Goal: Transaction & Acquisition: Purchase product/service

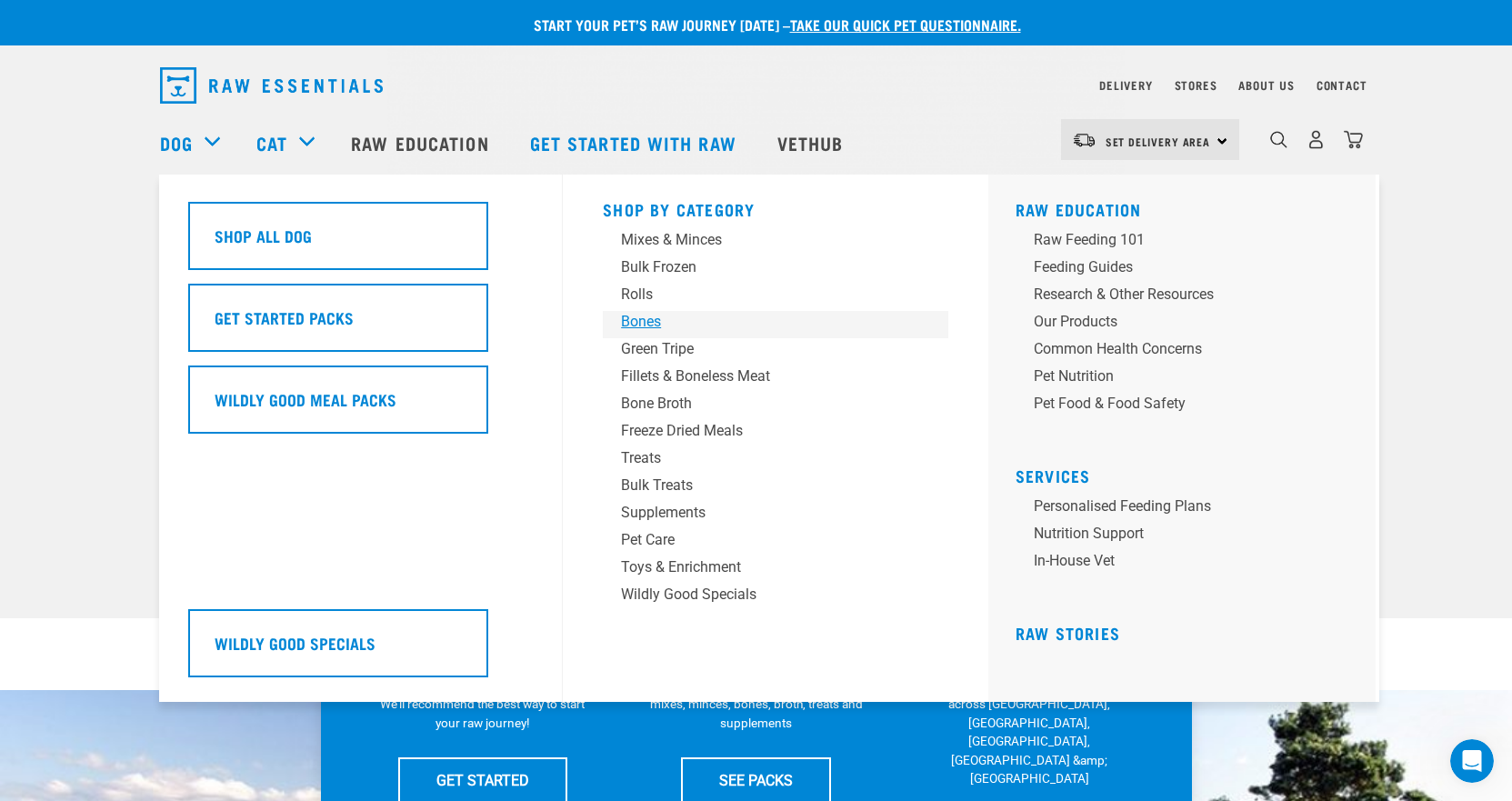
click at [640, 322] on div "Bones" at bounding box center [763, 322] width 284 height 22
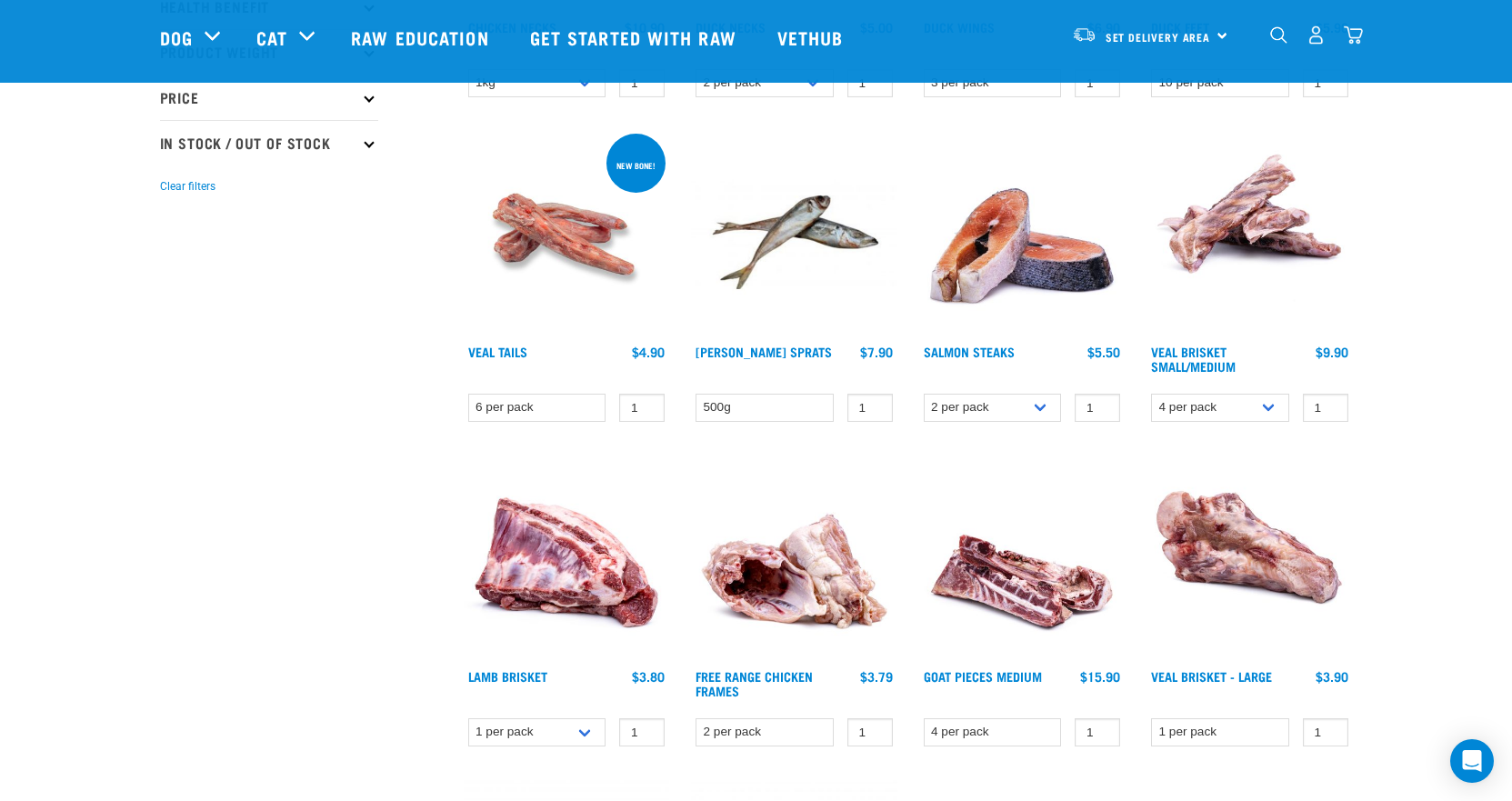
scroll to position [455, 0]
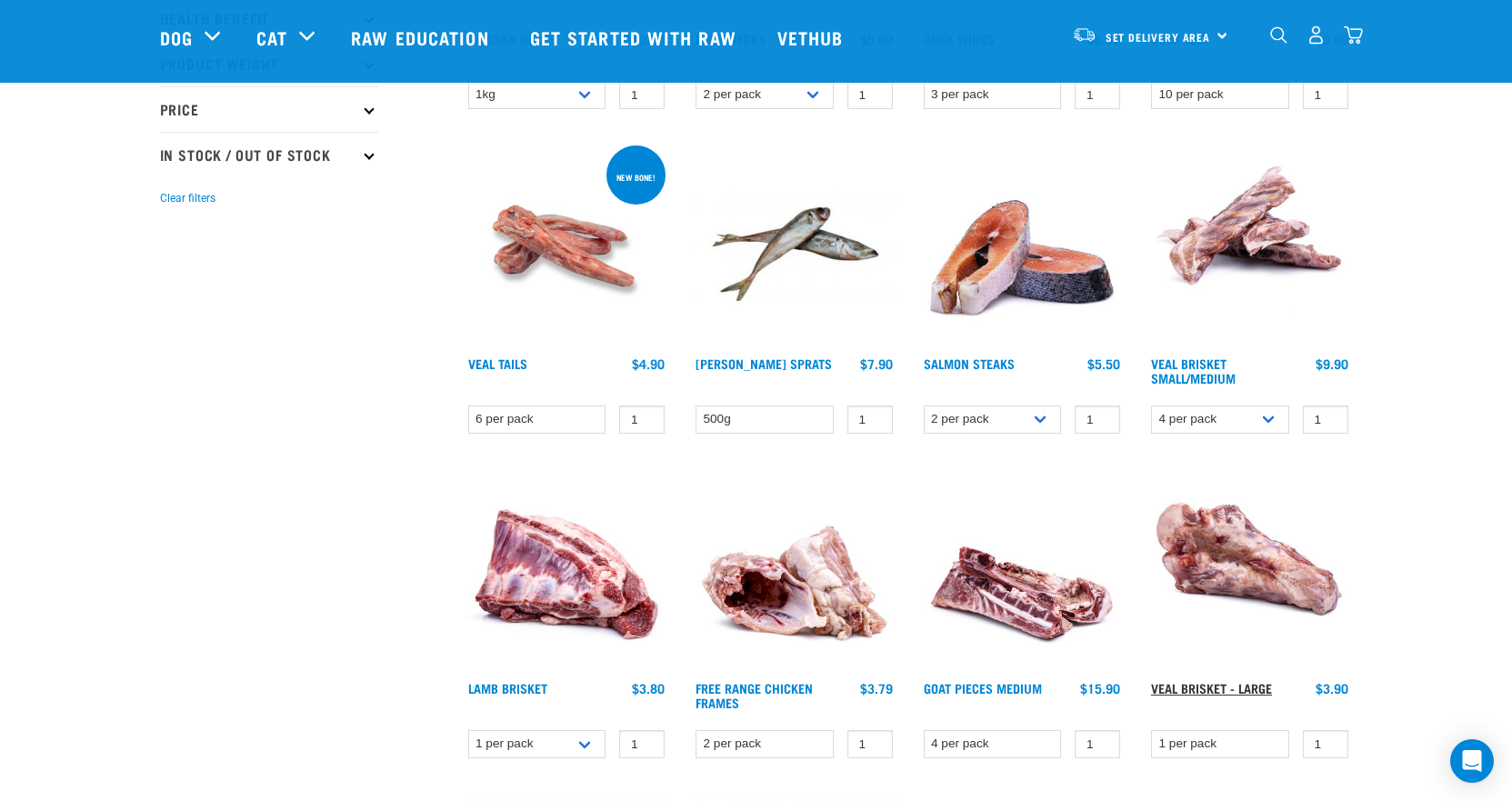
click at [1219, 686] on link "Veal Brisket - Large" at bounding box center [1212, 688] width 121 height 7
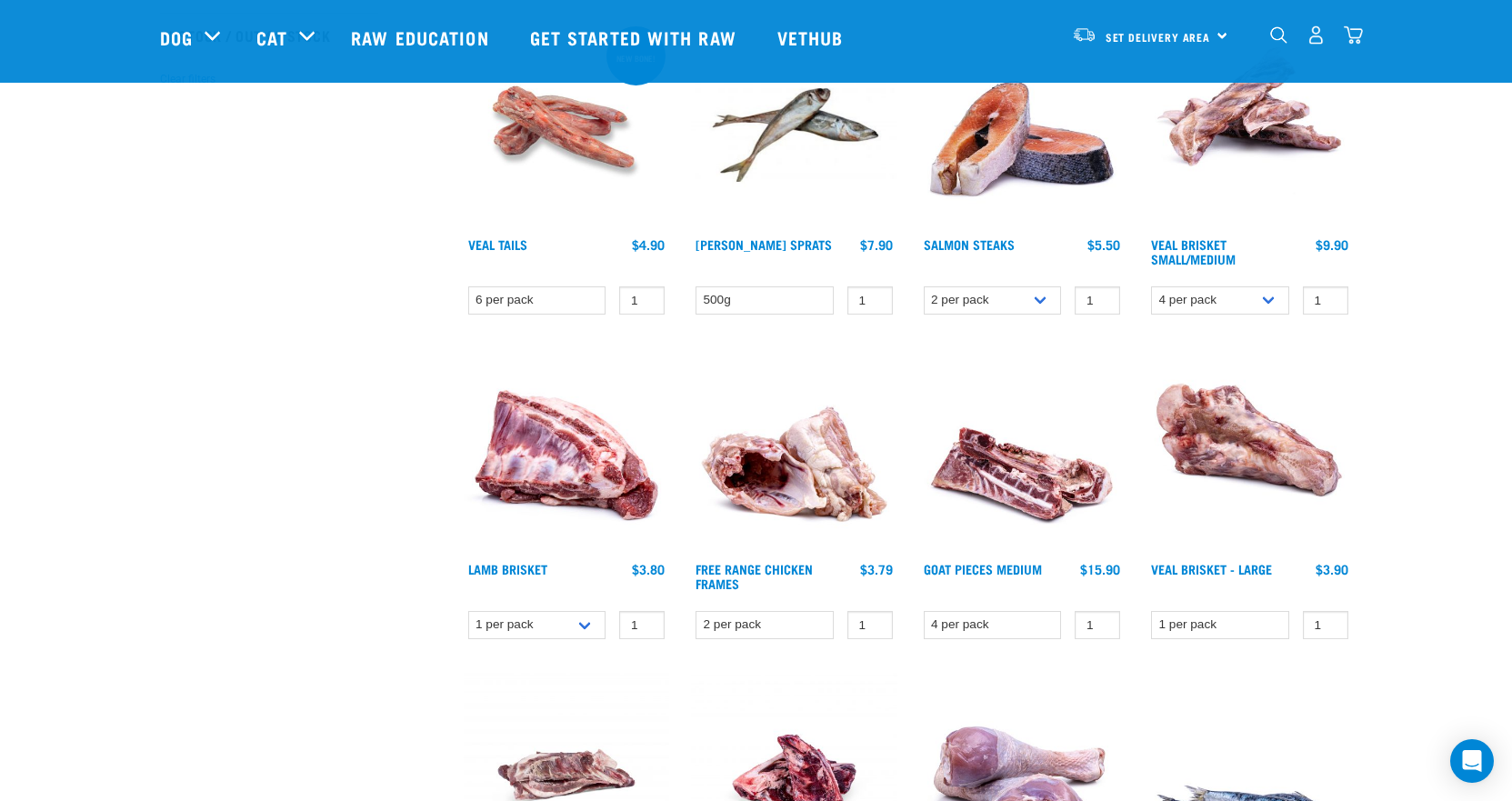
scroll to position [483, 0]
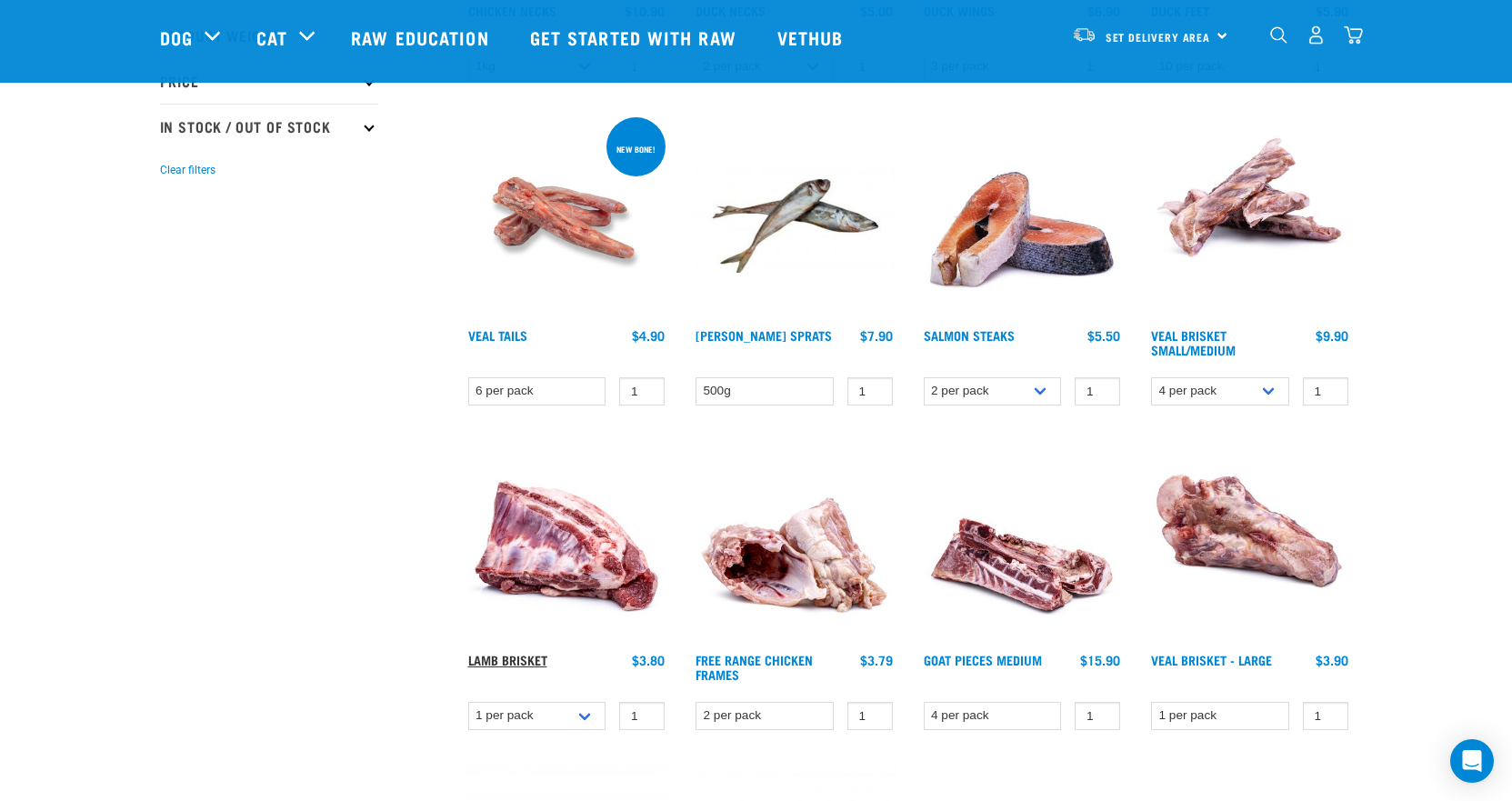
click at [527, 658] on link "Lamb Brisket" at bounding box center [508, 659] width 80 height 7
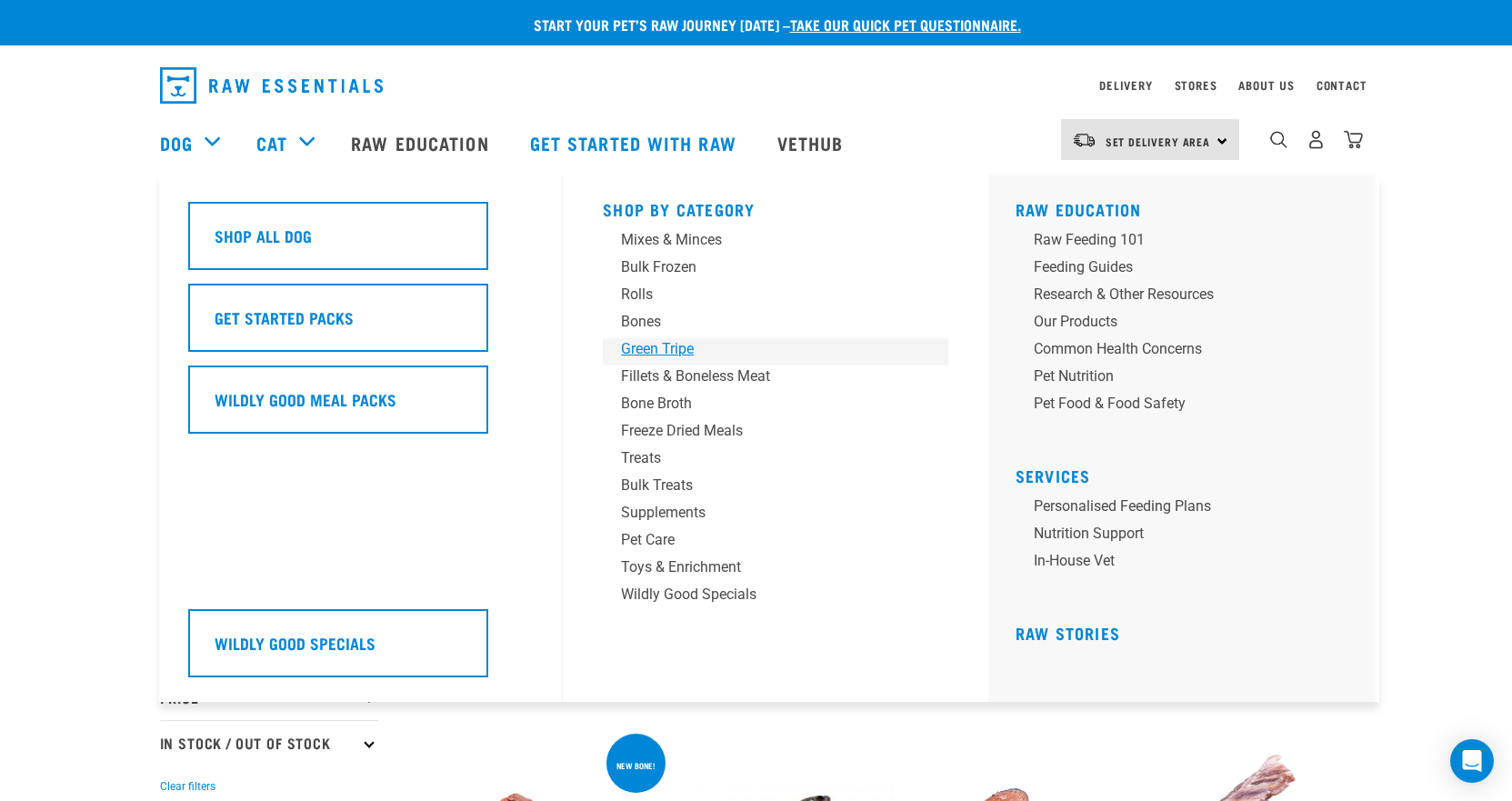
click at [670, 341] on div "Green Tripe" at bounding box center [763, 349] width 284 height 22
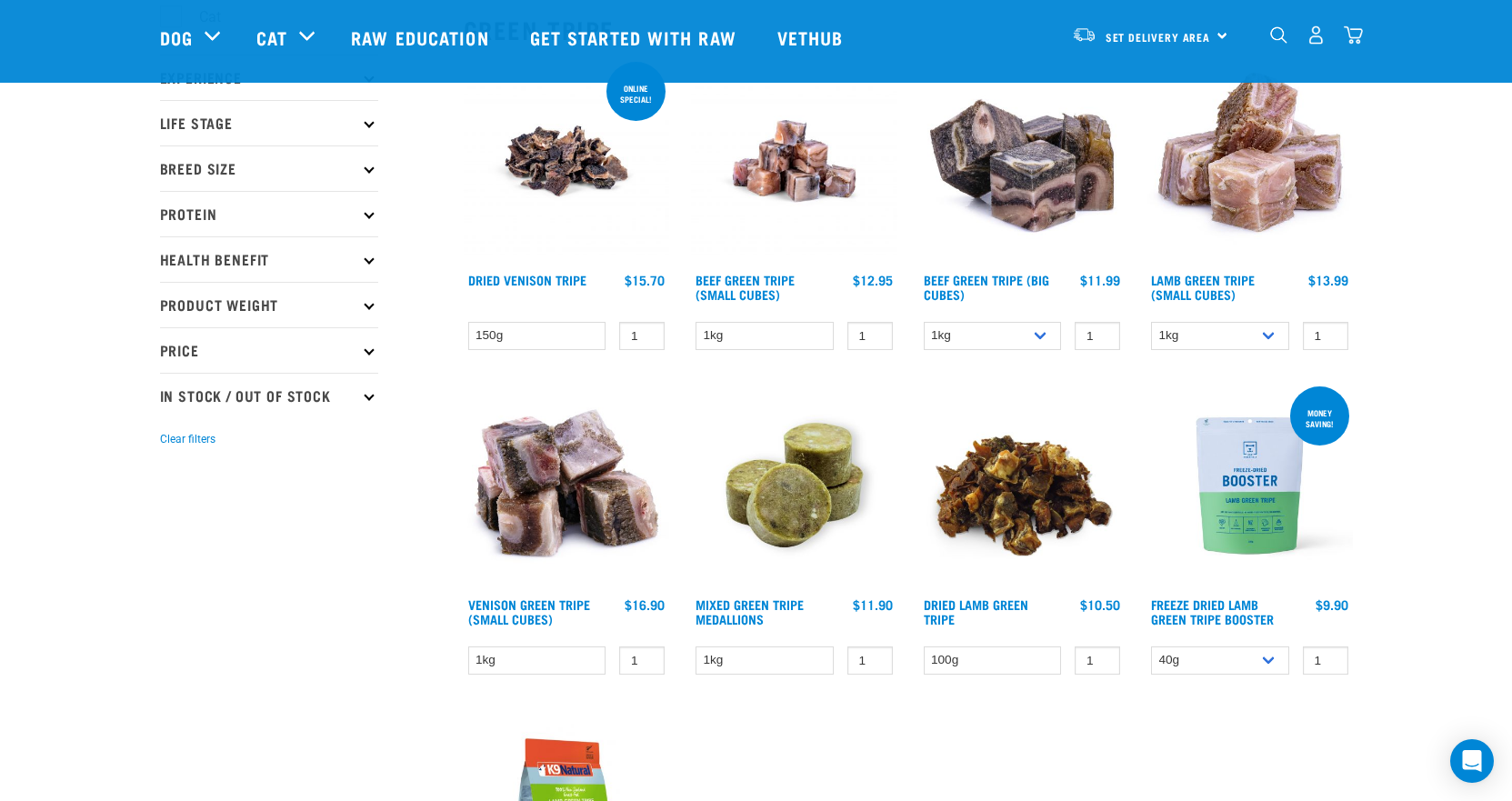
scroll to position [182, 0]
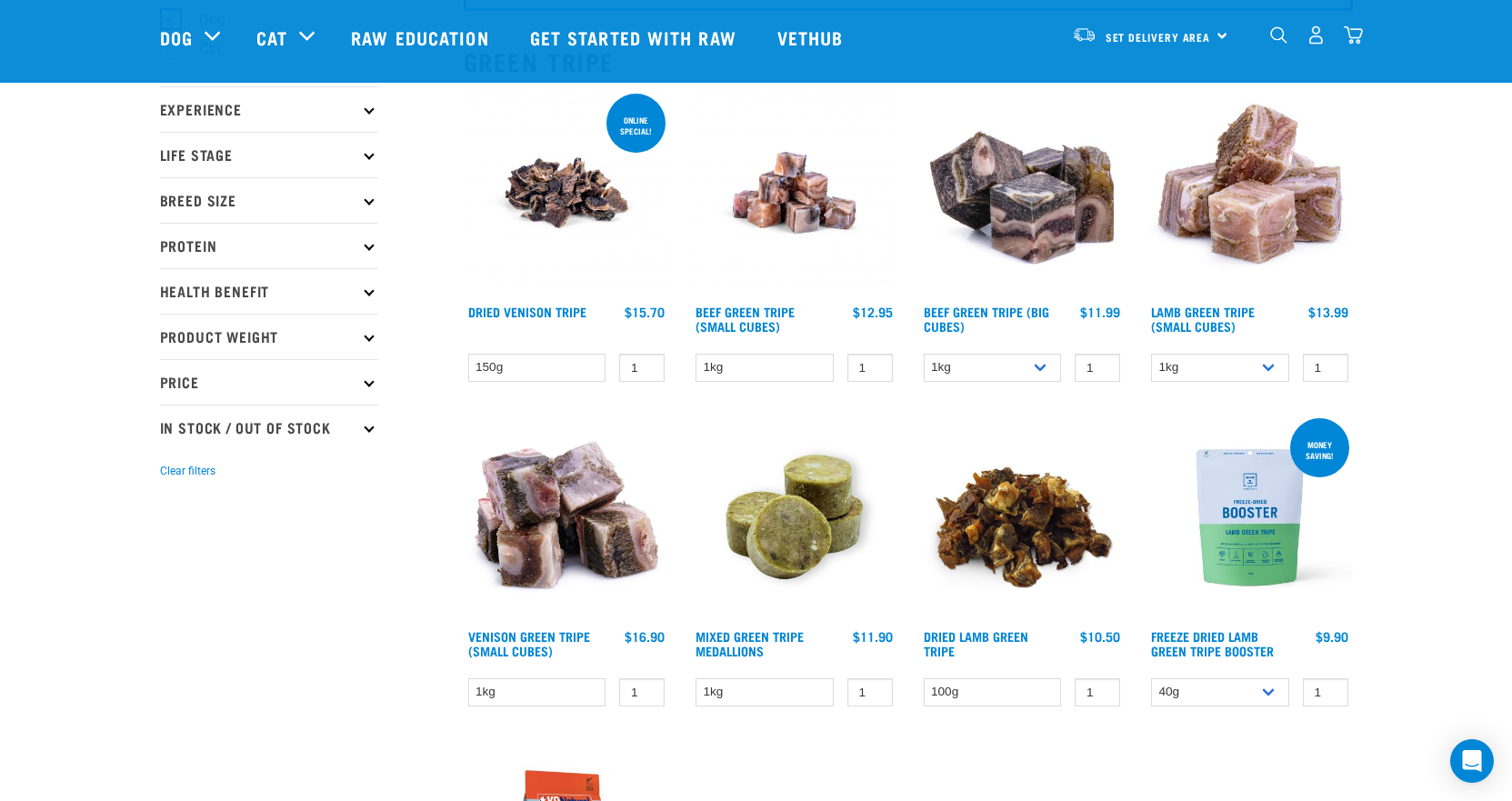
click at [1001, 512] on img at bounding box center [1022, 517] width 206 height 206
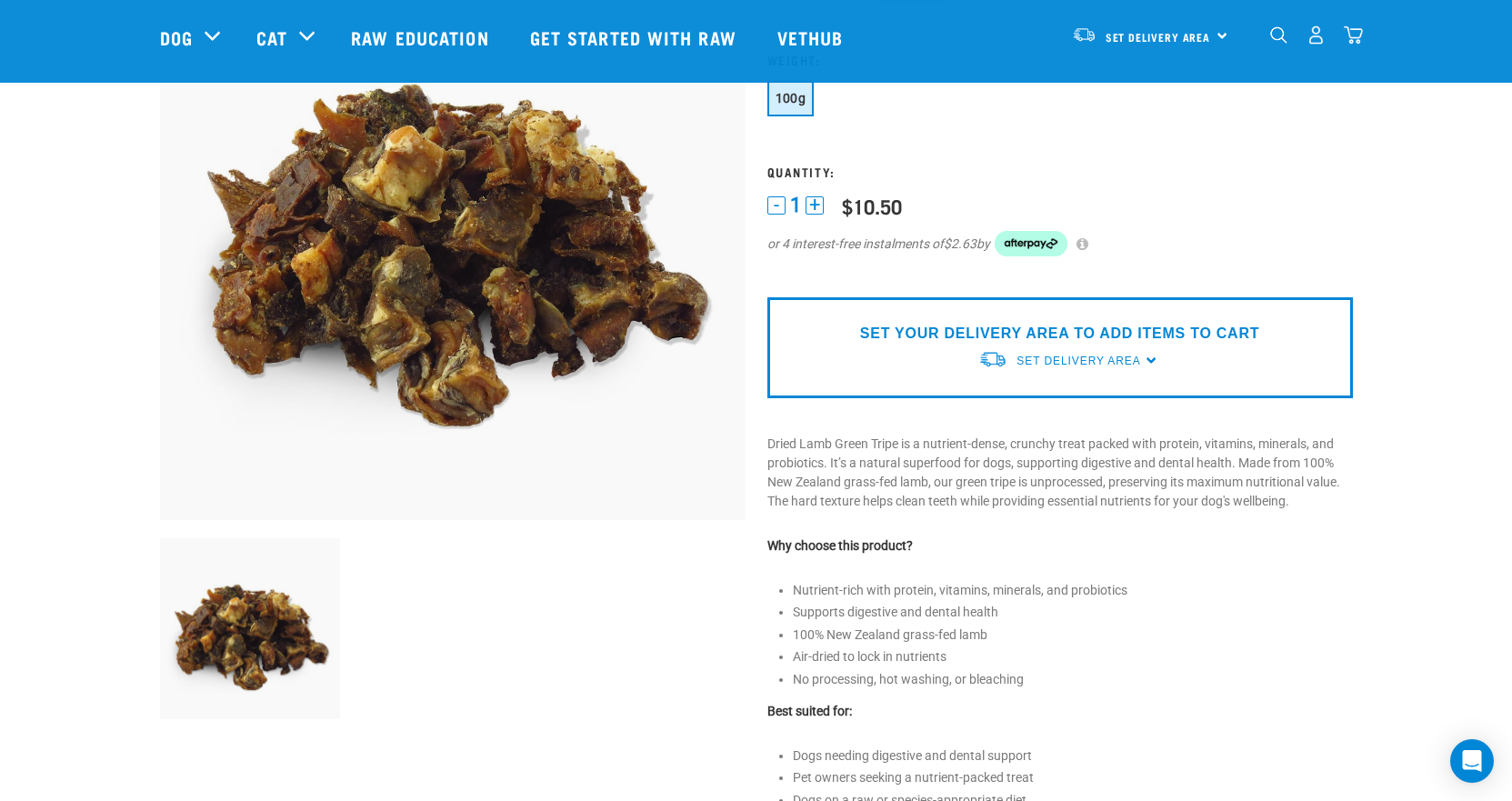
scroll to position [182, 0]
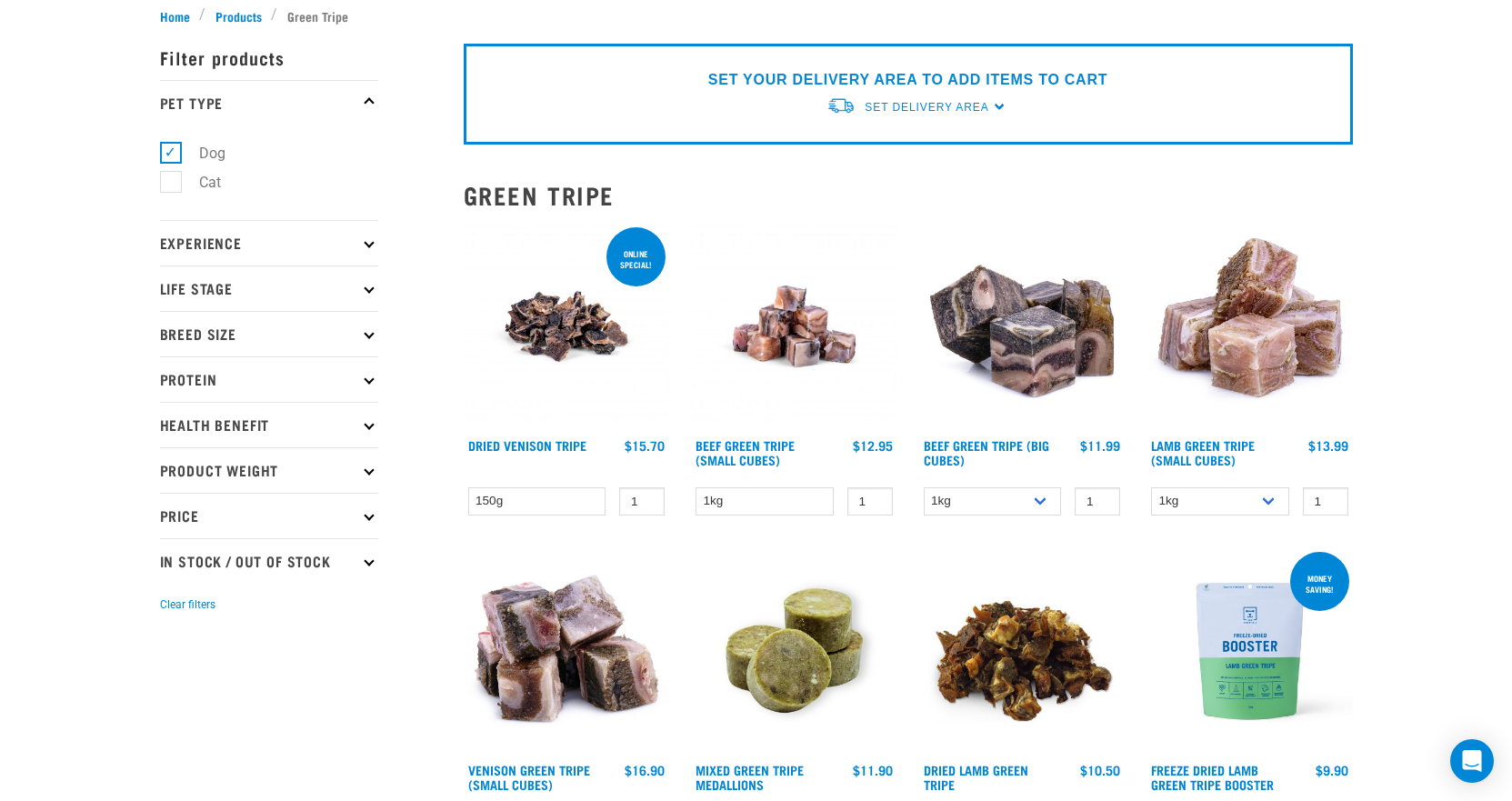
click at [527, 315] on img at bounding box center [566, 326] width 206 height 206
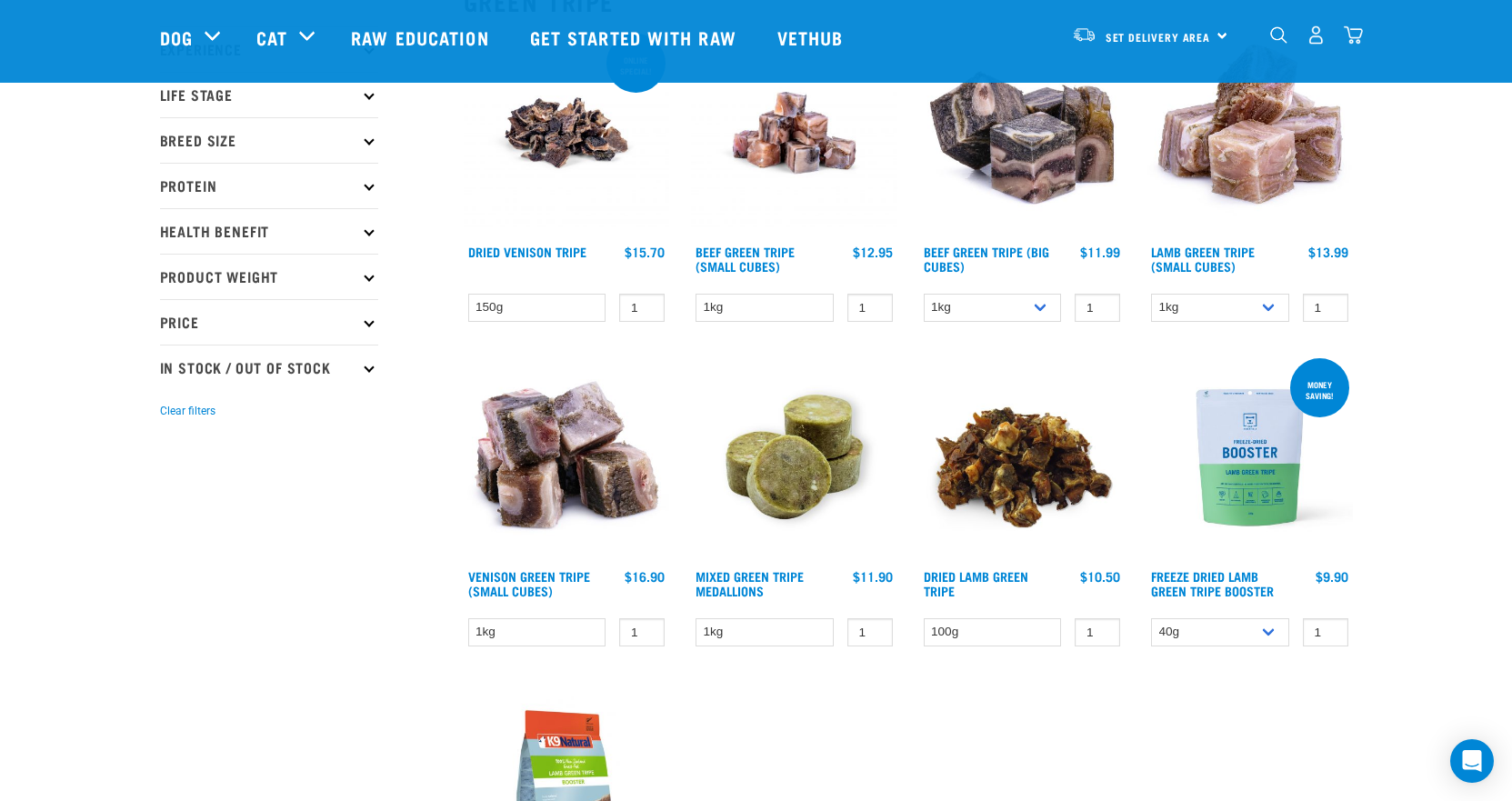
scroll to position [273, 0]
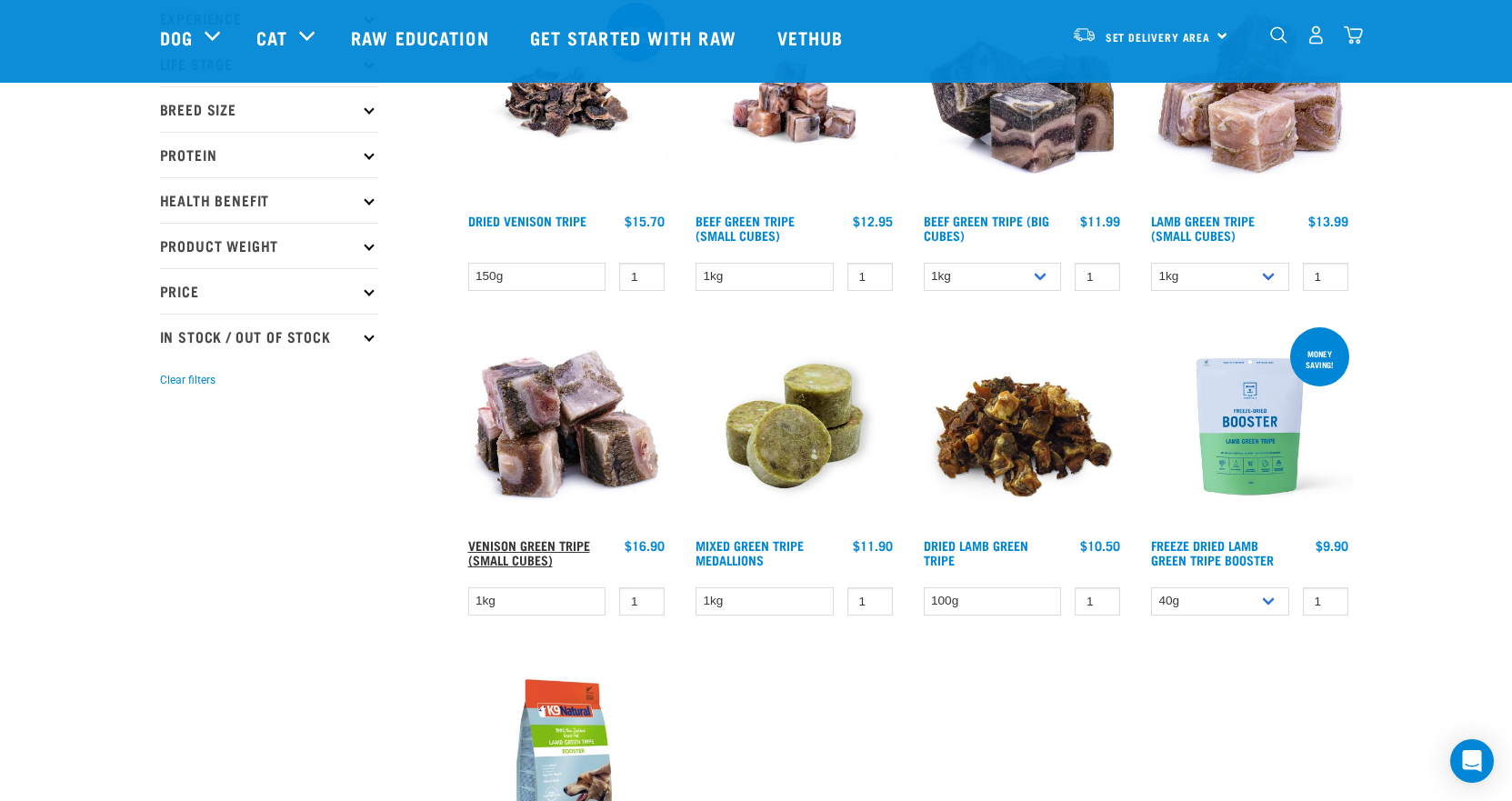
click at [523, 548] on link "Venison Green Tripe (Small Cubes)" at bounding box center [529, 553] width 122 height 21
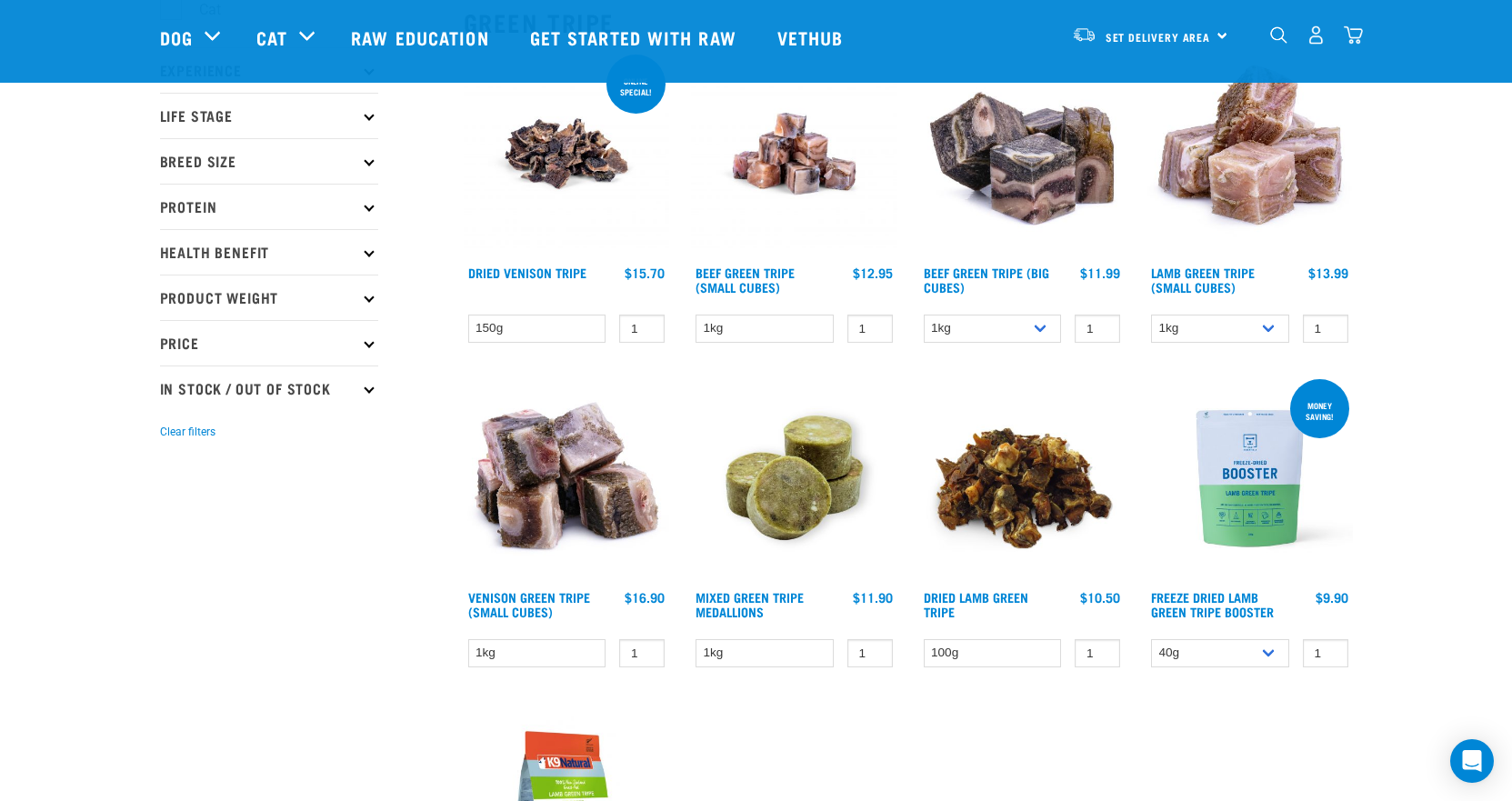
scroll to position [116, 0]
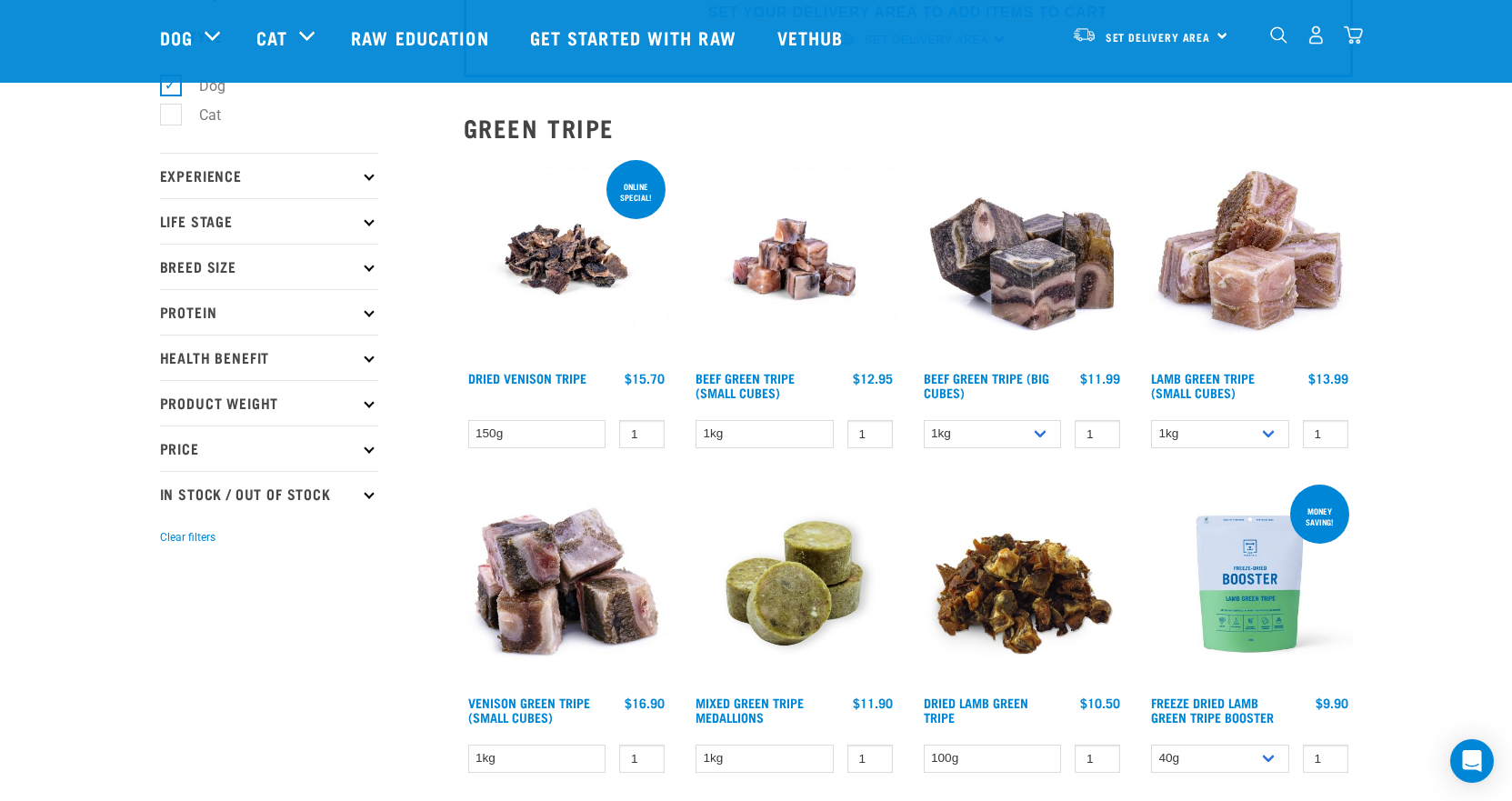
click at [366, 223] on icon at bounding box center [369, 220] width 10 height 10
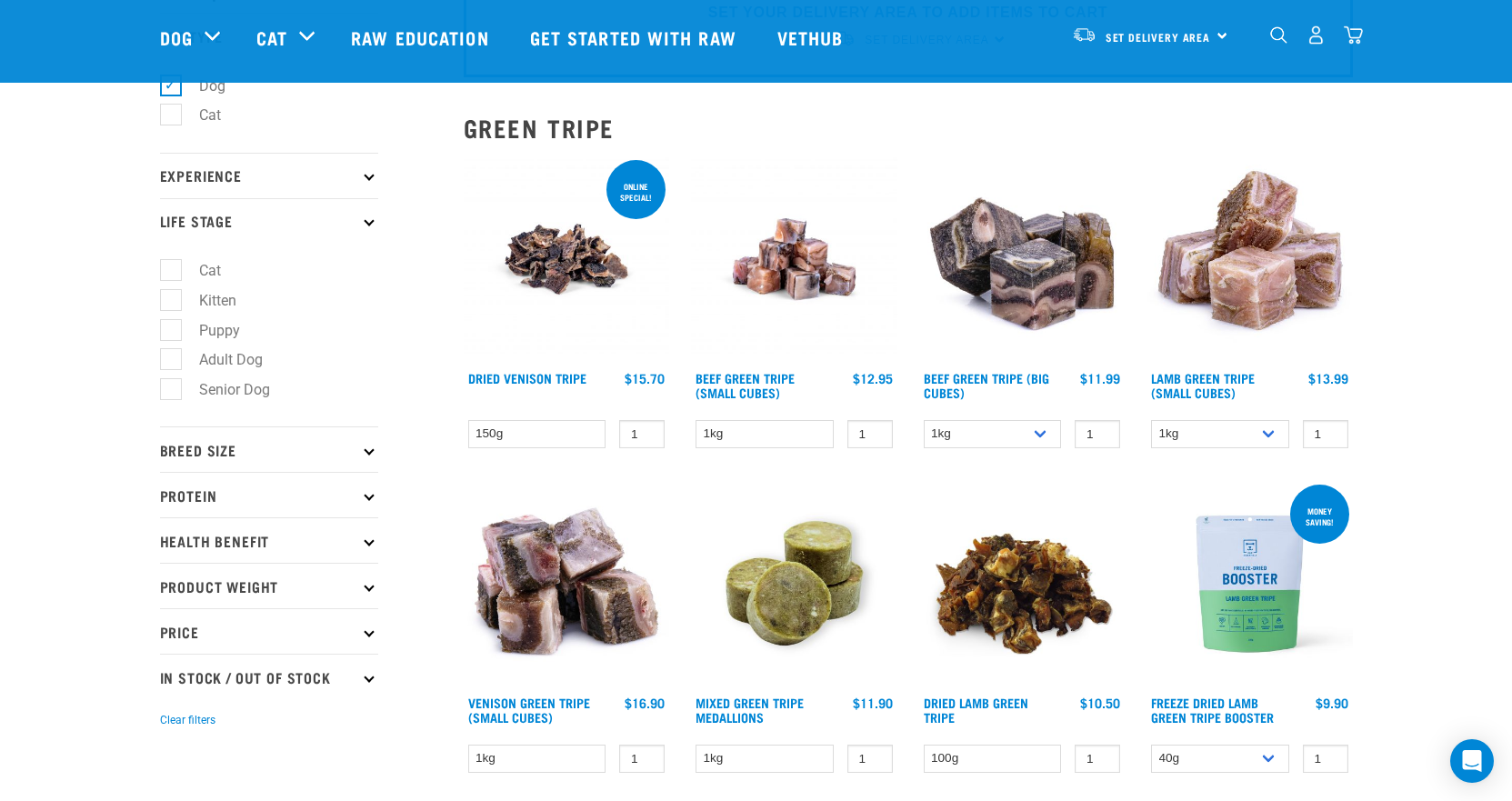
click at [249, 389] on label "Senior Dog" at bounding box center [223, 390] width 107 height 23
click at [172, 389] on input "Senior Dog" at bounding box center [166, 387] width 11 height 11
checkbox input "true"
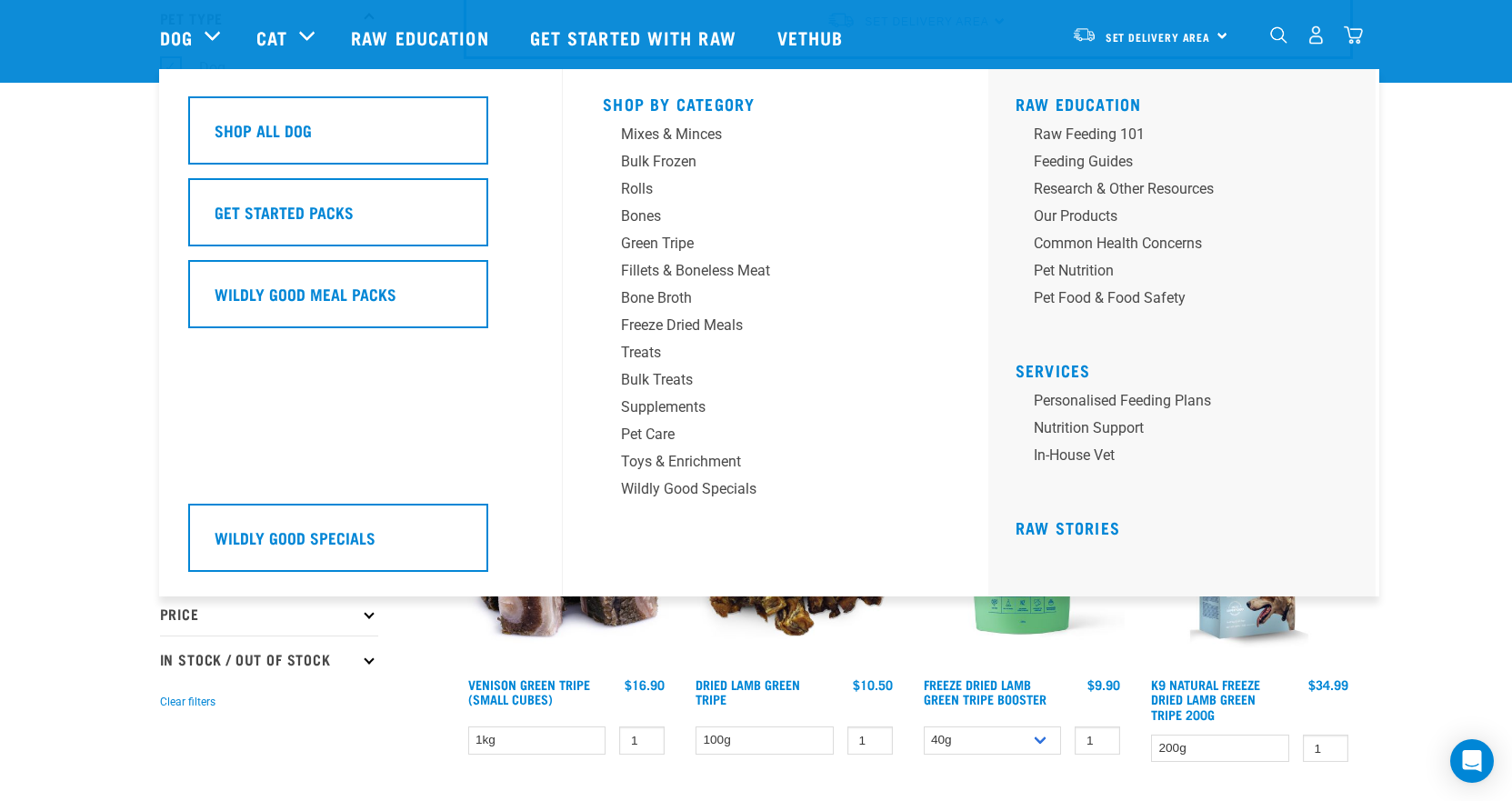
scroll to position [273, 0]
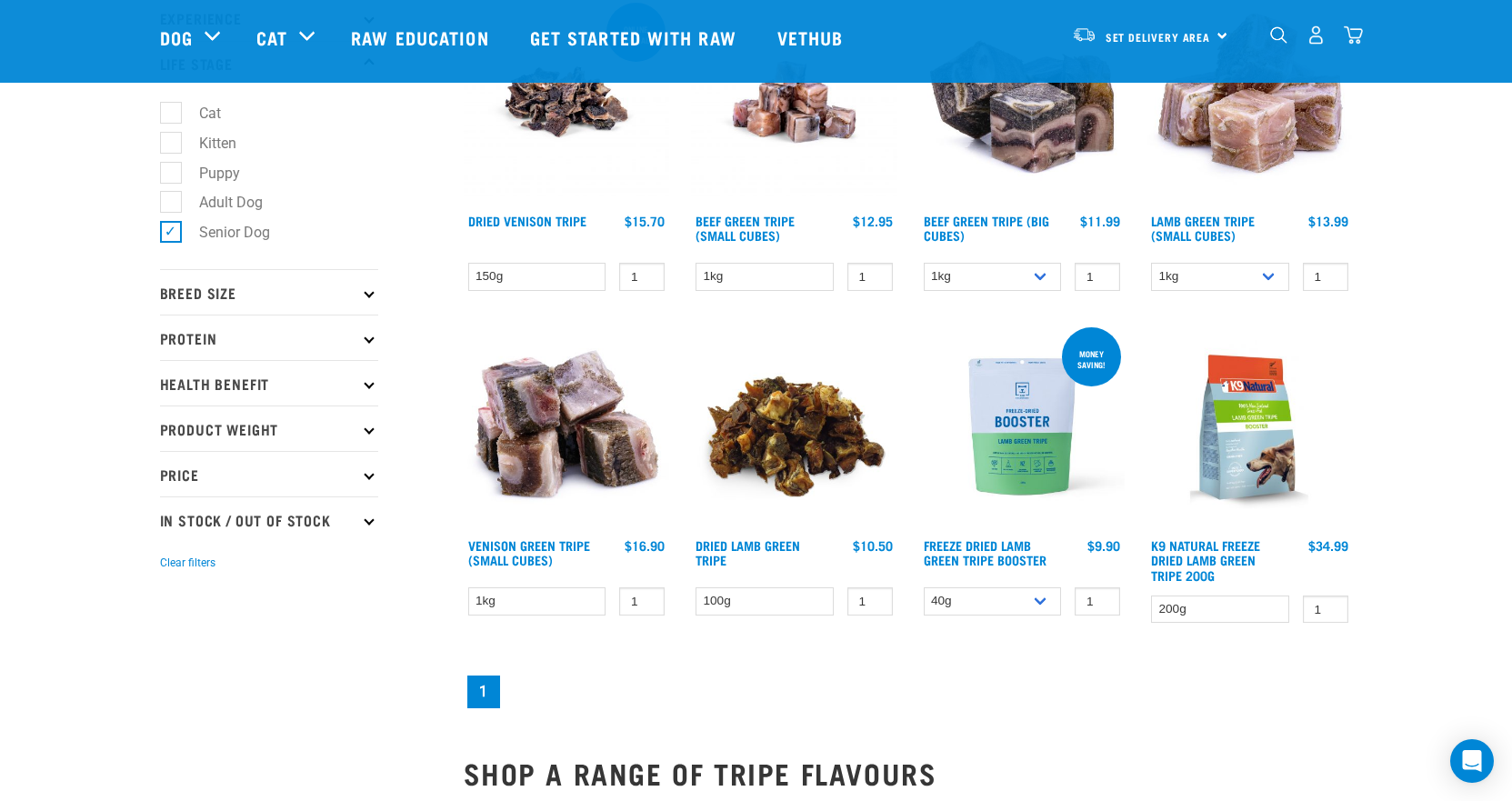
click at [319, 712] on div "× Filter products Pet Type Dog Cat Experience New Raw Feeder Experienced Raw Fe…" at bounding box center [301, 455] width 304 height 1330
click at [247, 228] on label "Senior Dog" at bounding box center [223, 233] width 107 height 23
click at [244, 206] on label "Adult Dog" at bounding box center [219, 202] width 100 height 23
click at [172, 205] on input "Adult Dog" at bounding box center [166, 199] width 11 height 11
checkbox input "true"
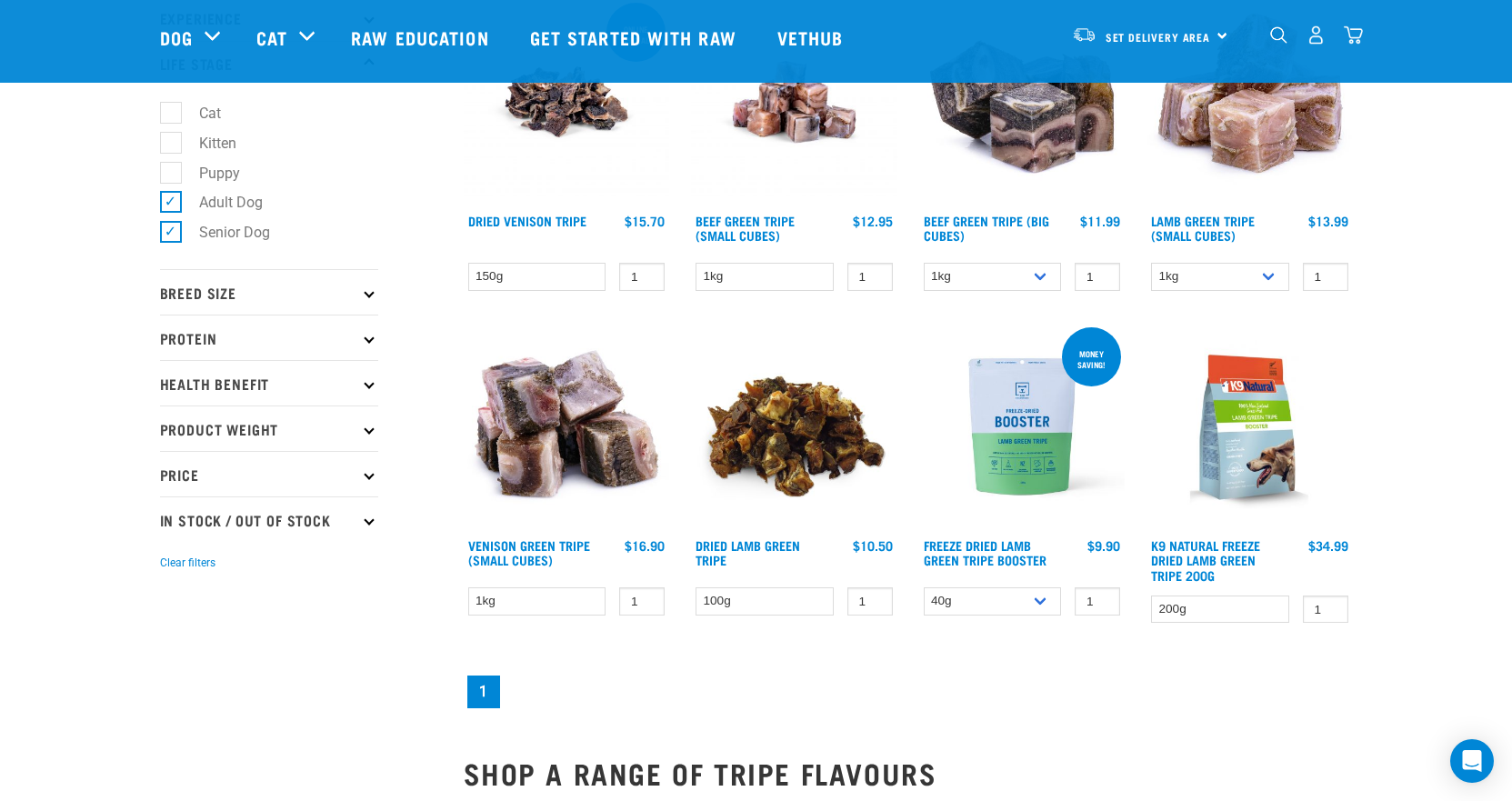
click at [171, 230] on label "Senior Dog" at bounding box center [223, 233] width 107 height 23
click at [171, 230] on input "Senior Dog" at bounding box center [166, 229] width 11 height 11
checkbox input "false"
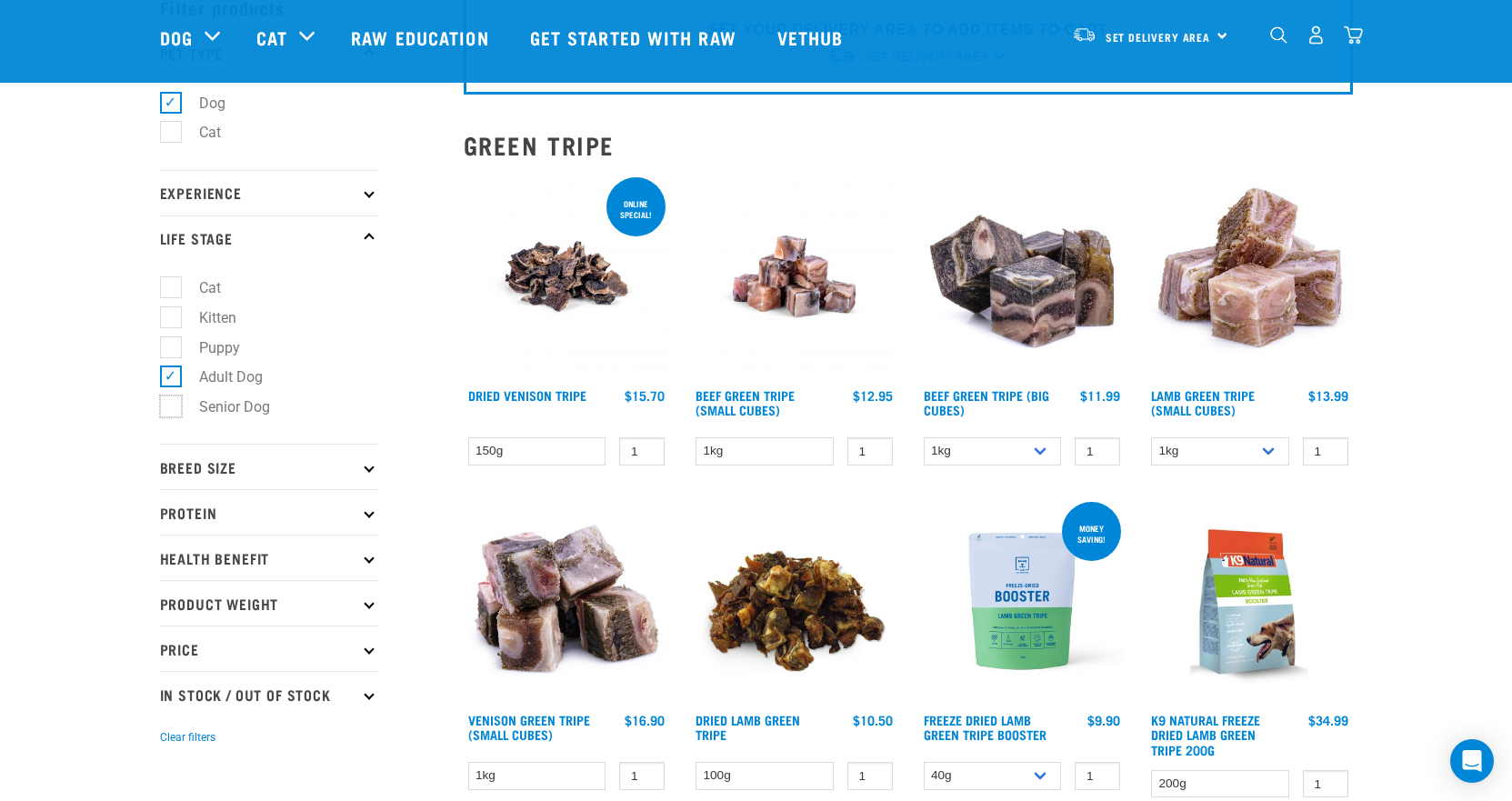
scroll to position [91, 0]
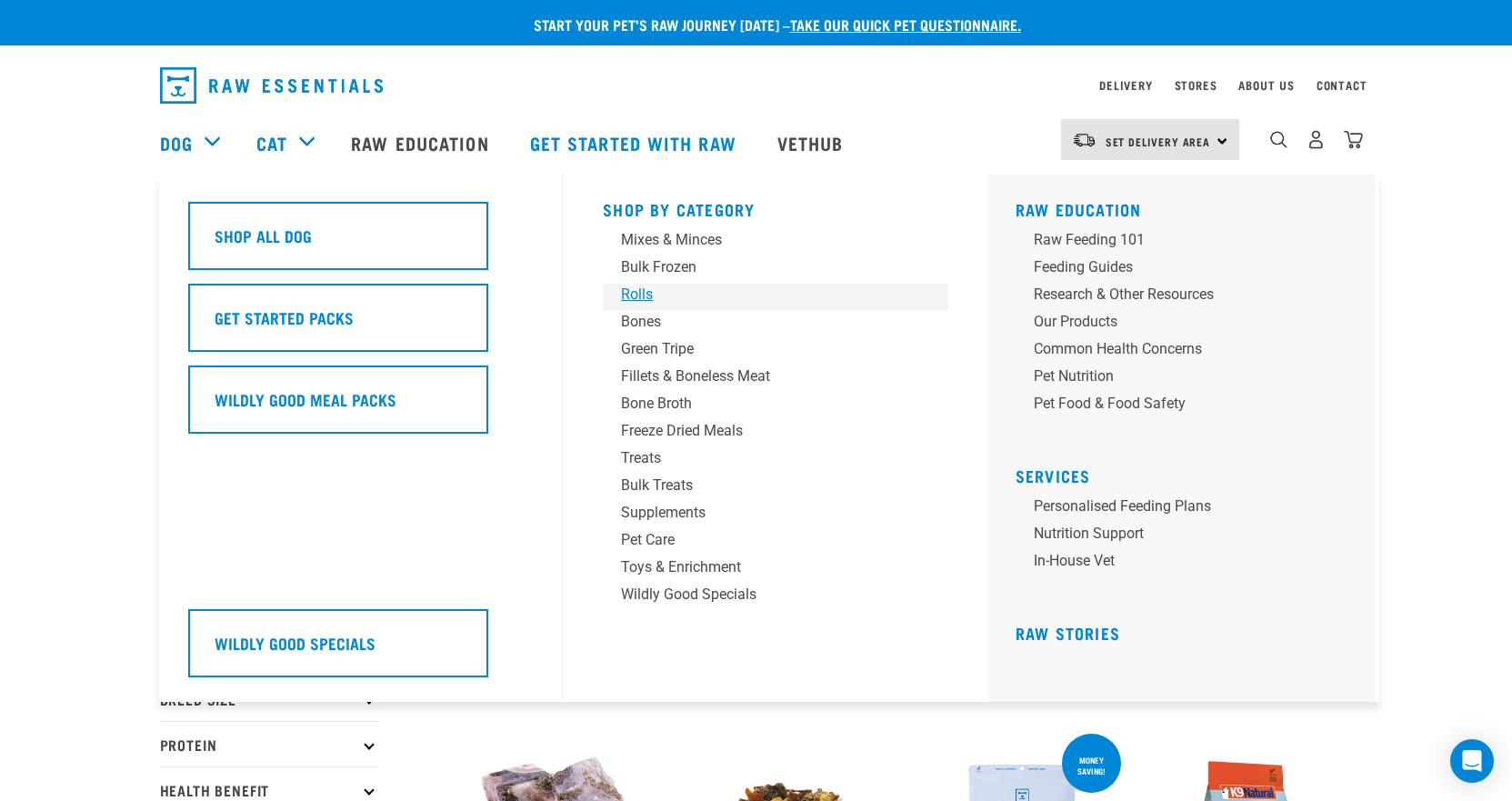
click at [644, 285] on div "Rolls" at bounding box center [763, 294] width 284 height 22
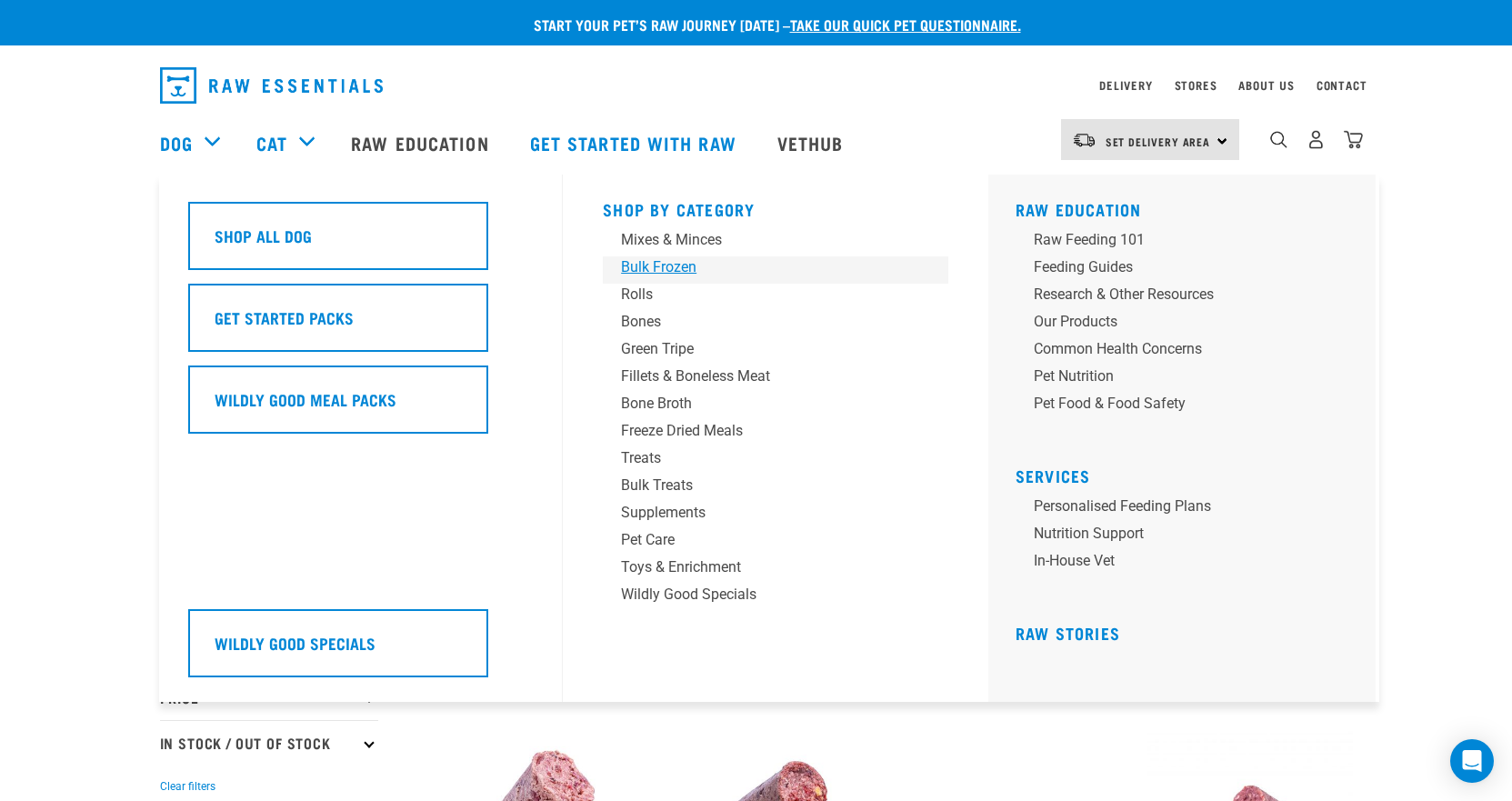
click at [654, 269] on div "Bulk Frozen" at bounding box center [763, 267] width 284 height 22
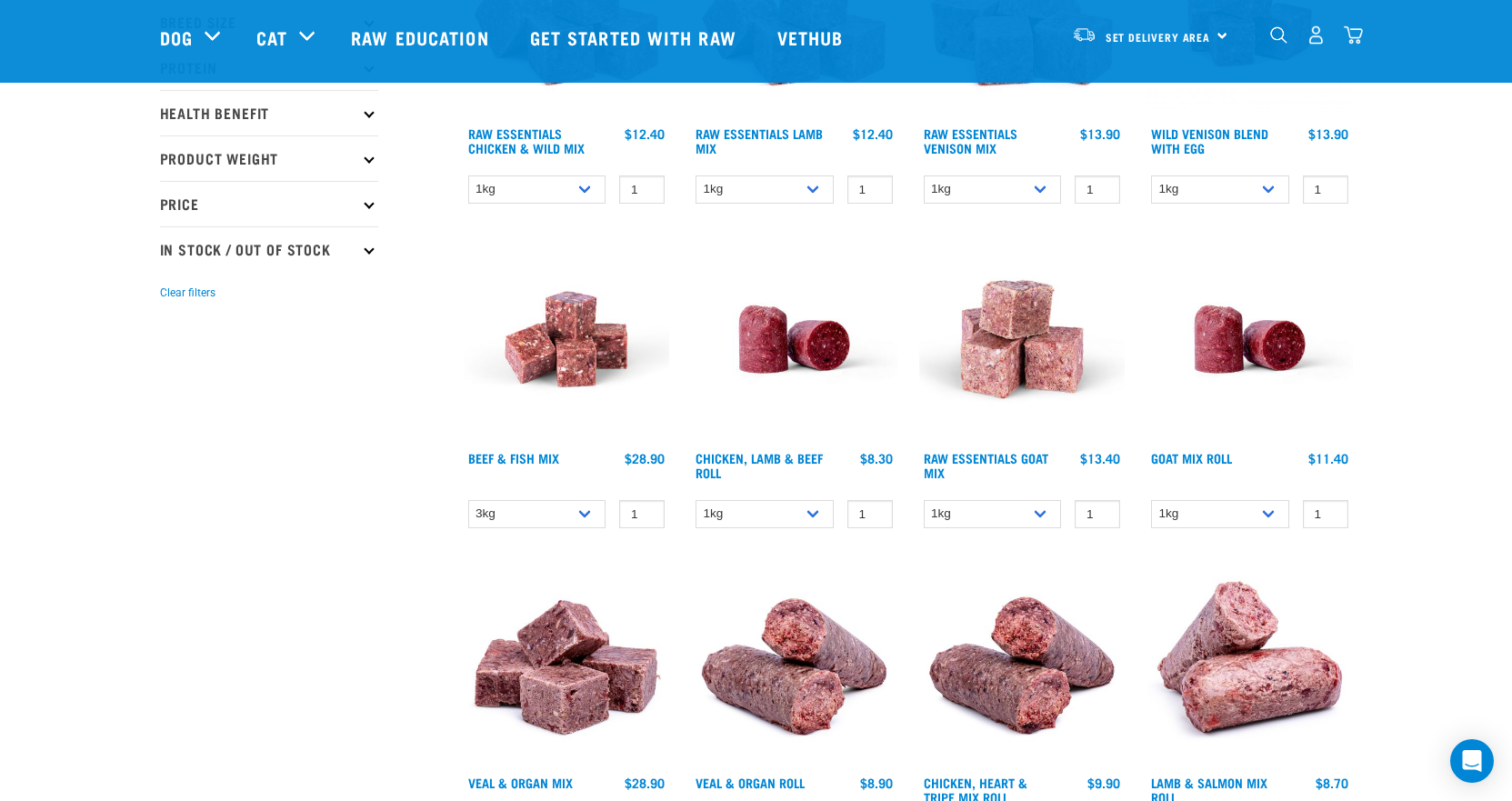
scroll to position [364, 0]
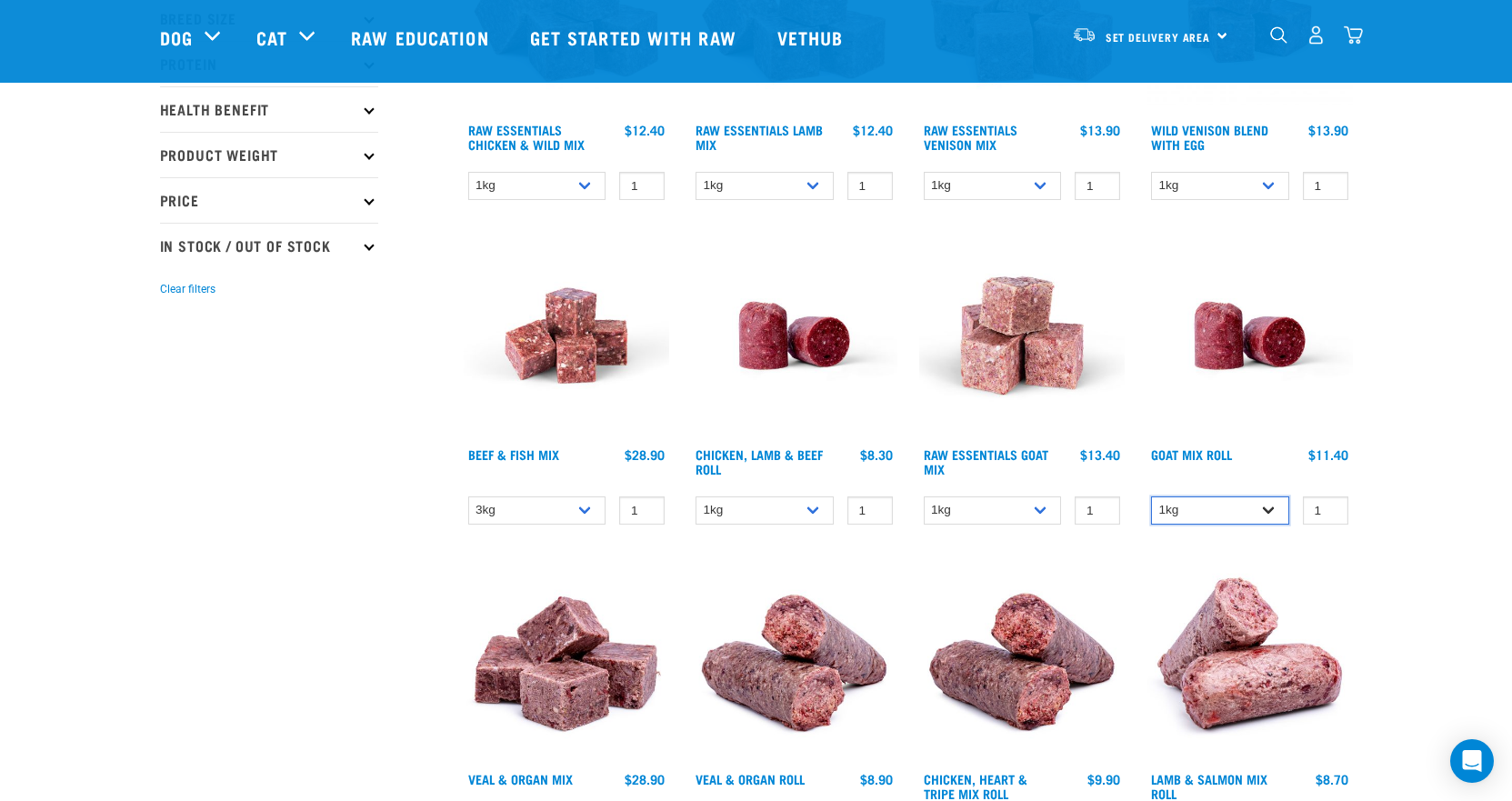
click at [1274, 510] on select "1kg Bulk (10kg)" at bounding box center [1221, 510] width 138 height 28
select select "443209"
click at [1152, 496] on select "1kg Bulk (10kg)" at bounding box center [1221, 510] width 138 height 28
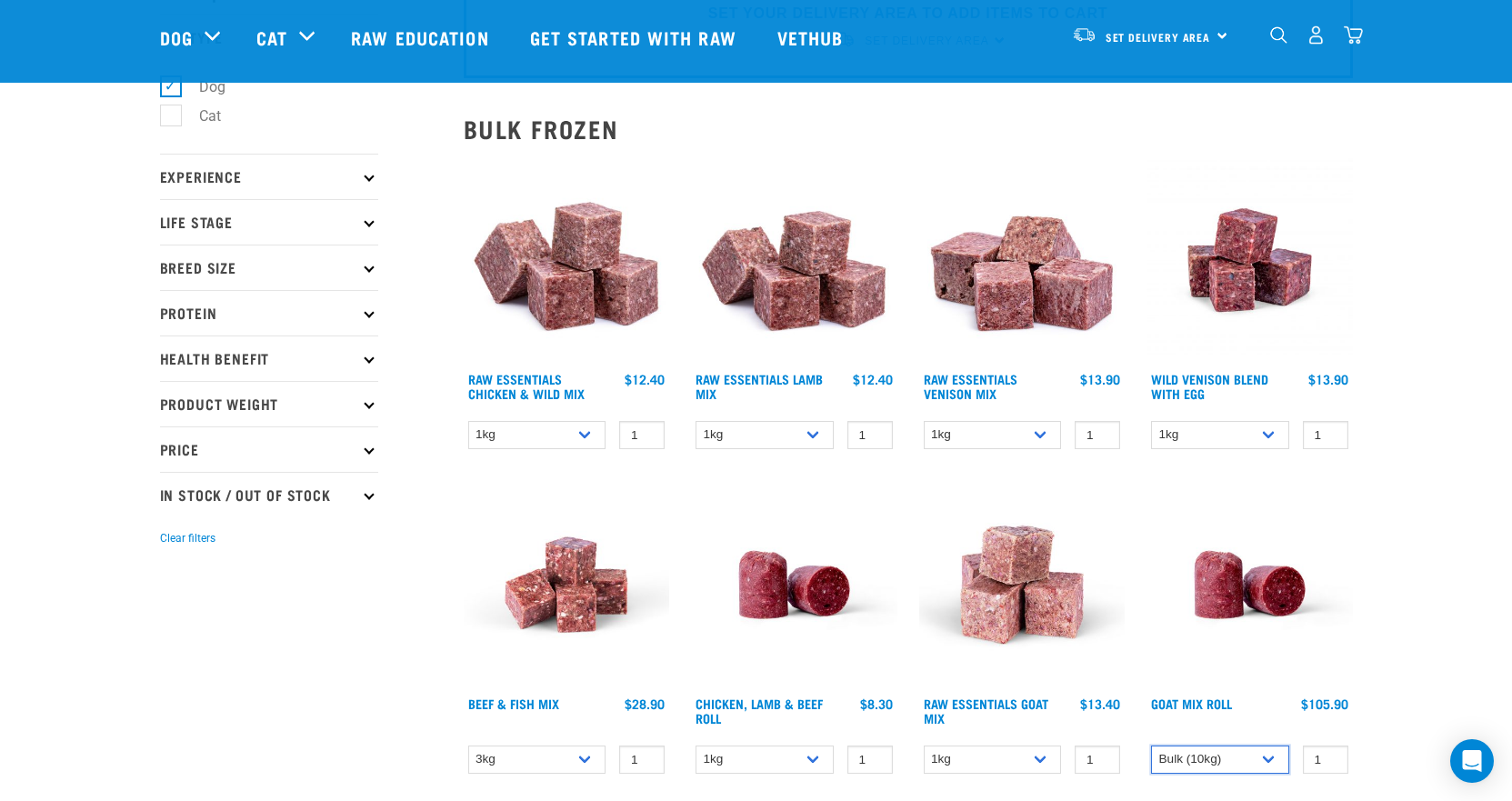
scroll to position [91, 0]
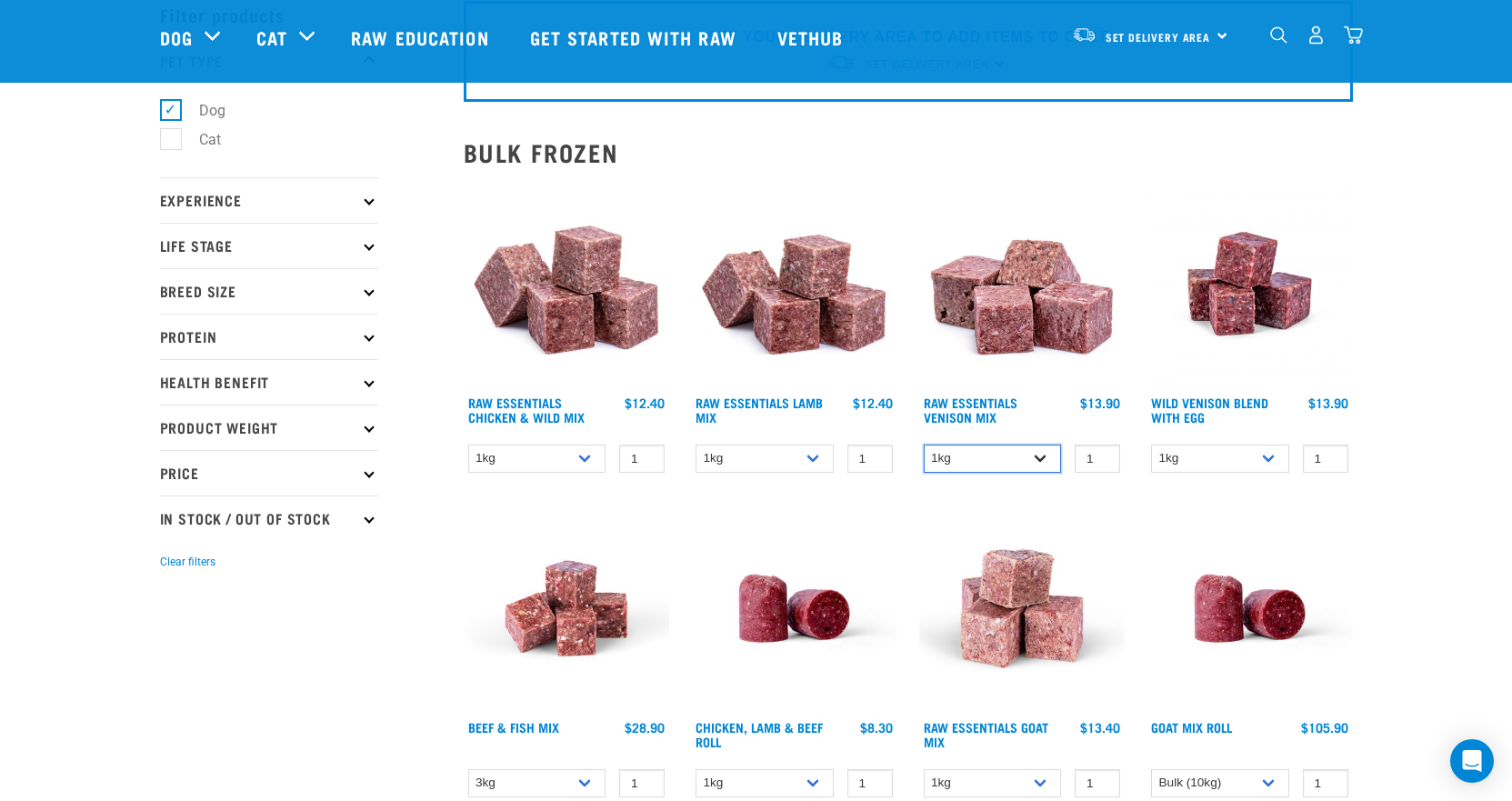
click at [1044, 462] on select "1kg 3kg Bulk (20kg)" at bounding box center [993, 458] width 138 height 28
click at [924, 445] on select "1kg 3kg Bulk (20kg)" at bounding box center [993, 458] width 138 height 28
click at [1046, 457] on select "1kg 3kg Bulk (20kg)" at bounding box center [993, 458] width 138 height 28
select select "712"
click at [924, 445] on select "1kg 3kg Bulk (20kg)" at bounding box center [993, 458] width 138 height 28
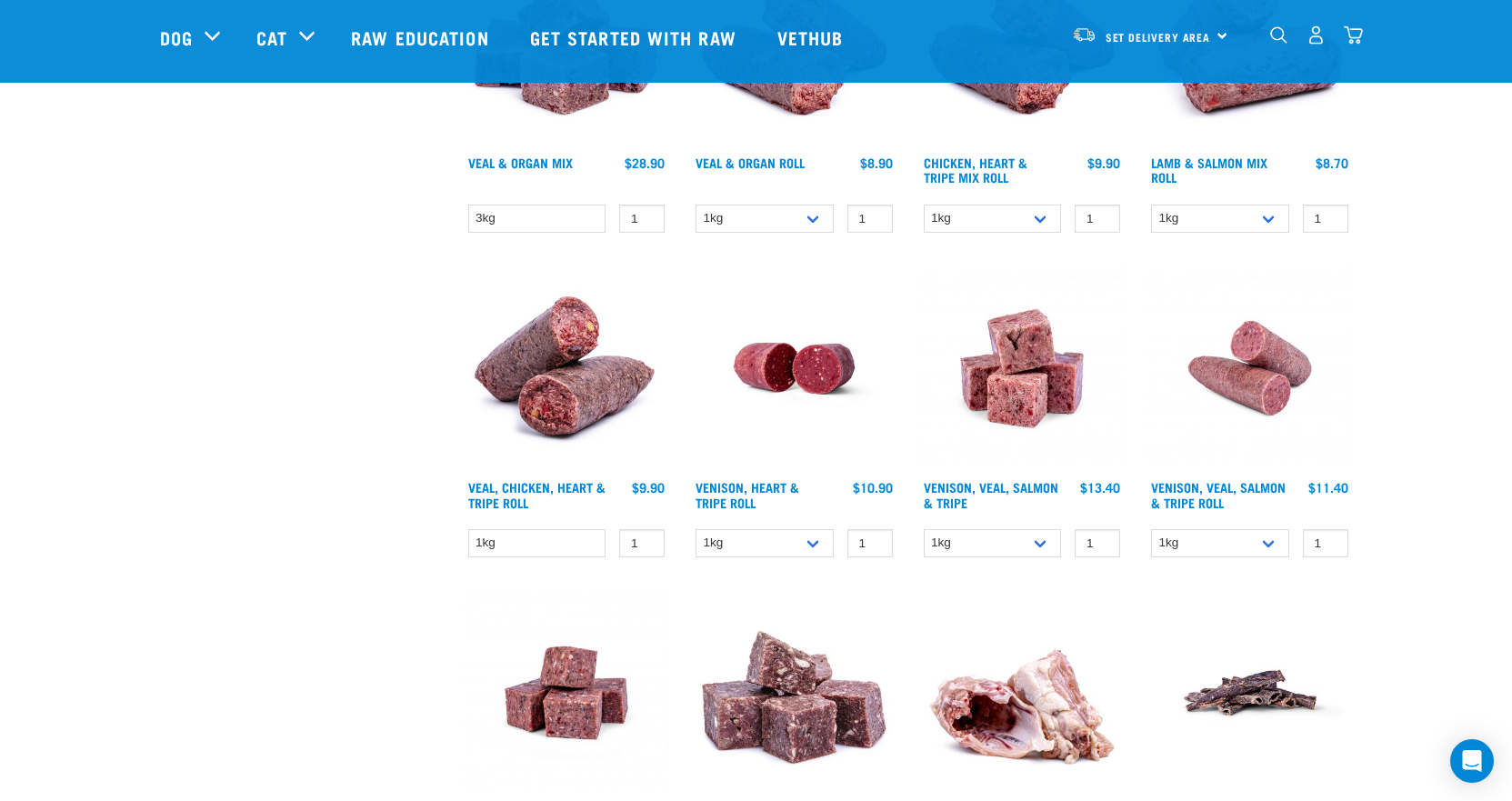
scroll to position [1000, 0]
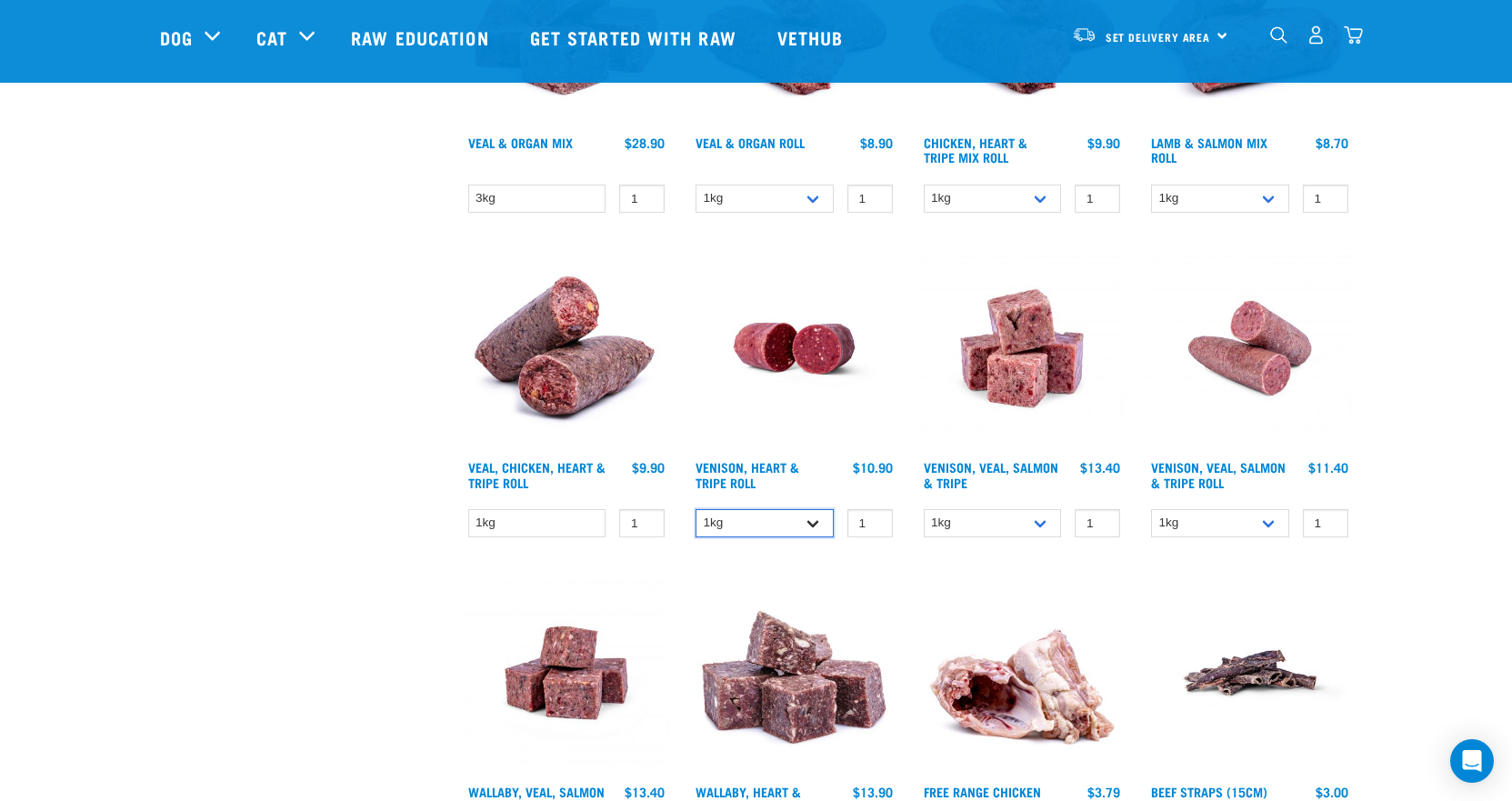
click at [812, 521] on select "1kg Bulk (10kg)" at bounding box center [765, 522] width 138 height 28
select select "418565"
click at [696, 509] on select "1kg Bulk (10kg)" at bounding box center [765, 522] width 138 height 28
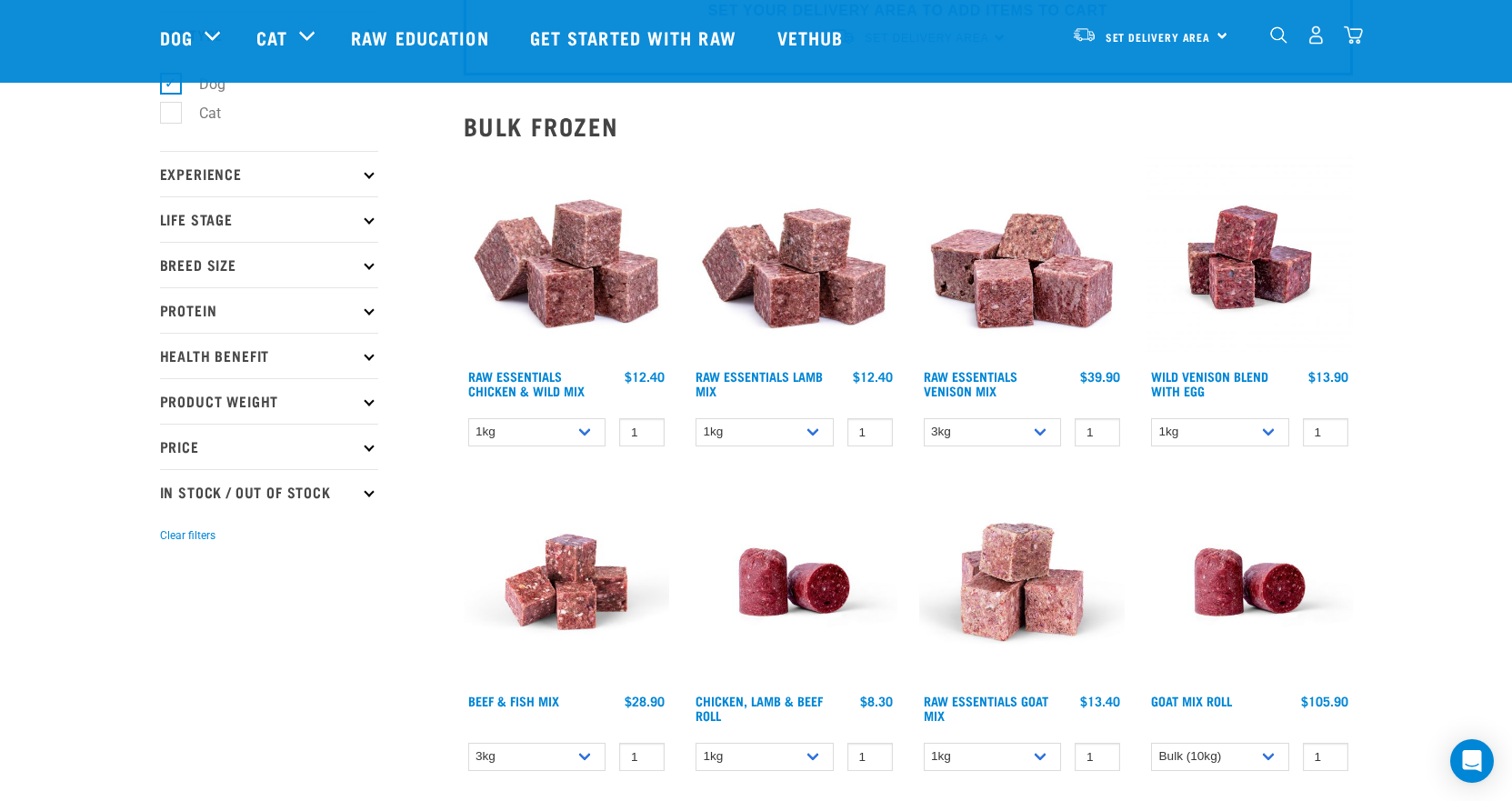
scroll to position [91, 0]
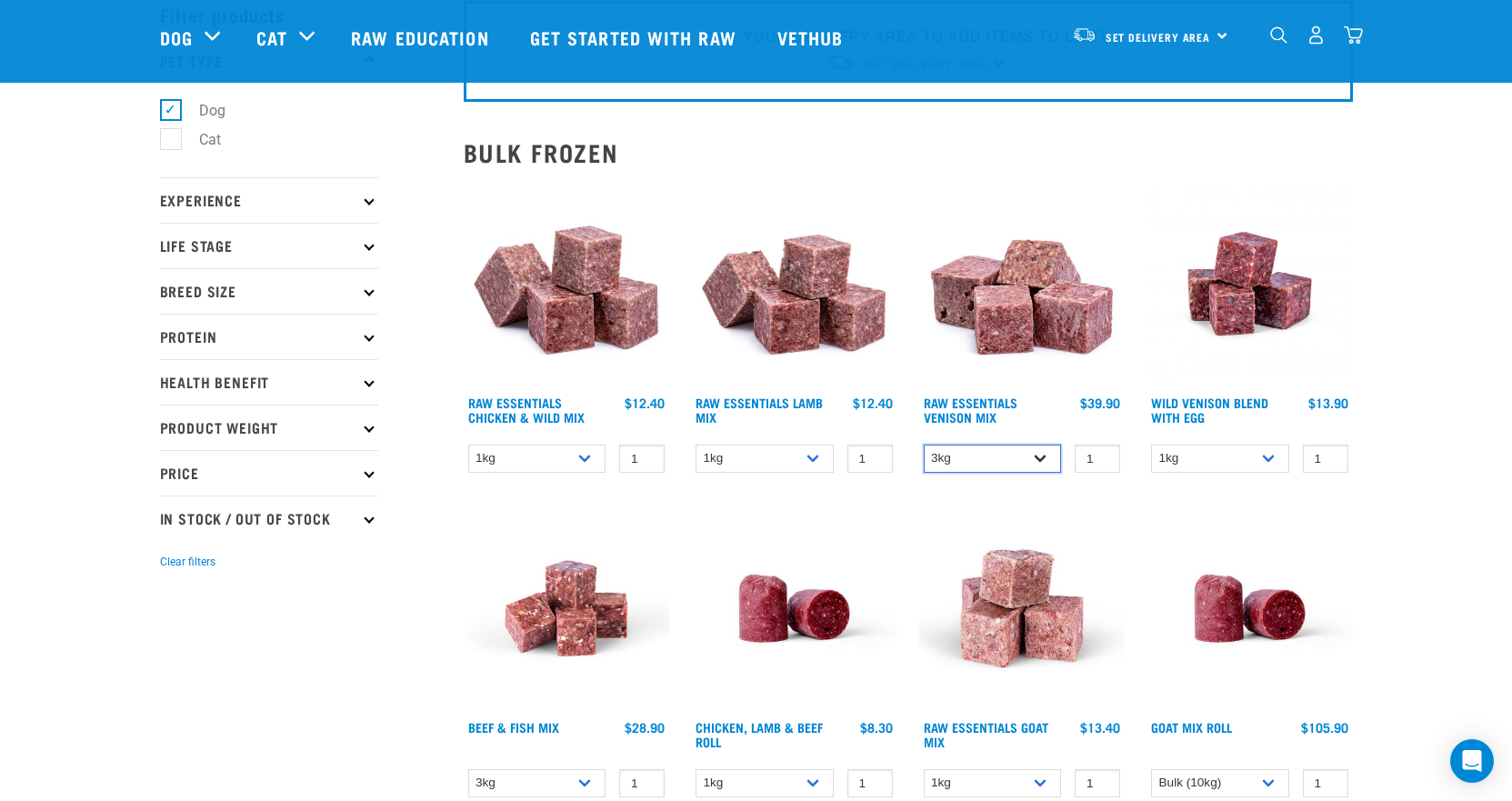
click at [1036, 458] on select "1kg 3kg Bulk (20kg)" at bounding box center [993, 458] width 138 height 28
select select "711"
click at [924, 445] on select "1kg 3kg Bulk (20kg)" at bounding box center [993, 458] width 138 height 28
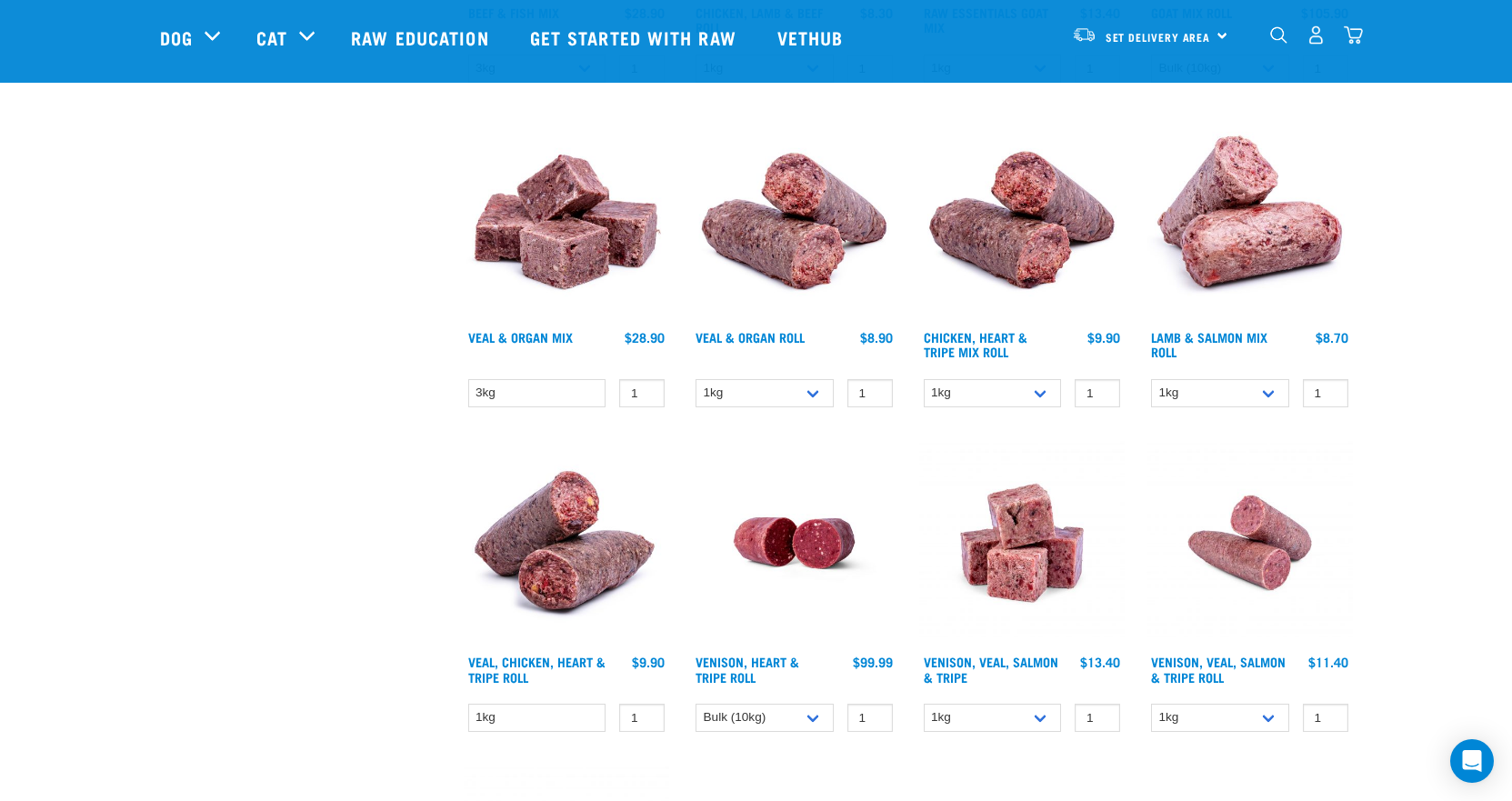
scroll to position [1091, 0]
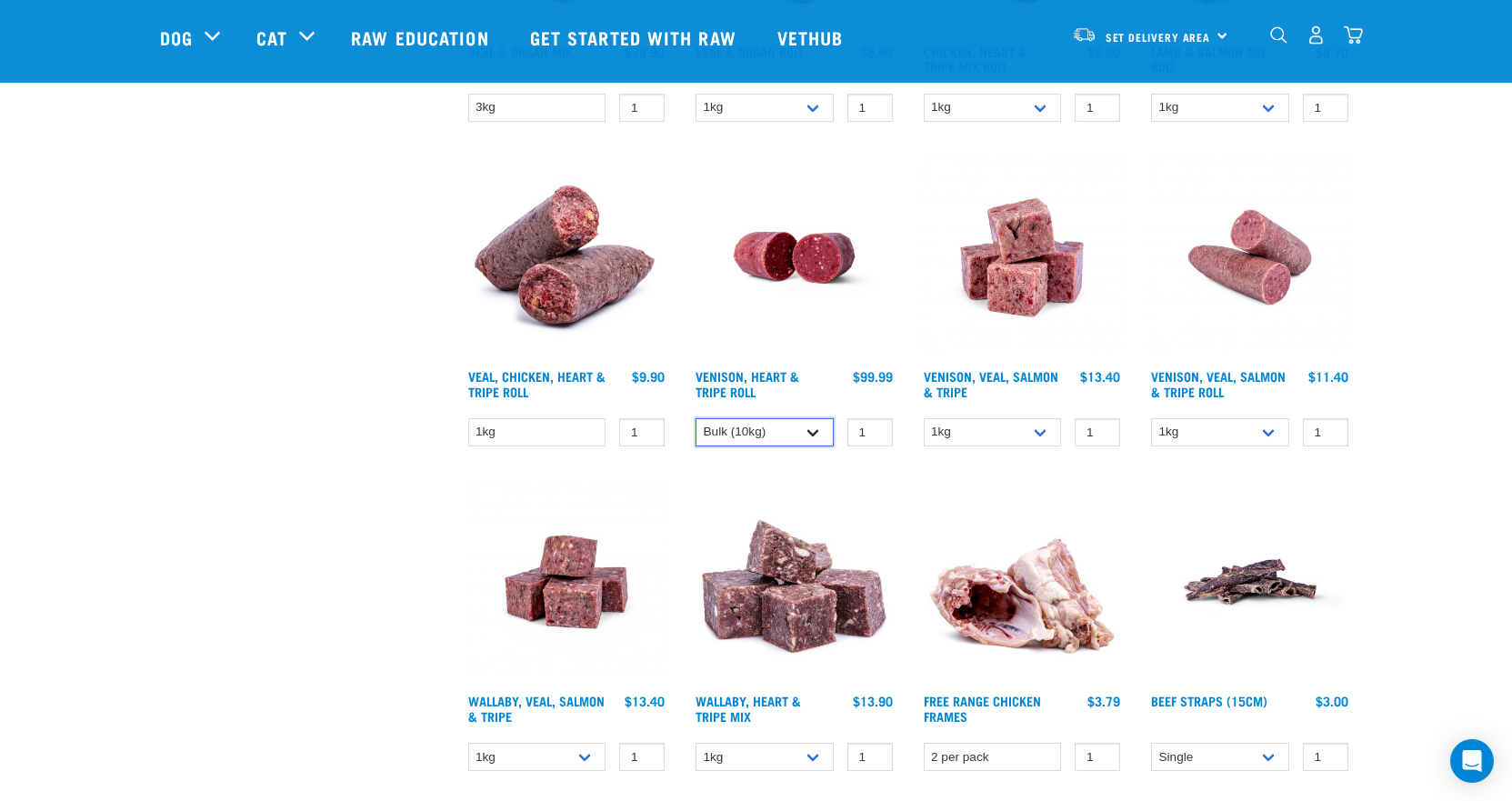
click at [815, 434] on select "1kg Bulk (10kg)" at bounding box center [765, 432] width 138 height 28
select select "418564"
click at [696, 419] on select "1kg Bulk (10kg)" at bounding box center [765, 432] width 138 height 28
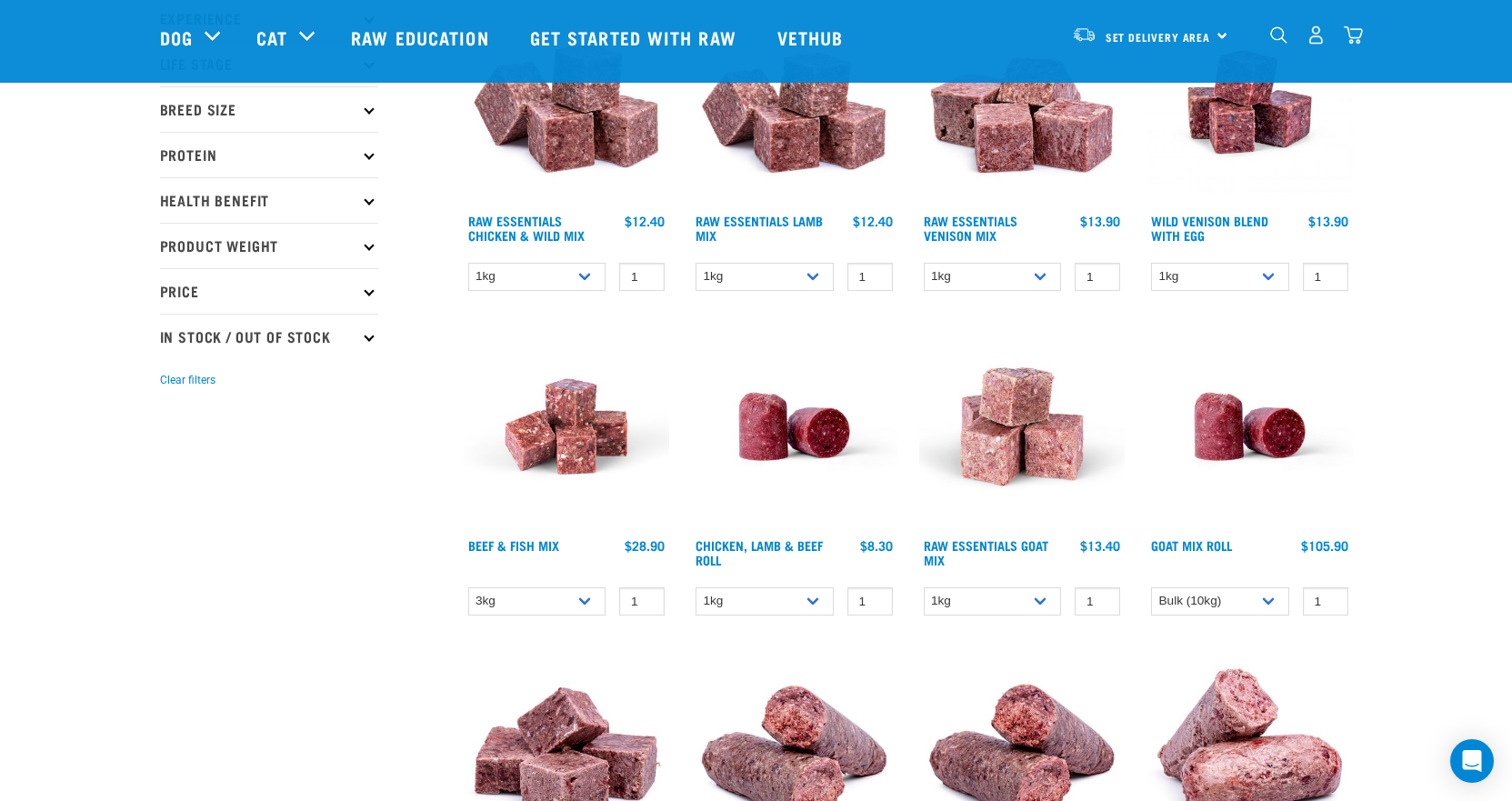
scroll to position [0, 0]
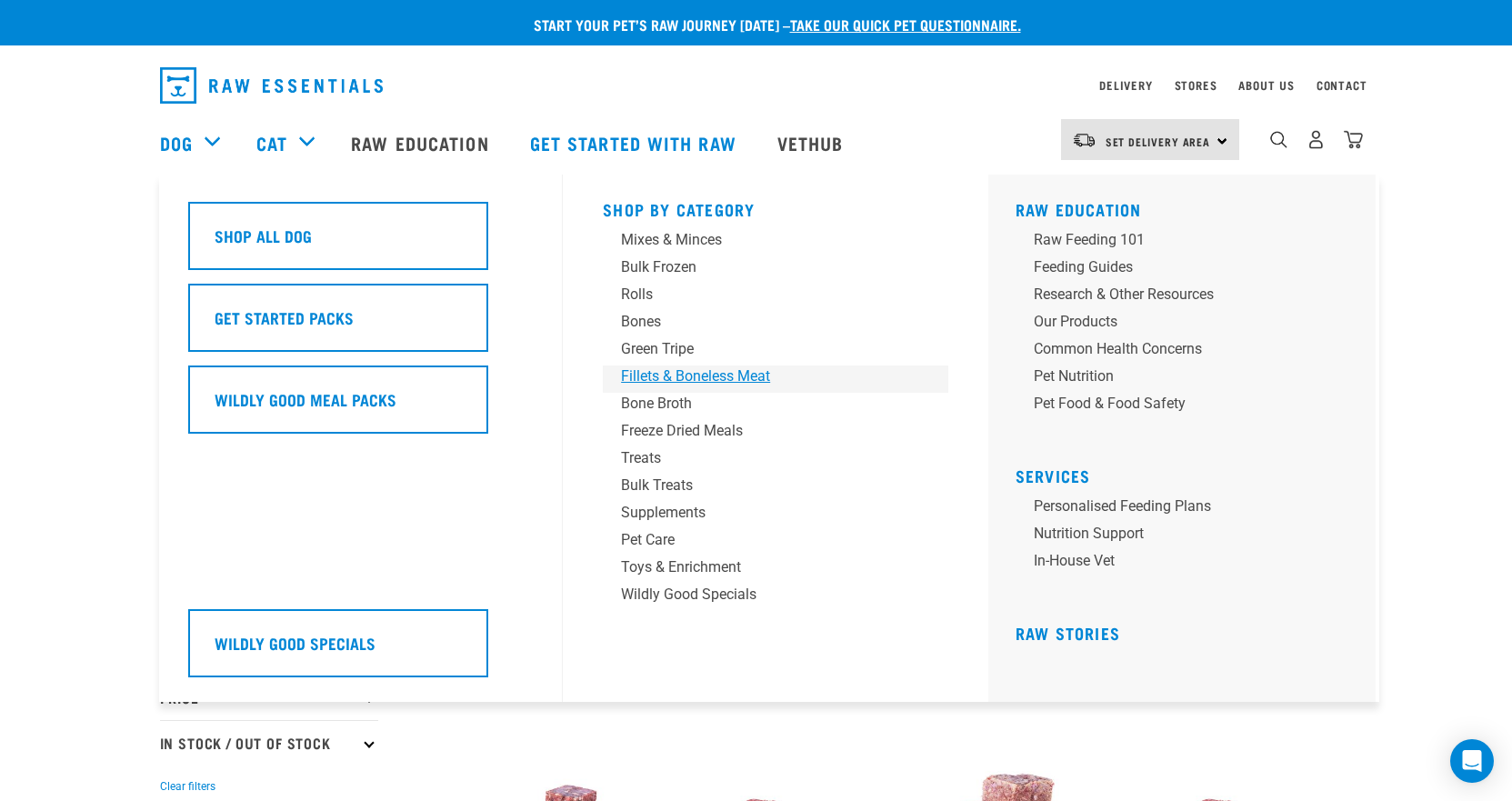
click at [698, 374] on div "Fillets & Boneless Meat" at bounding box center [763, 377] width 284 height 22
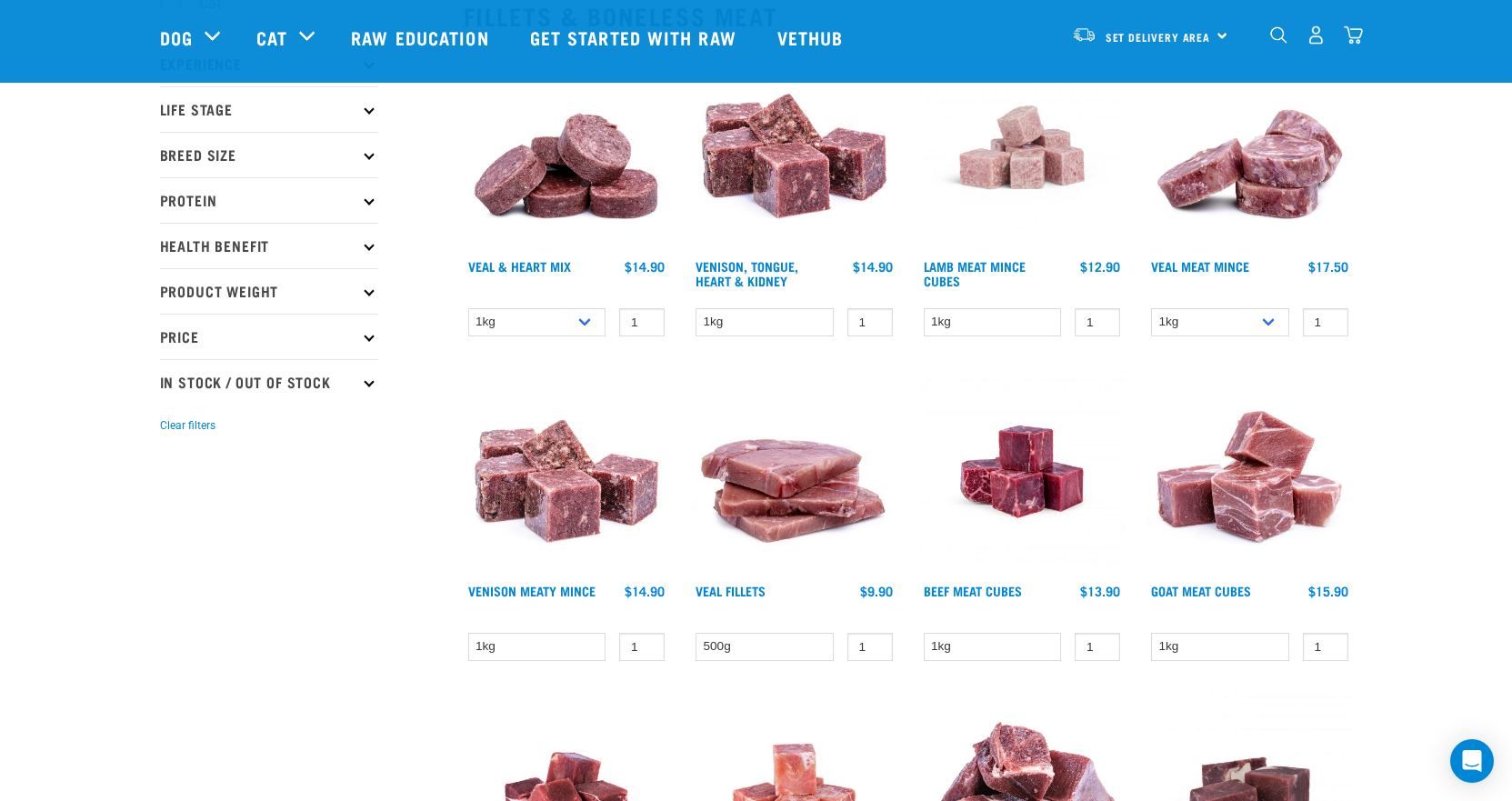
scroll to position [273, 0]
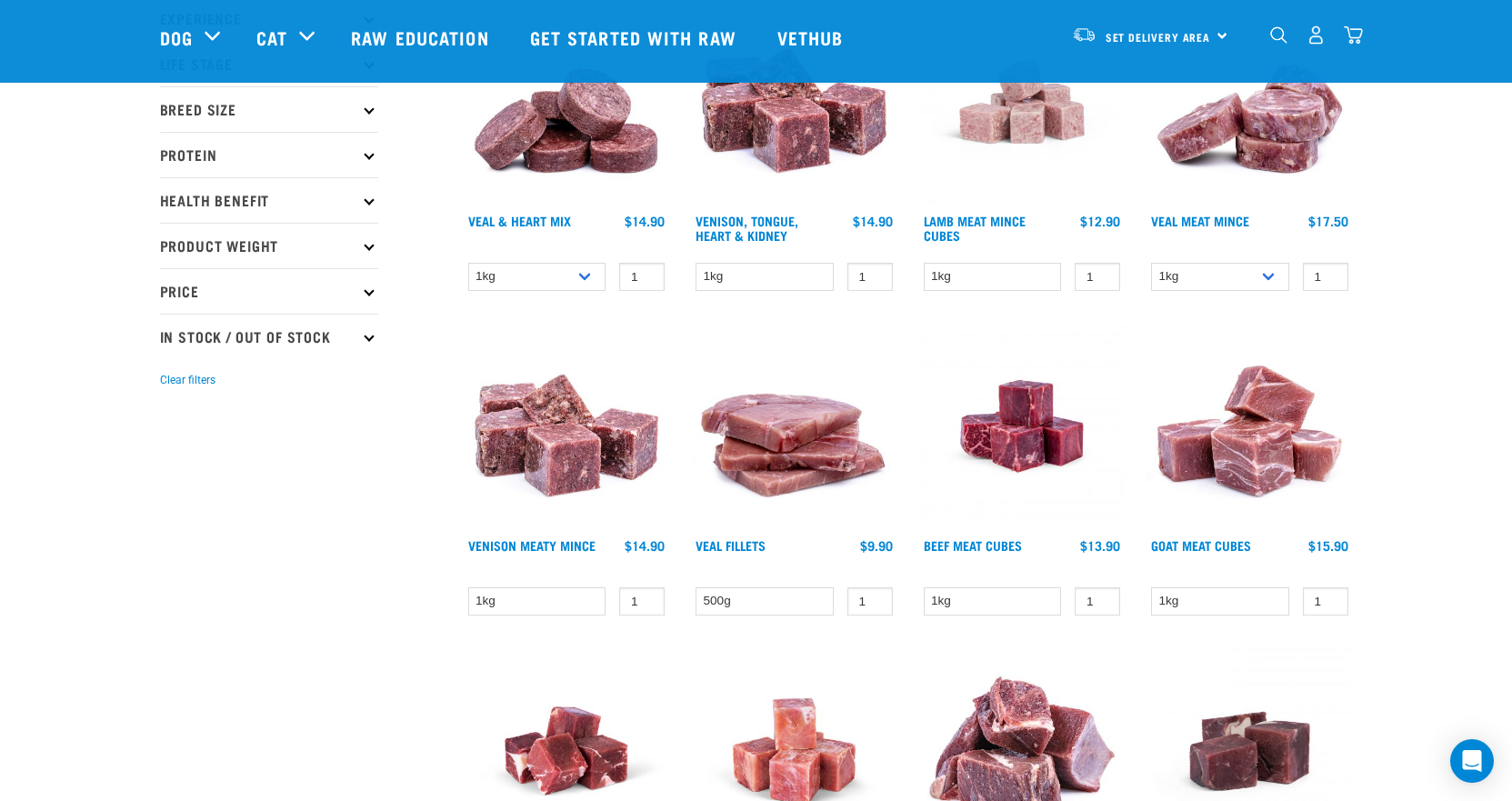
click at [369, 154] on icon at bounding box center [369, 154] width 10 height 10
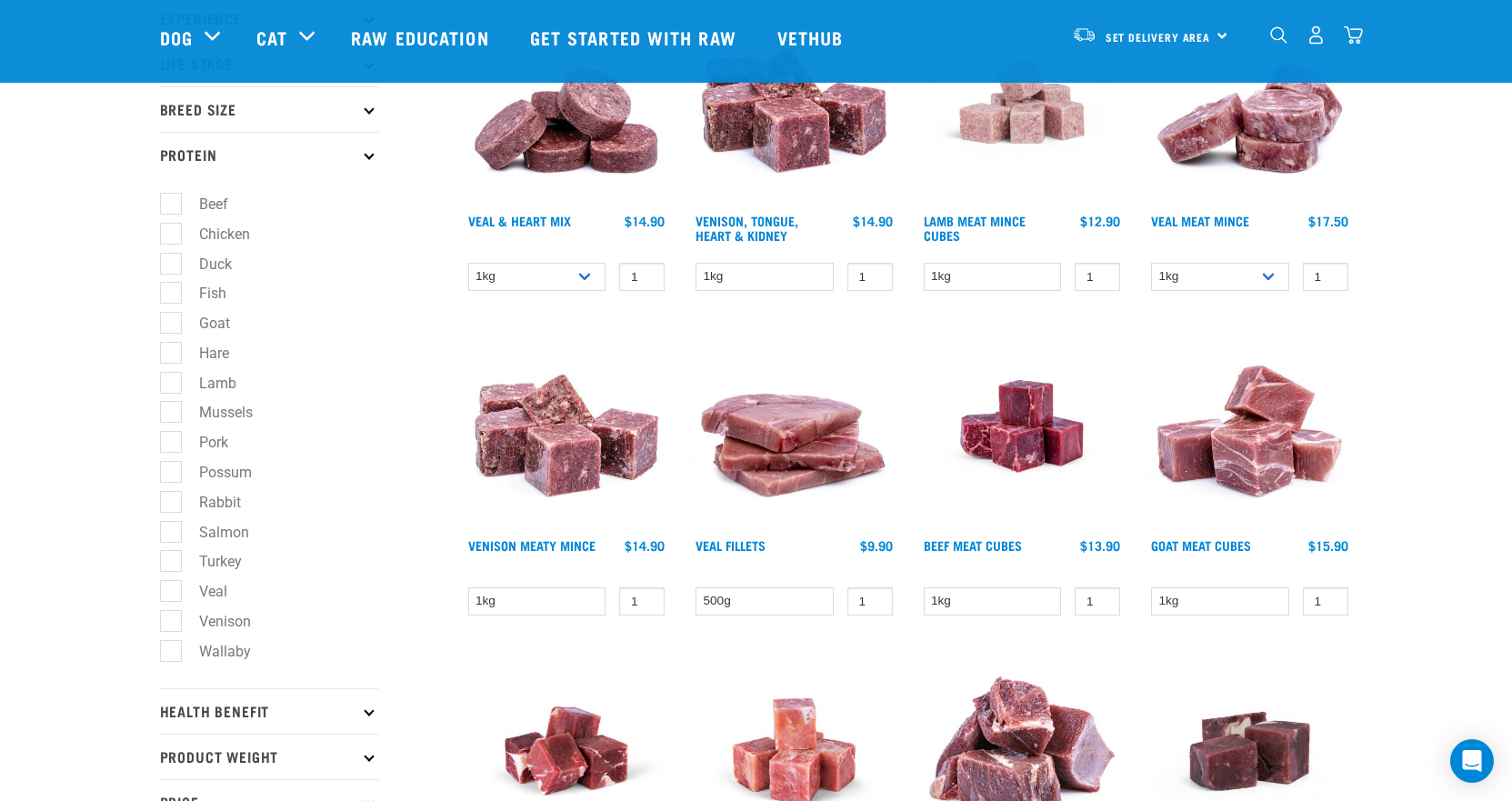
click at [171, 263] on label "Duck" at bounding box center [204, 264] width 69 height 23
click at [171, 263] on input "Duck" at bounding box center [166, 261] width 11 height 11
checkbox input "true"
click at [173, 316] on label "Goat" at bounding box center [203, 324] width 67 height 23
click at [172, 316] on input "Goat" at bounding box center [166, 320] width 11 height 11
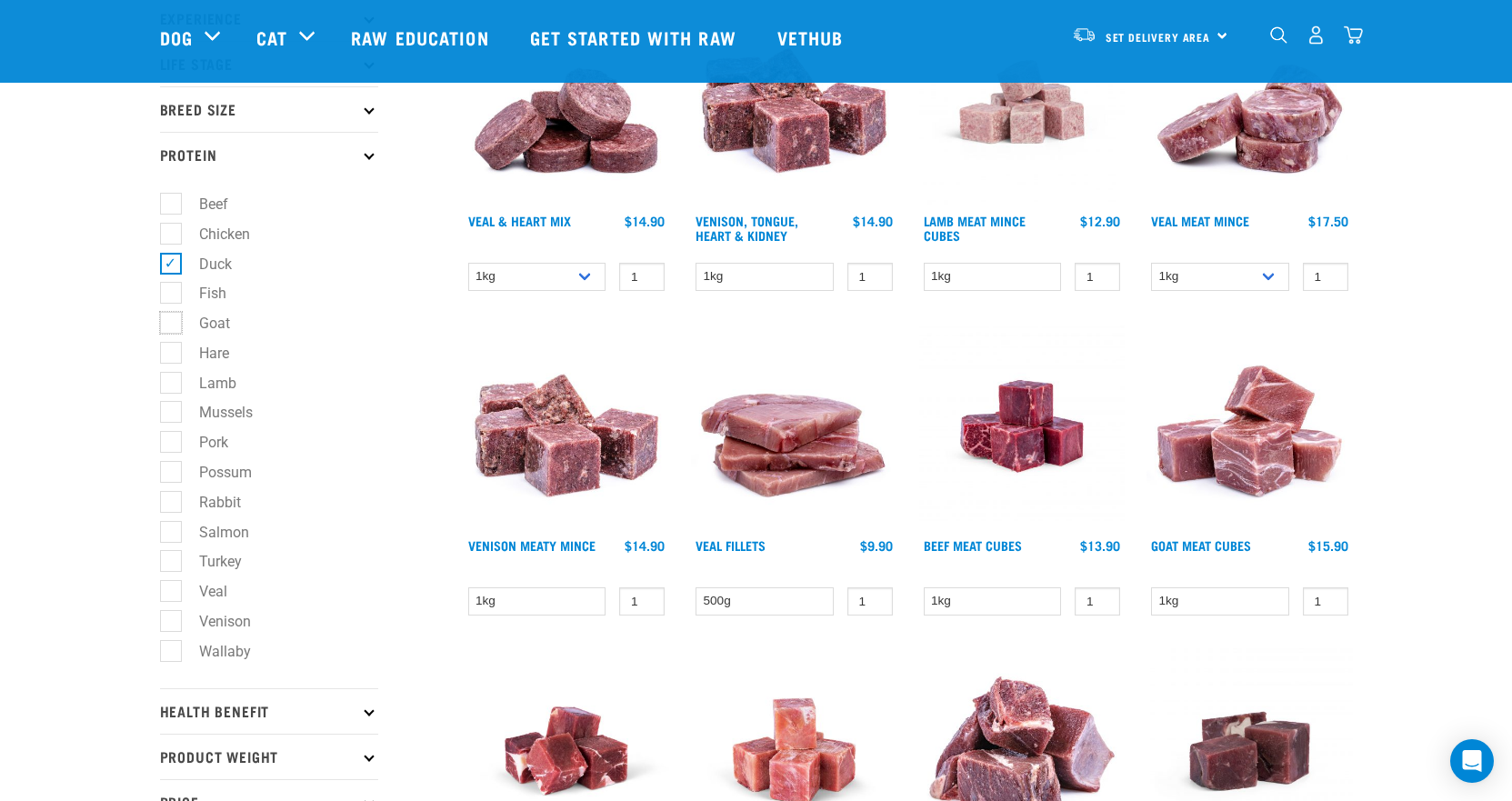
checkbox input "true"
click at [170, 348] on label "Hare" at bounding box center [202, 354] width 66 height 23
click at [170, 348] on input "Hare" at bounding box center [166, 350] width 11 height 11
checkbox input "true"
click at [173, 471] on label "Possum" at bounding box center [214, 472] width 89 height 23
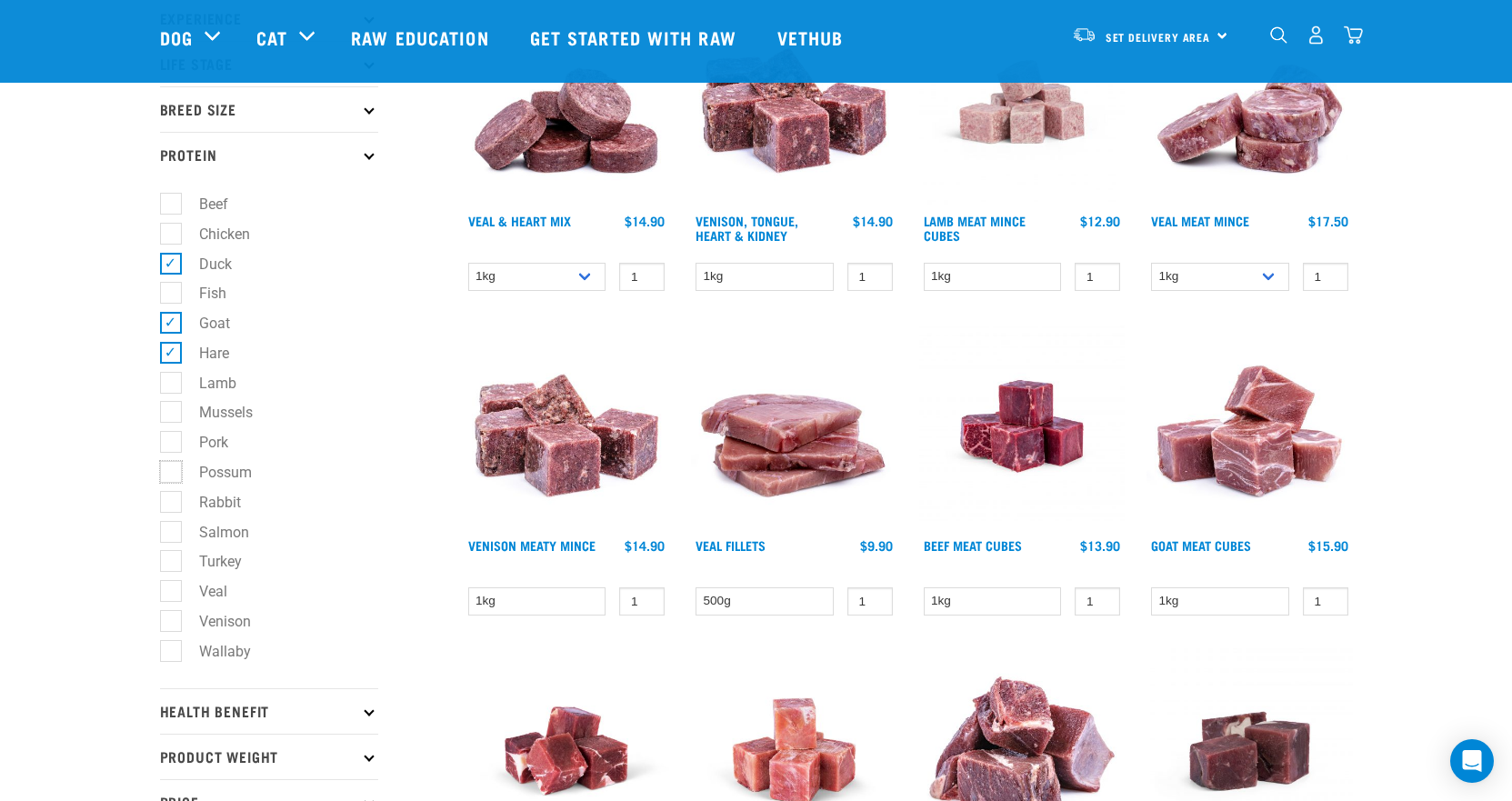
click at [172, 471] on input "Possum" at bounding box center [166, 469] width 11 height 11
checkbox input "true"
click at [172, 504] on label "Rabbit" at bounding box center [209, 502] width 79 height 23
click at [172, 504] on input "Rabbit" at bounding box center [166, 498] width 11 height 11
checkbox input "true"
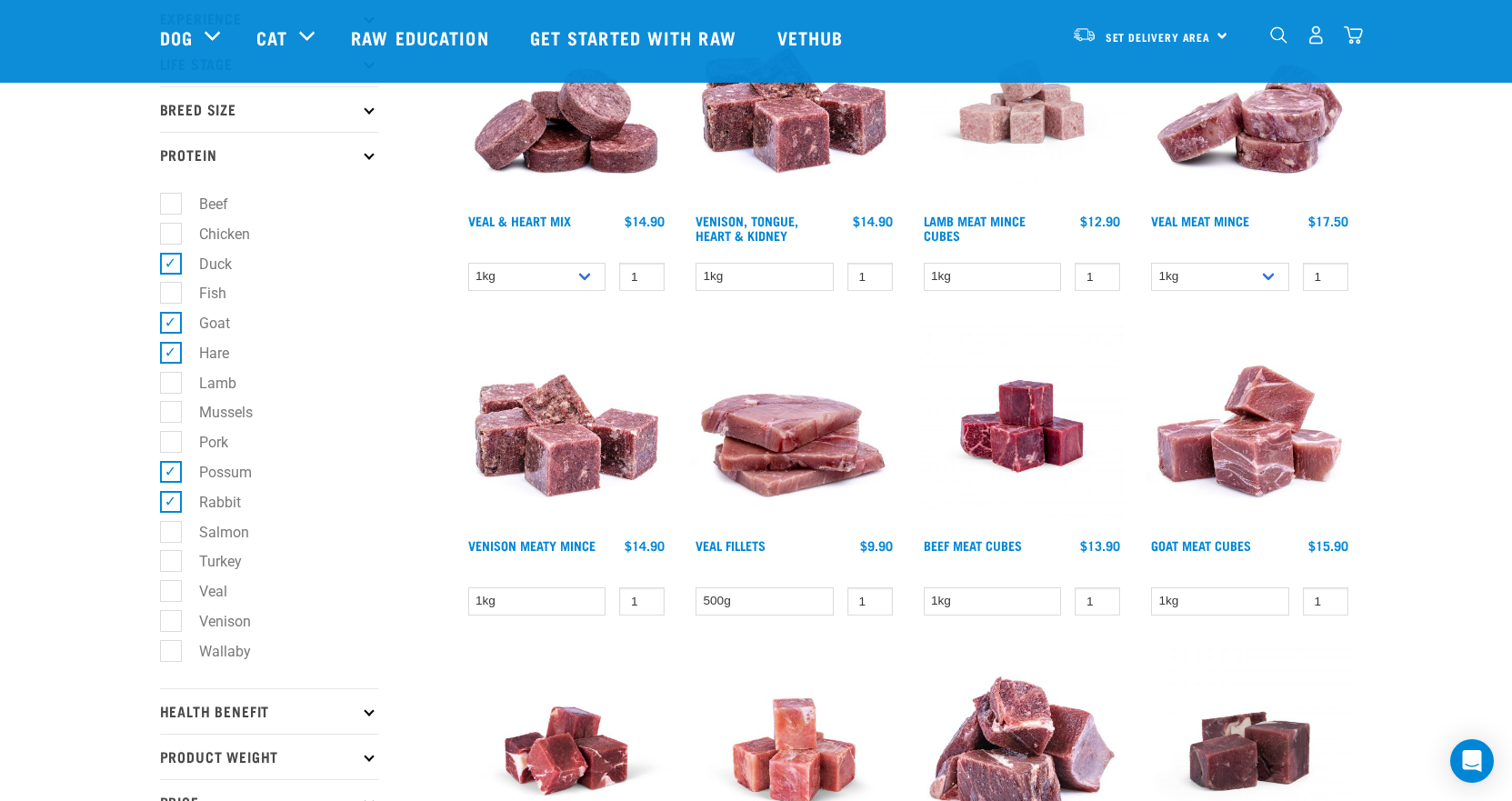
click at [170, 622] on label "Venison" at bounding box center [214, 622] width 88 height 23
click at [170, 622] on input "Venison" at bounding box center [166, 618] width 11 height 11
checkbox input "true"
click at [170, 660] on label "Wallaby" at bounding box center [214, 652] width 88 height 23
click at [170, 653] on input "Wallaby" at bounding box center [166, 648] width 11 height 11
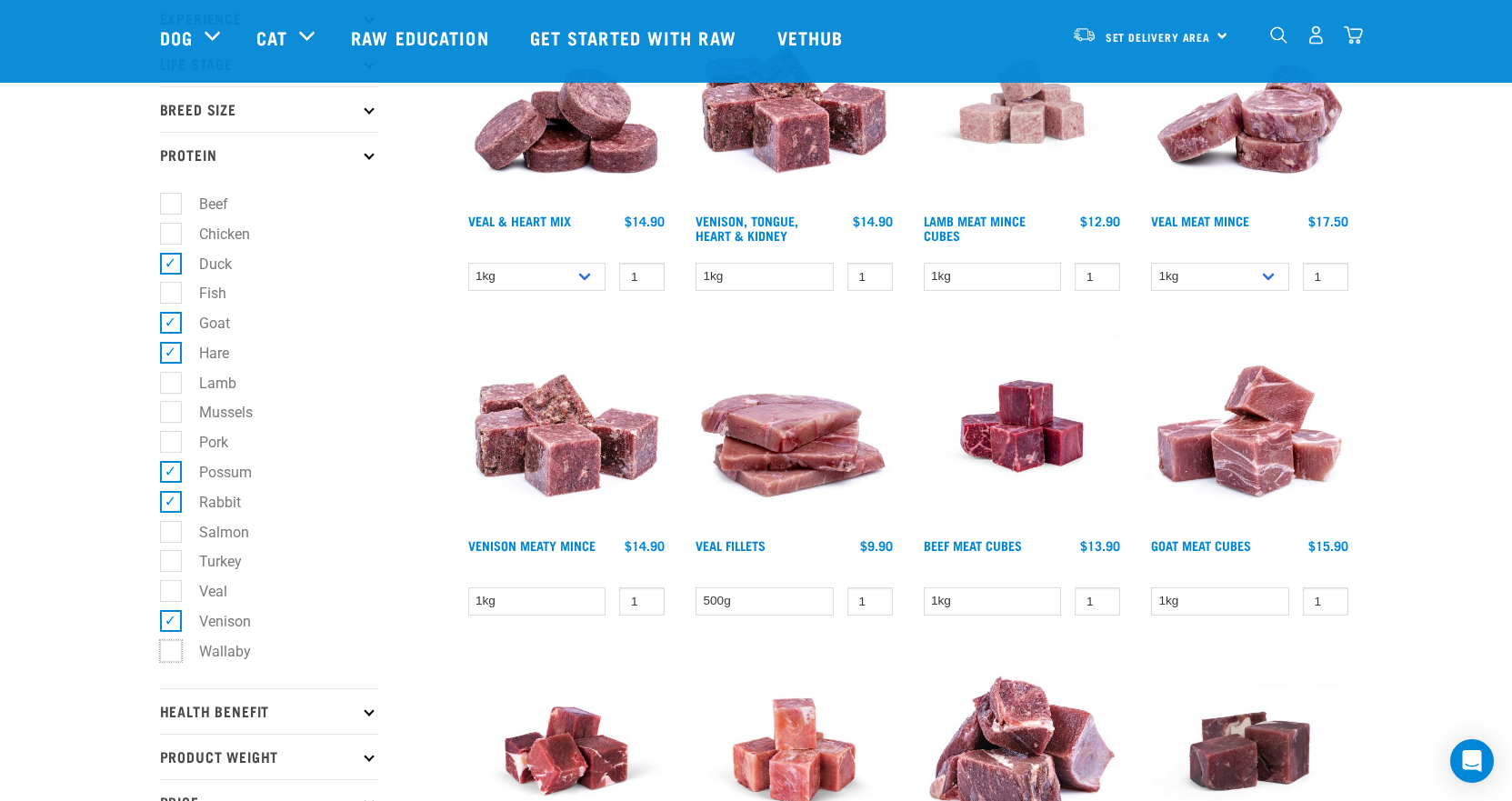
checkbox input "true"
click at [170, 293] on label "Fish" at bounding box center [201, 293] width 63 height 23
click at [169, 293] on input "Fish" at bounding box center [166, 290] width 11 height 11
checkbox input "true"
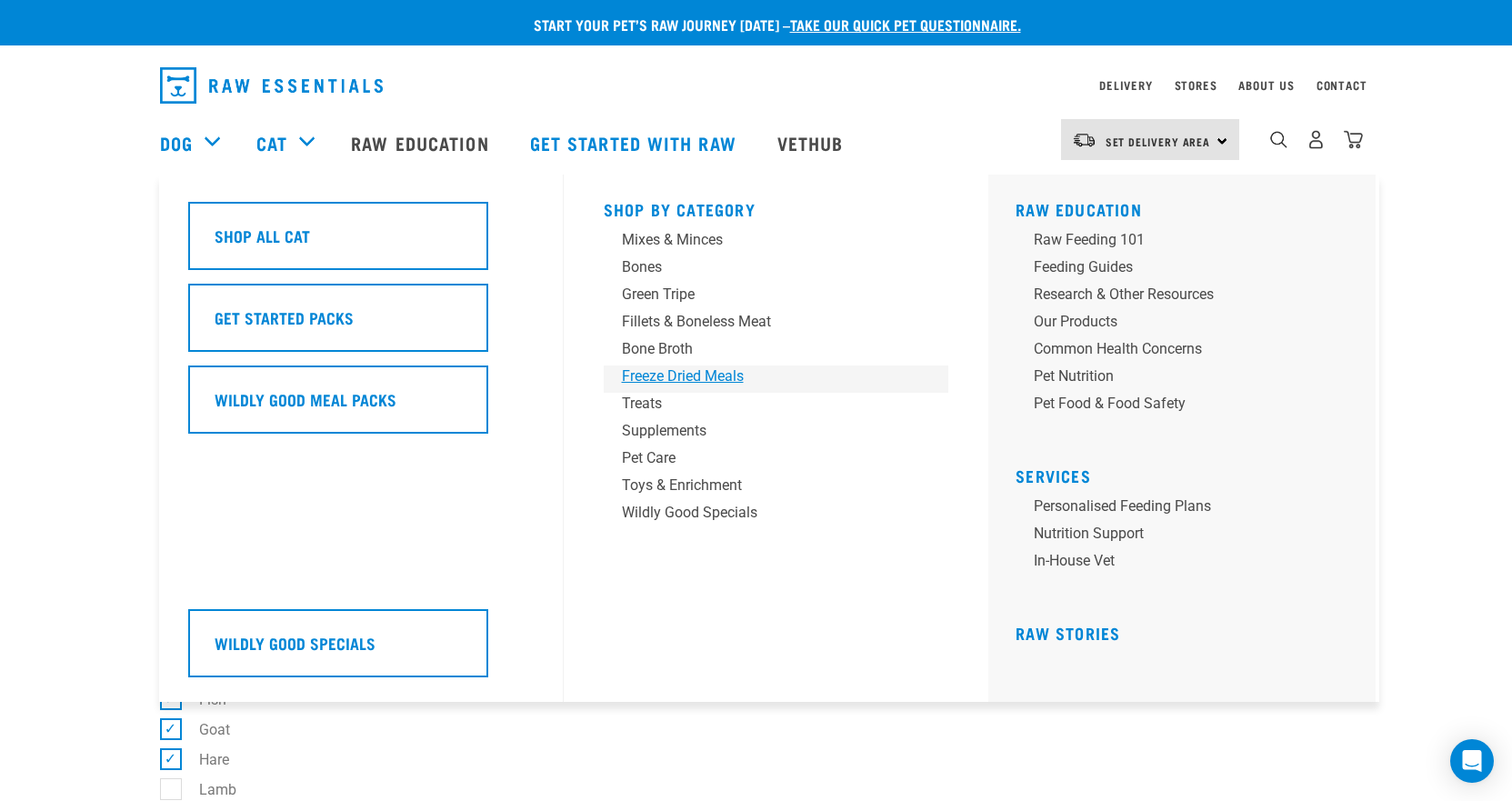
click at [685, 381] on div "Freeze Dried Meals" at bounding box center [764, 377] width 284 height 22
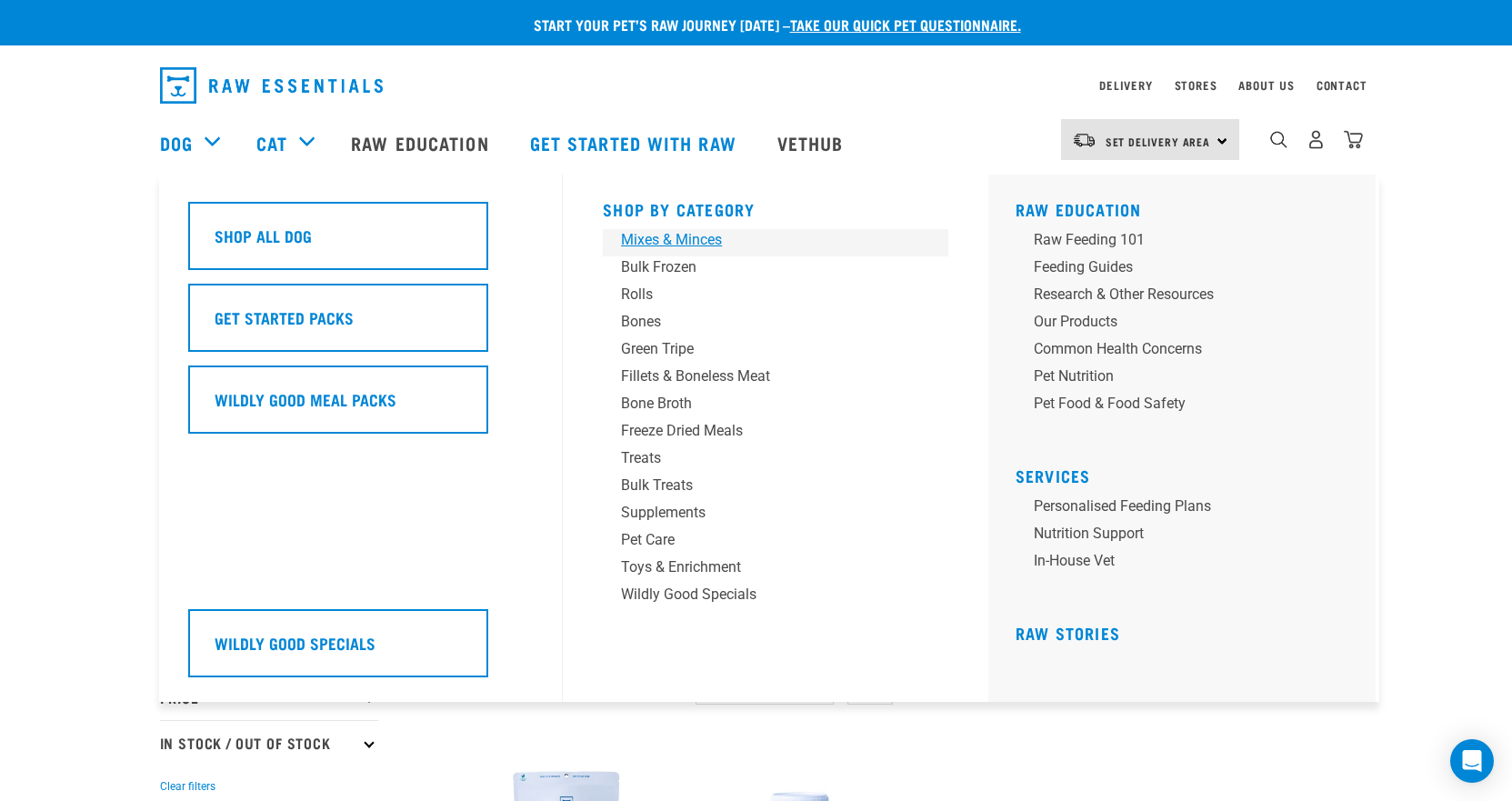
click at [699, 242] on div "Mixes & Minces" at bounding box center [763, 240] width 284 height 22
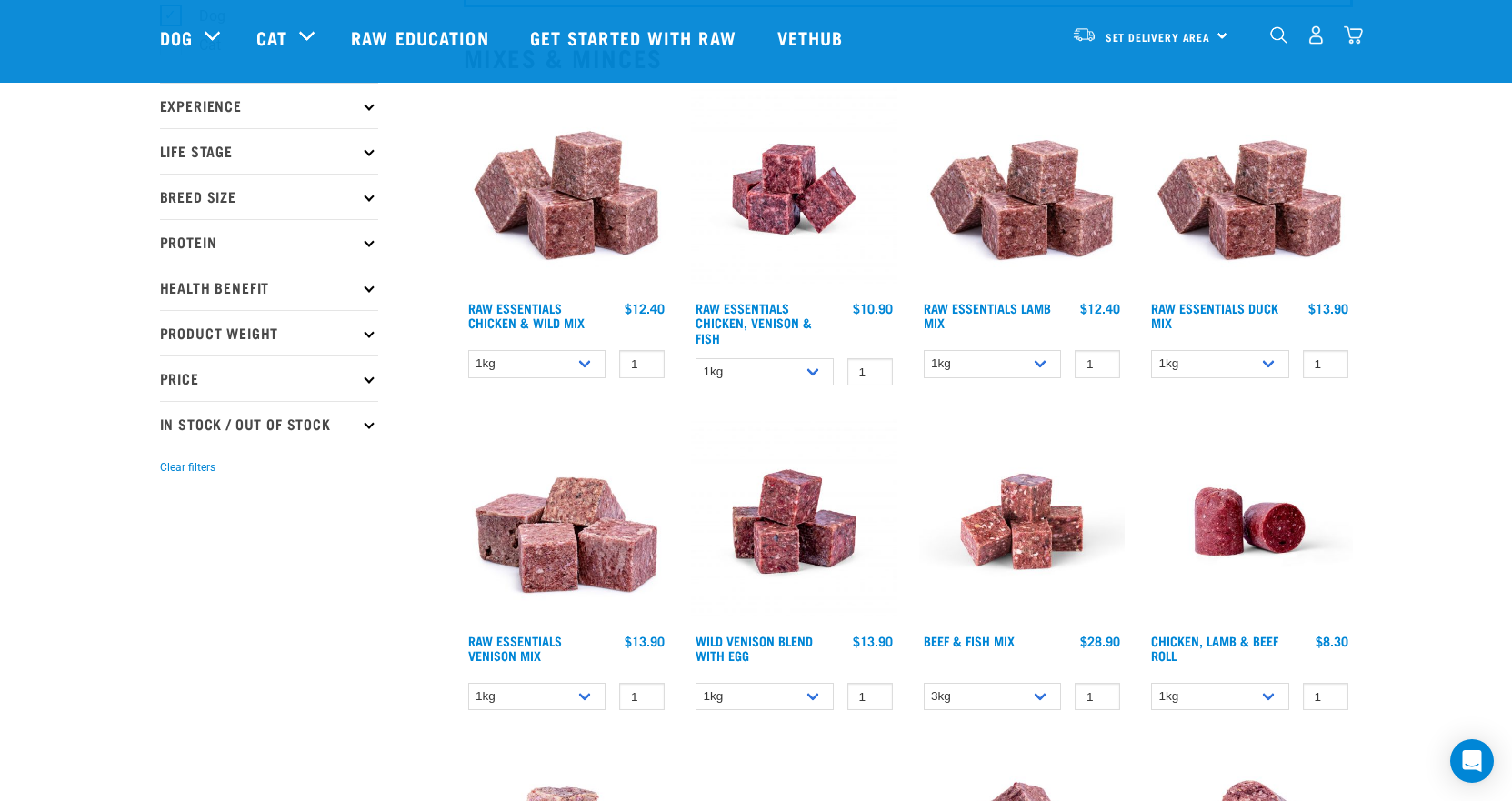
scroll to position [182, 0]
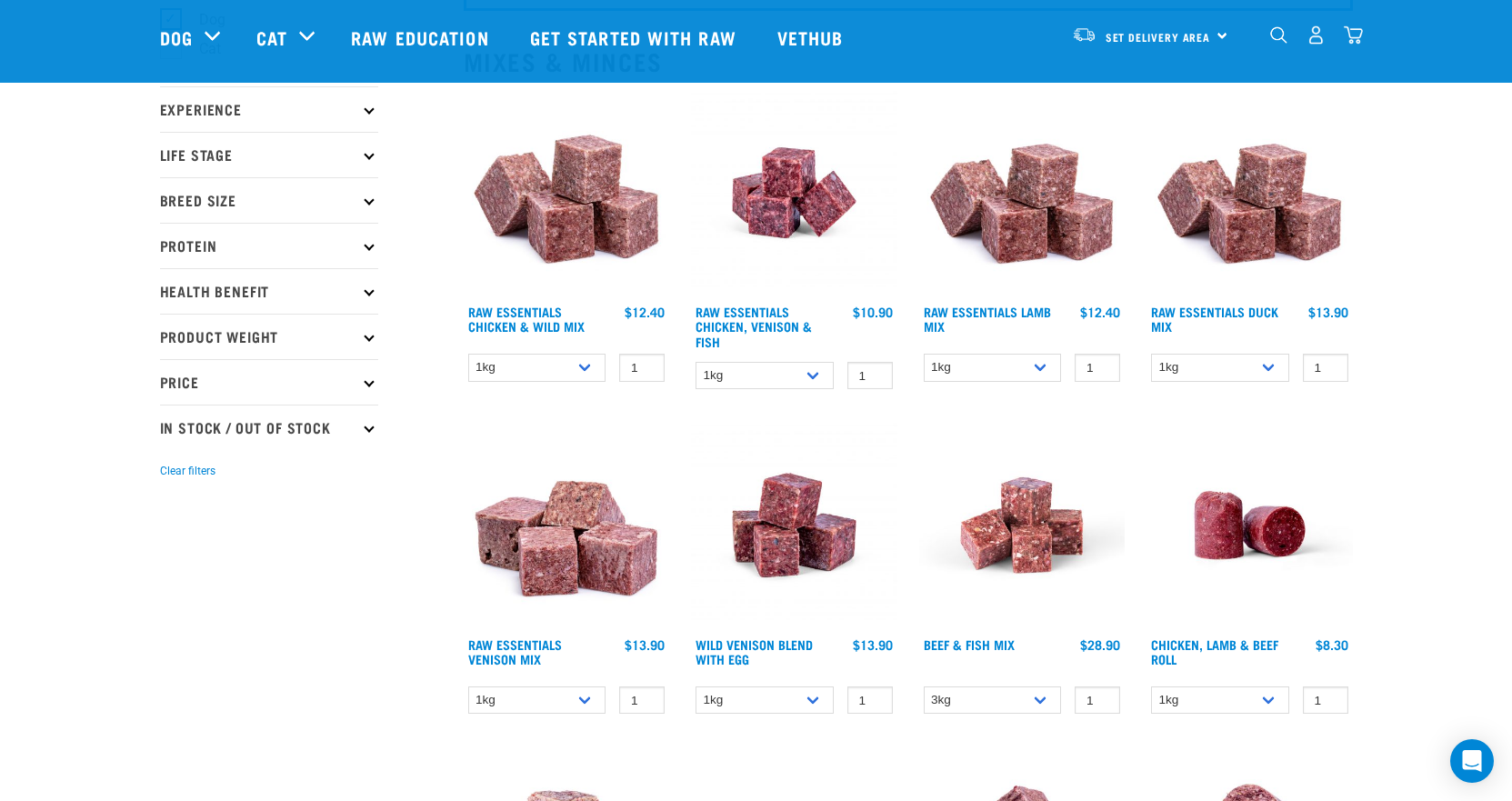
click at [376, 243] on p "Protein" at bounding box center [269, 245] width 218 height 45
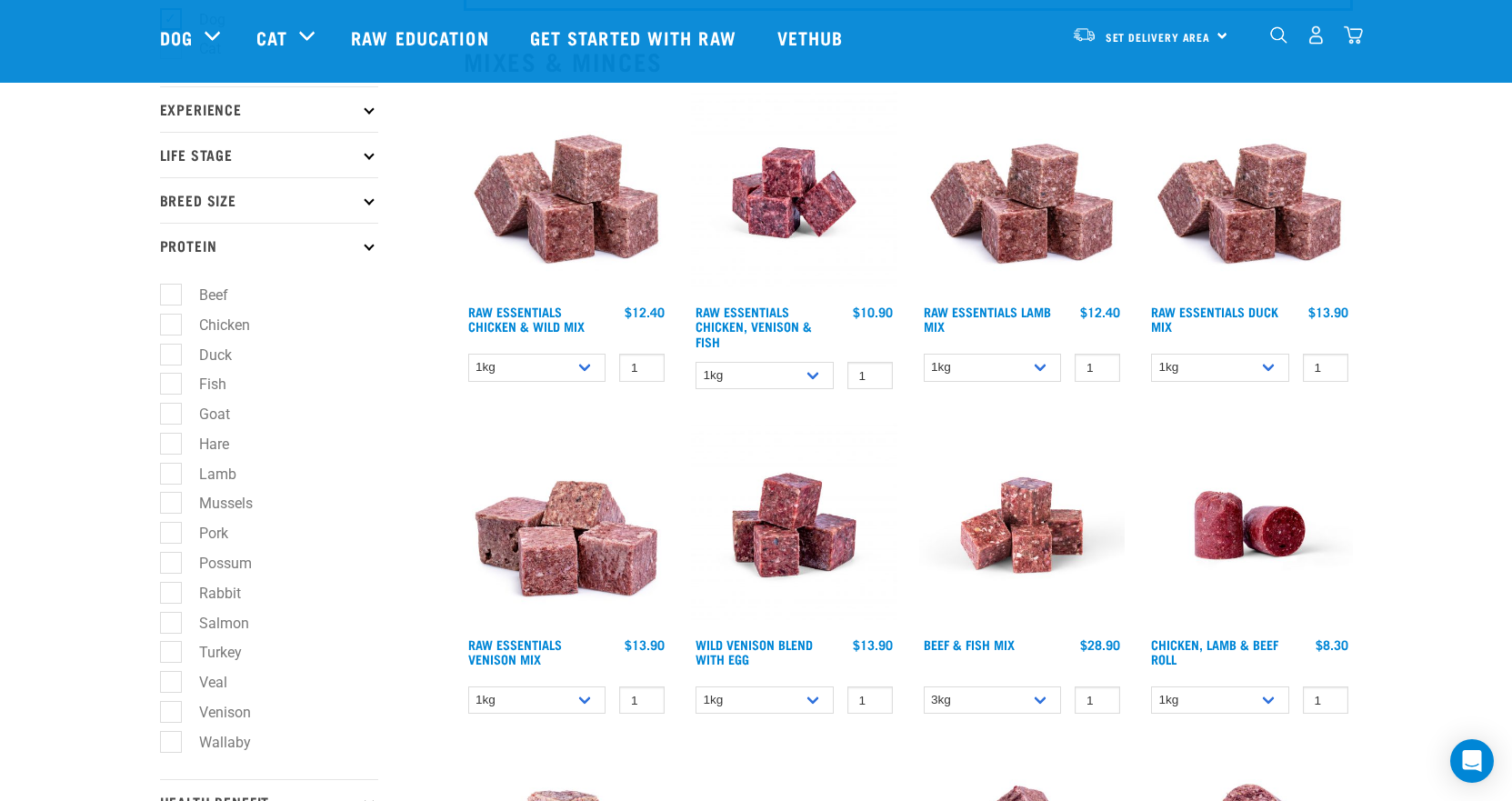
click at [173, 349] on label "Duck" at bounding box center [204, 355] width 69 height 23
click at [172, 349] on input "Duck" at bounding box center [166, 352] width 11 height 11
checkbox input "true"
click at [172, 378] on label "Fish" at bounding box center [201, 384] width 63 height 23
click at [172, 378] on input "Fish" at bounding box center [166, 381] width 11 height 11
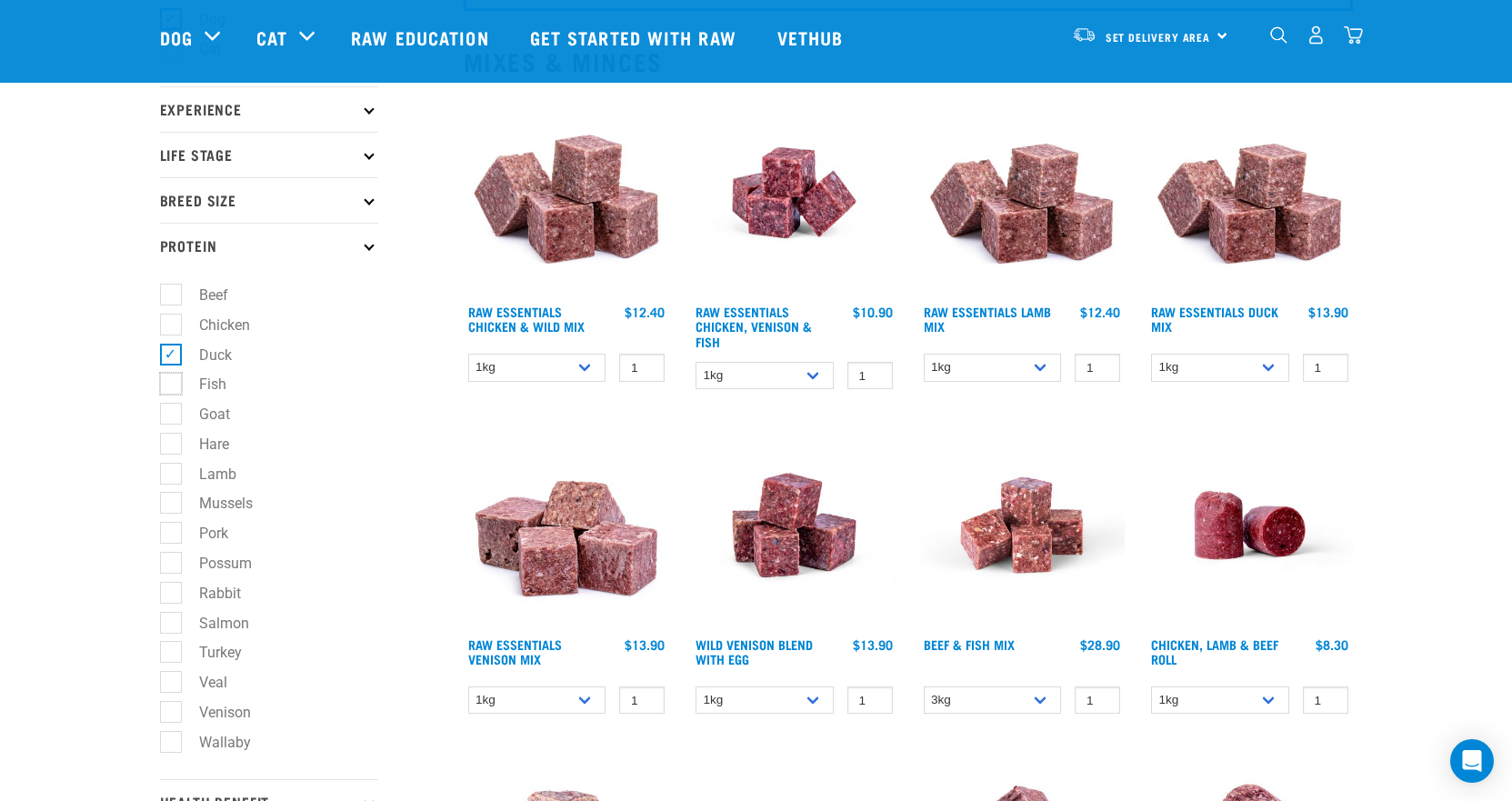
checkbox input "true"
click at [170, 410] on label "Goat" at bounding box center [203, 414] width 67 height 23
click at [170, 410] on input "Goat" at bounding box center [166, 411] width 11 height 11
checkbox input "true"
click at [172, 438] on label "Hare" at bounding box center [202, 445] width 66 height 23
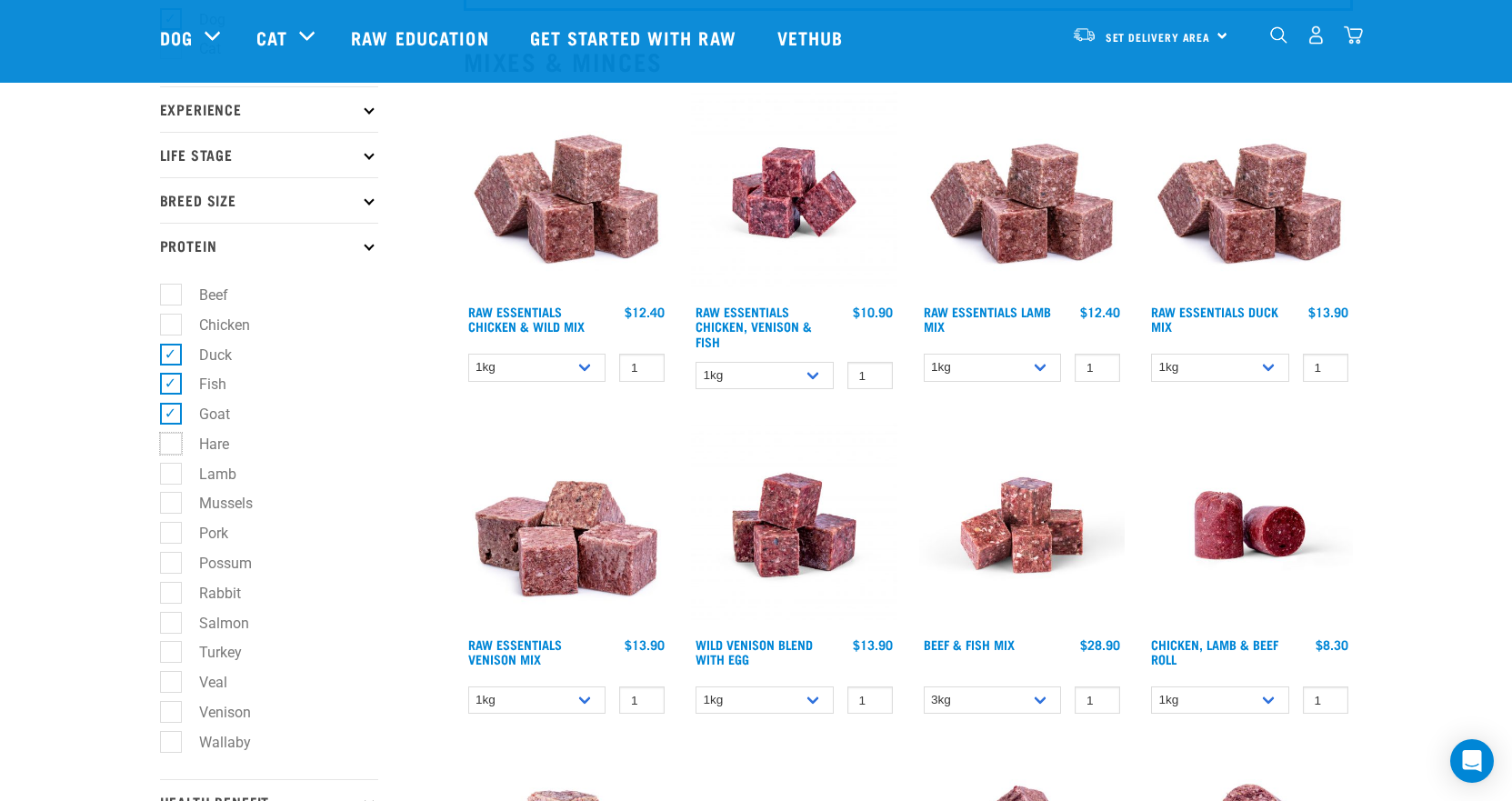
click at [172, 438] on input "Hare" at bounding box center [166, 441] width 11 height 11
checkbox input "true"
click at [172, 503] on label "Mussels" at bounding box center [215, 503] width 90 height 23
click at [172, 503] on input "Mussels" at bounding box center [166, 500] width 11 height 11
checkbox input "true"
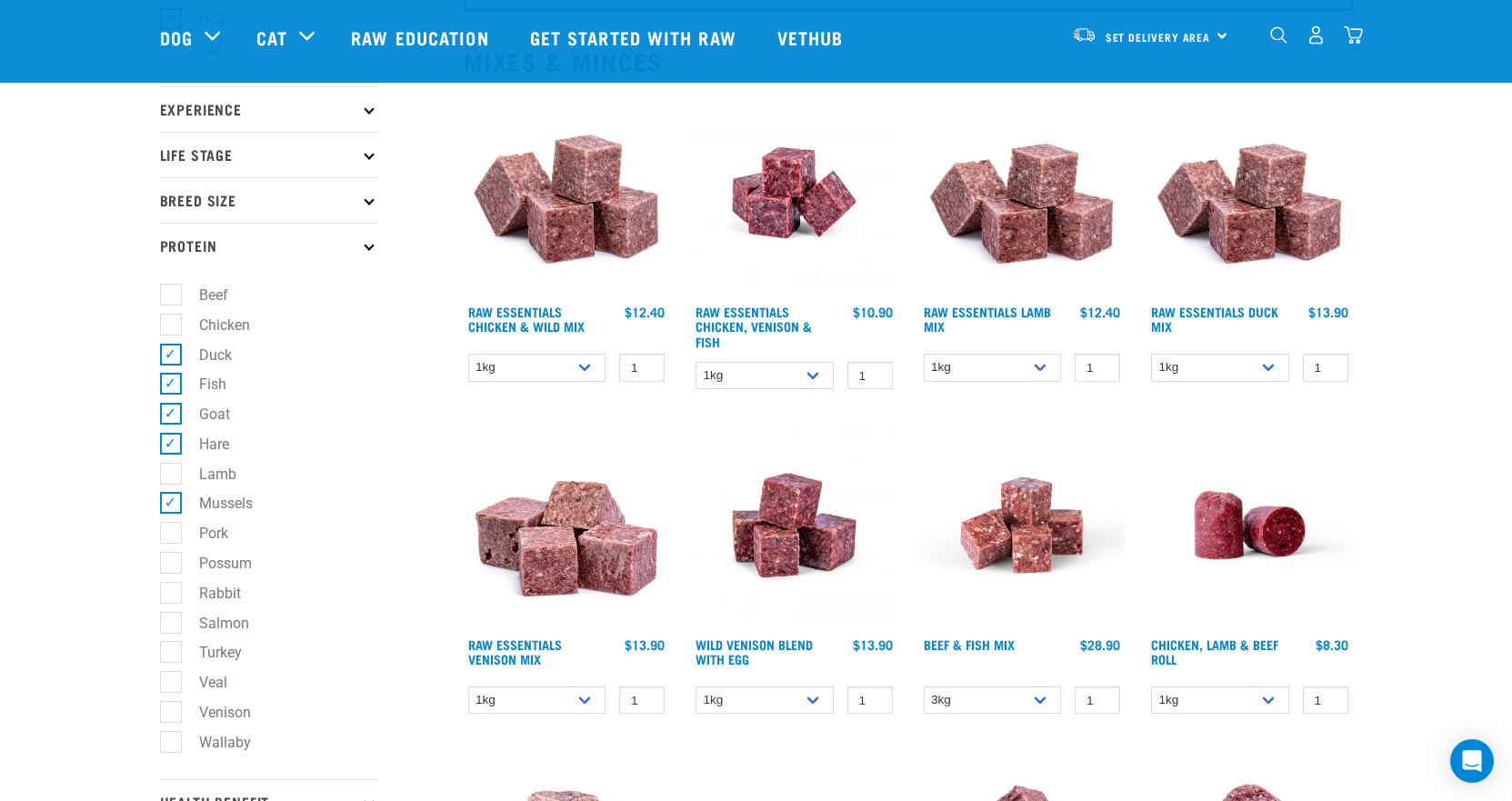
click at [170, 559] on label "Possum" at bounding box center [214, 563] width 89 height 23
click at [170, 559] on input "Possum" at bounding box center [166, 560] width 11 height 11
checkbox input "true"
click at [172, 585] on label "Rabbit" at bounding box center [209, 593] width 79 height 23
click at [172, 585] on input "Rabbit" at bounding box center [166, 589] width 11 height 11
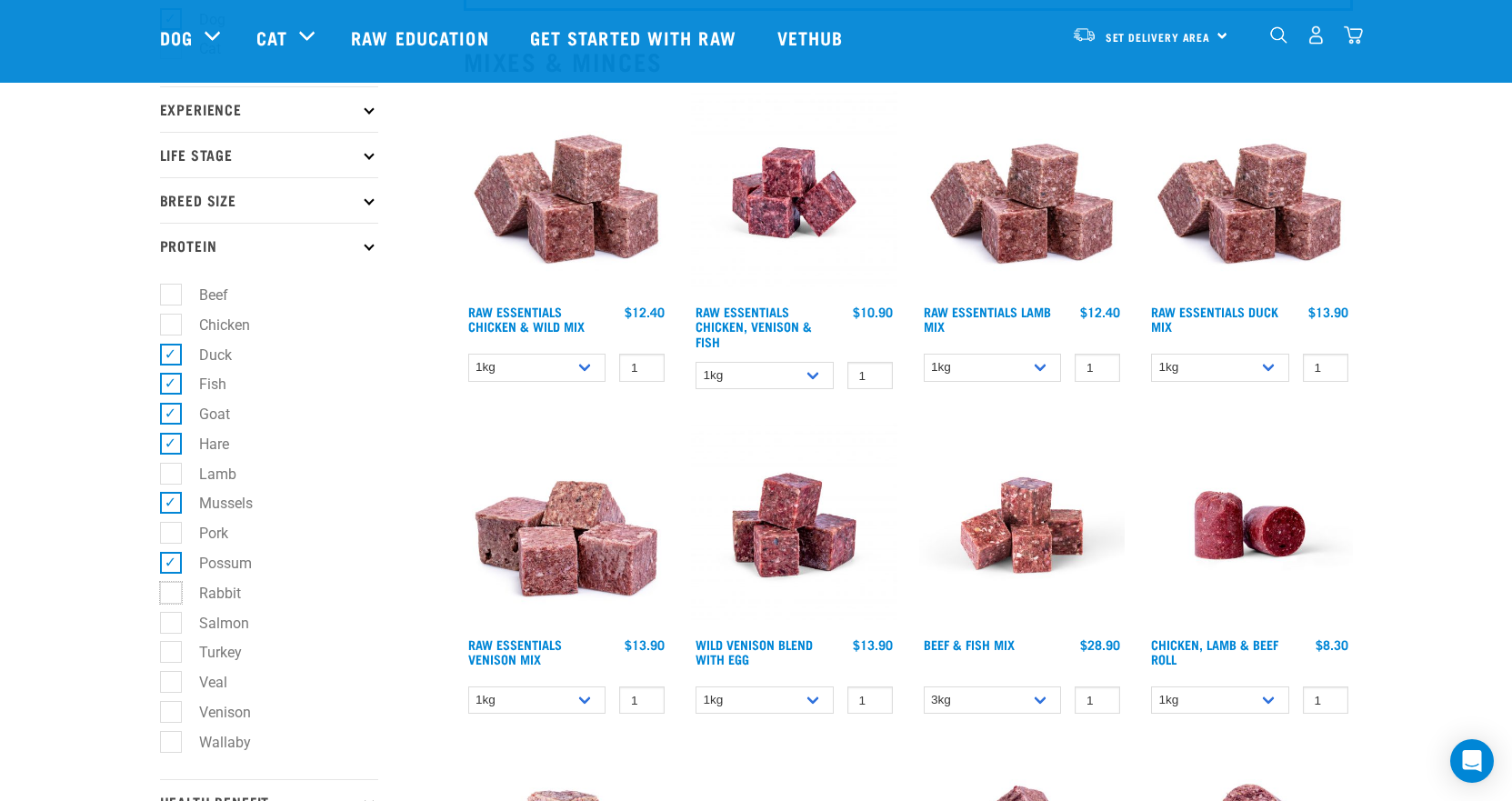
checkbox input "true"
click at [172, 743] on label "Wallaby" at bounding box center [214, 743] width 88 height 23
click at [172, 743] on input "Wallaby" at bounding box center [166, 739] width 11 height 11
checkbox input "true"
click at [173, 711] on label "Venison" at bounding box center [214, 713] width 88 height 23
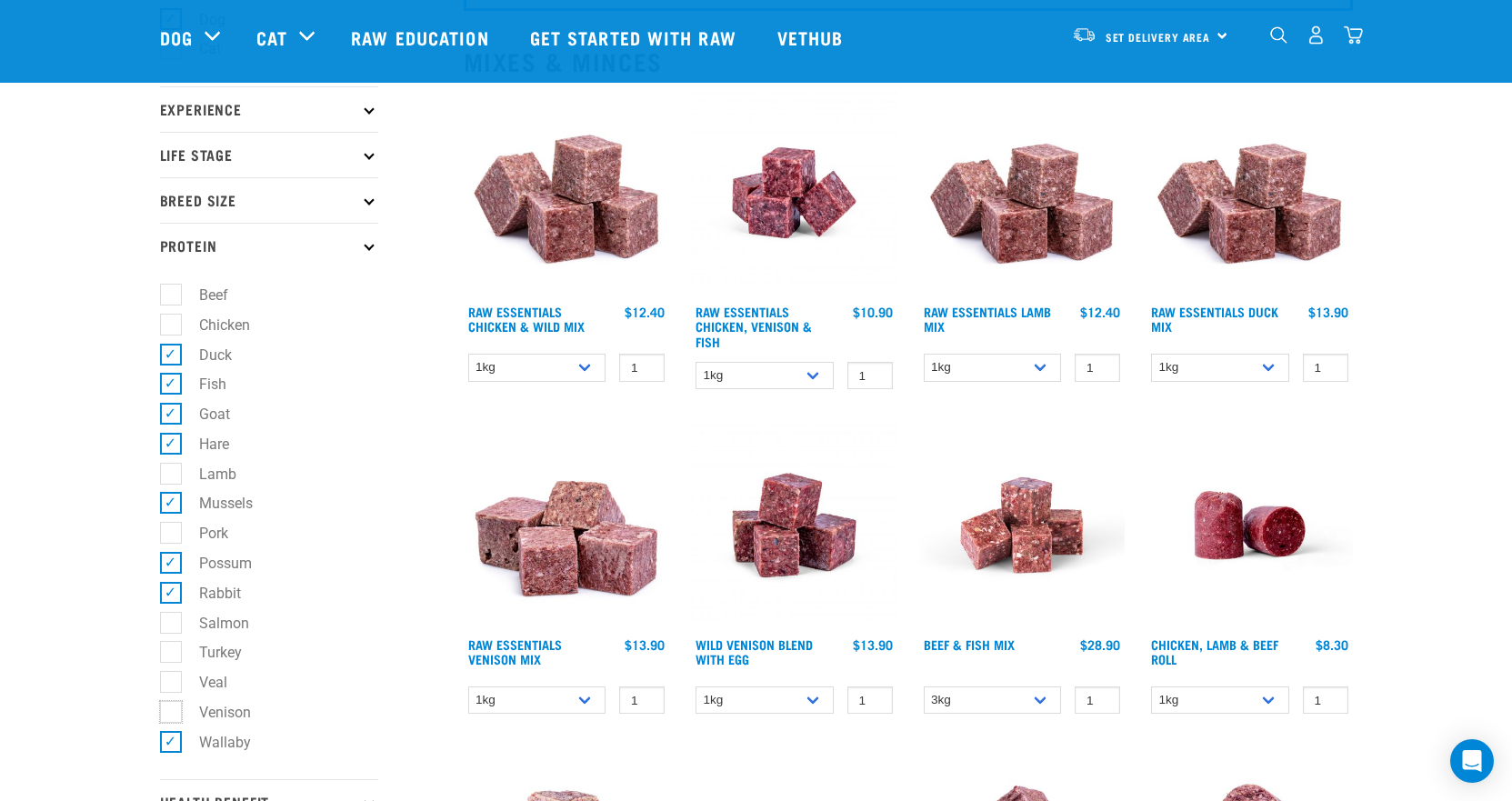
click at [172, 711] on input "Venison" at bounding box center [166, 709] width 11 height 11
checkbox input "true"
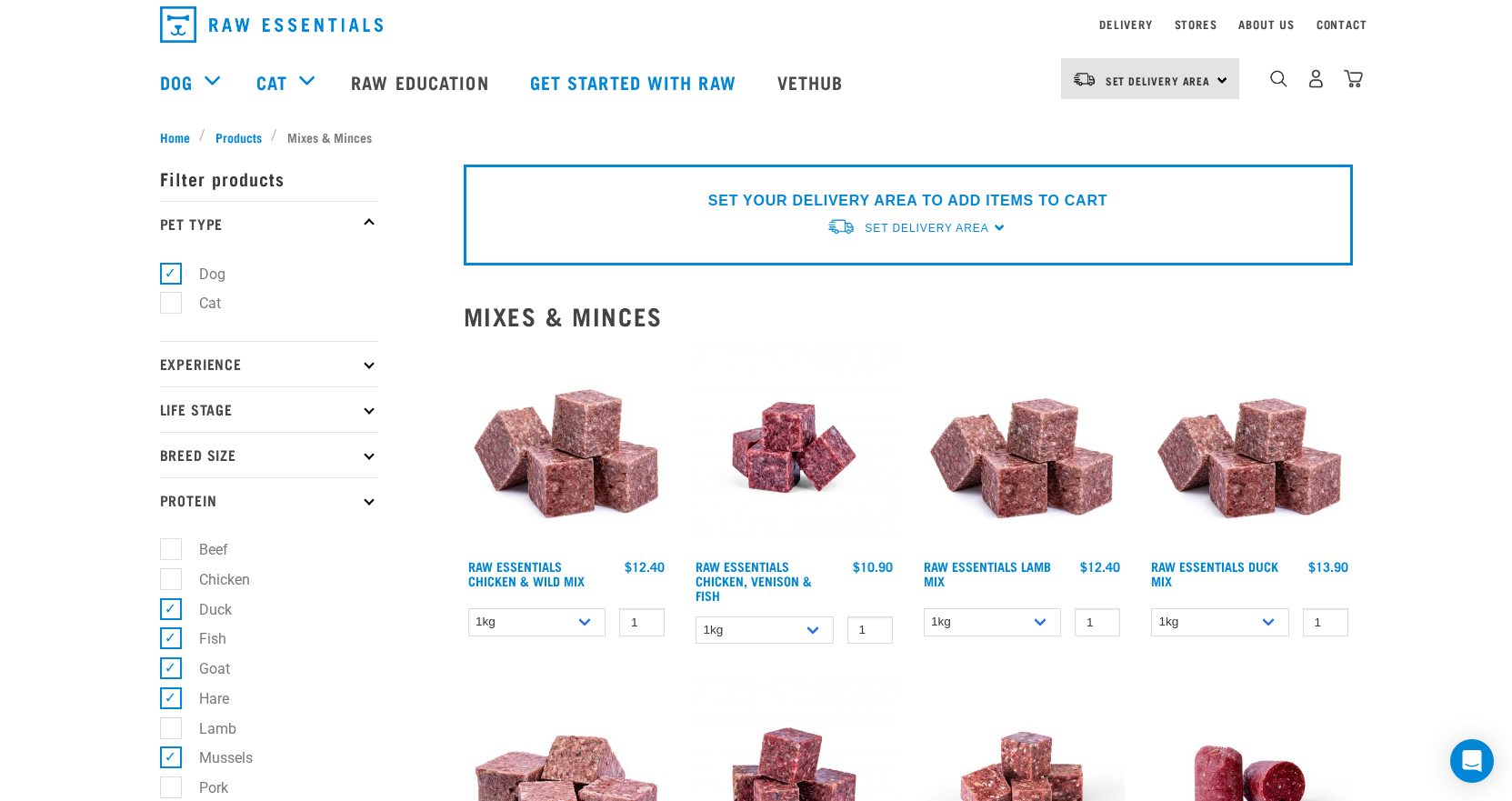
scroll to position [0, 0]
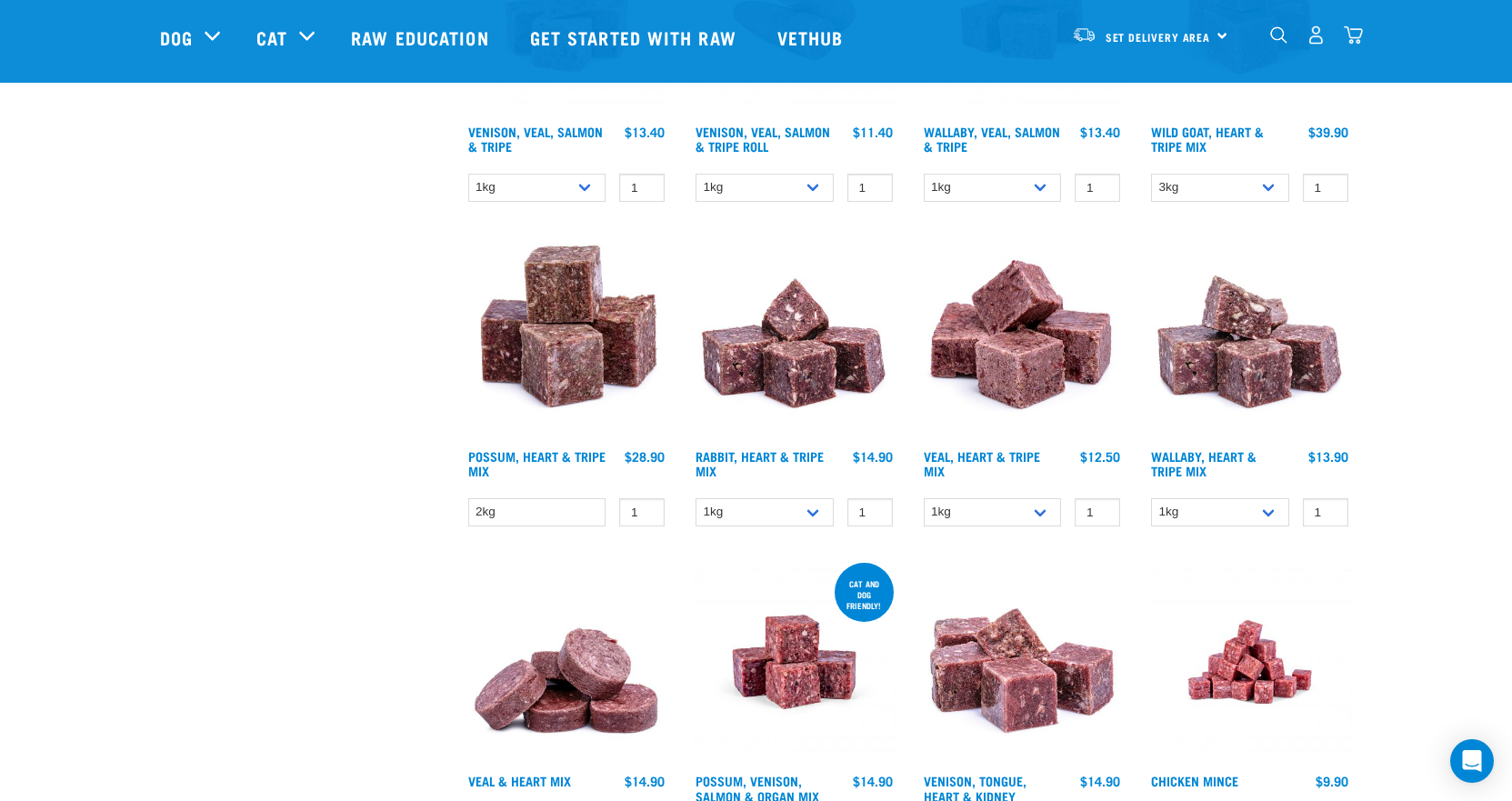
scroll to position [2001, 0]
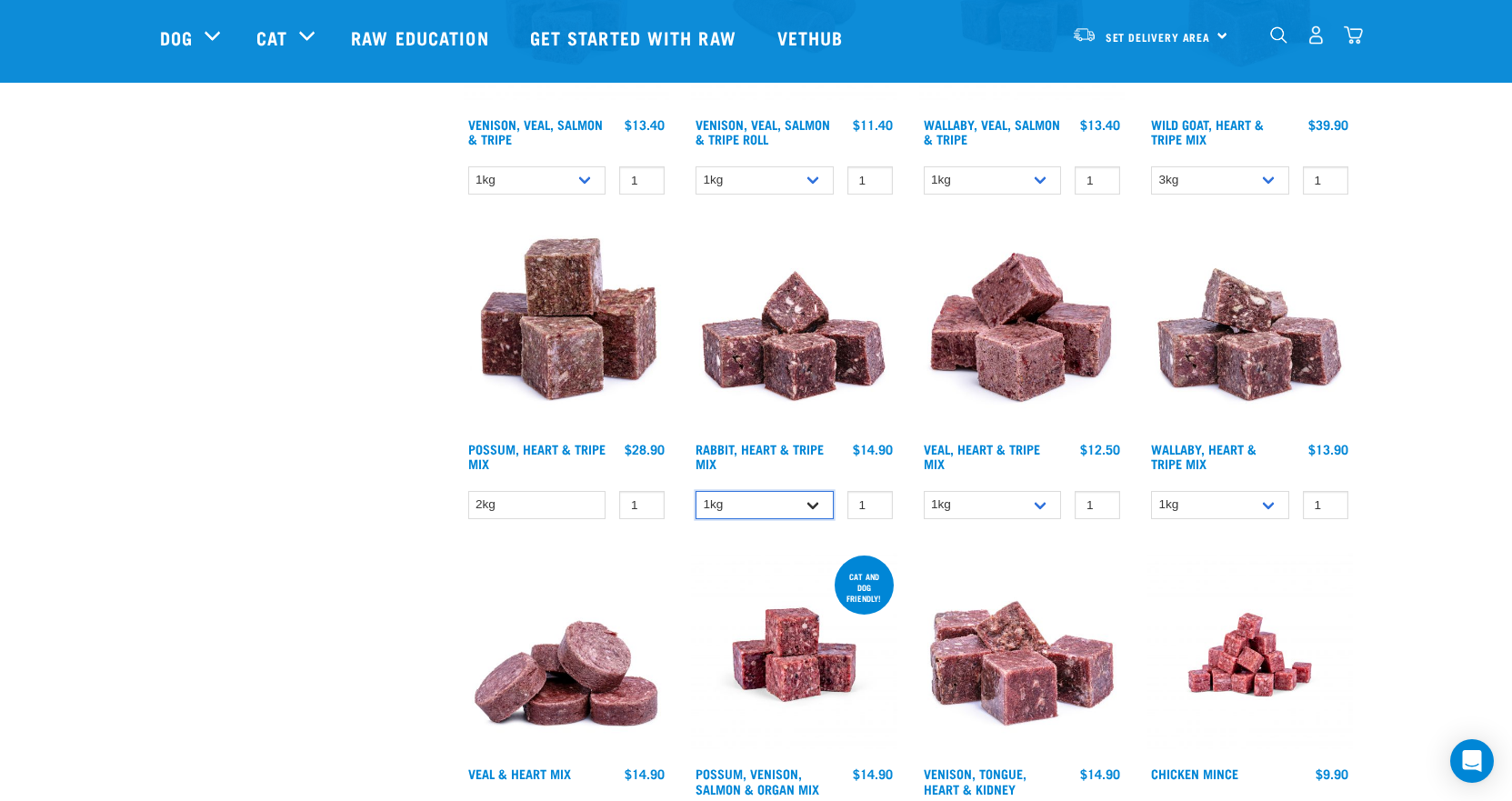
click at [813, 504] on select "1kg 3kg" at bounding box center [765, 504] width 138 height 28
click at [696, 491] on select "1kg 3kg" at bounding box center [765, 504] width 138 height 28
click at [814, 507] on select "1kg 3kg" at bounding box center [765, 504] width 138 height 28
select select "705"
click at [696, 491] on select "1kg 3kg" at bounding box center [765, 504] width 138 height 28
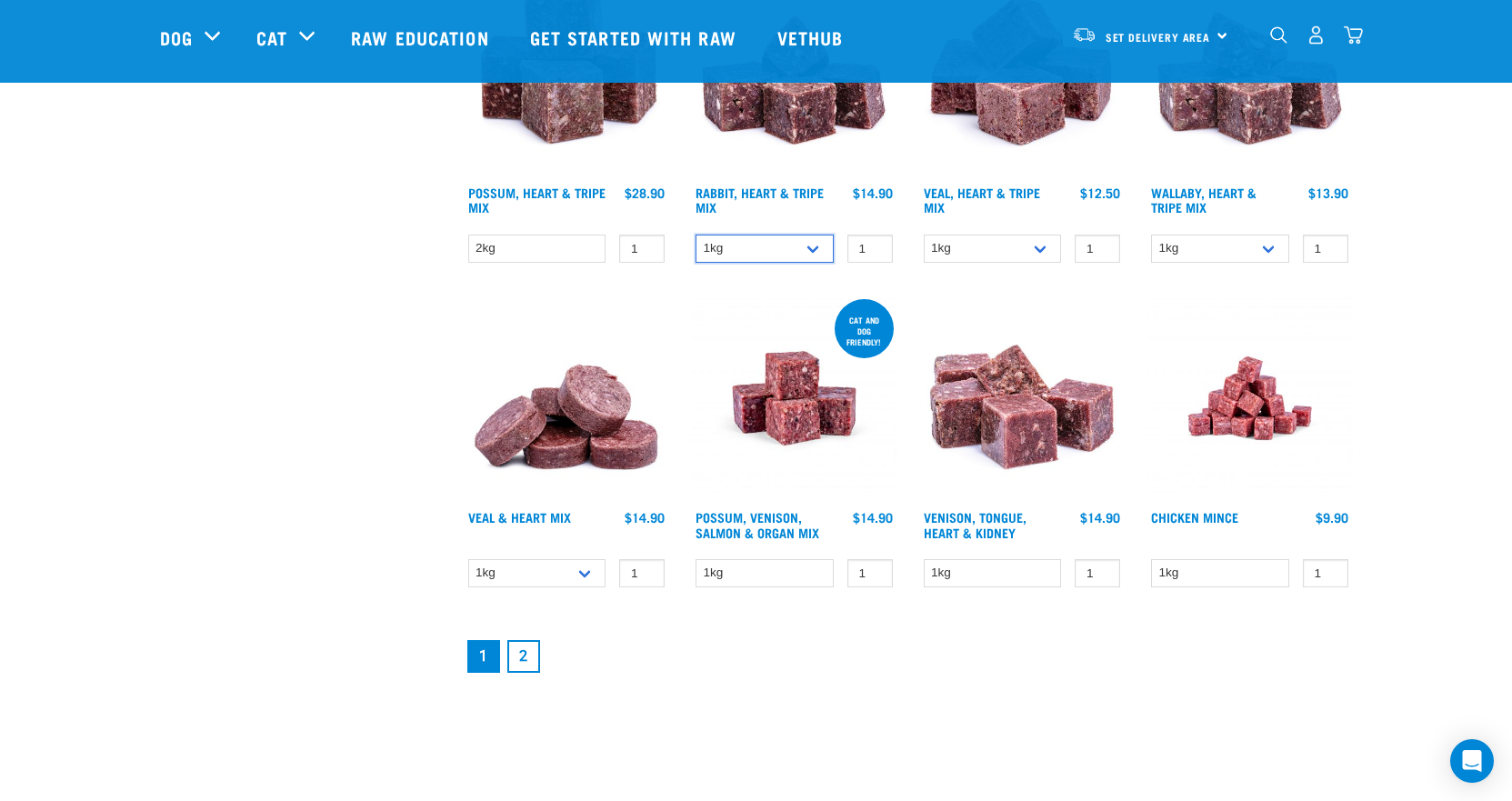
scroll to position [2274, 0]
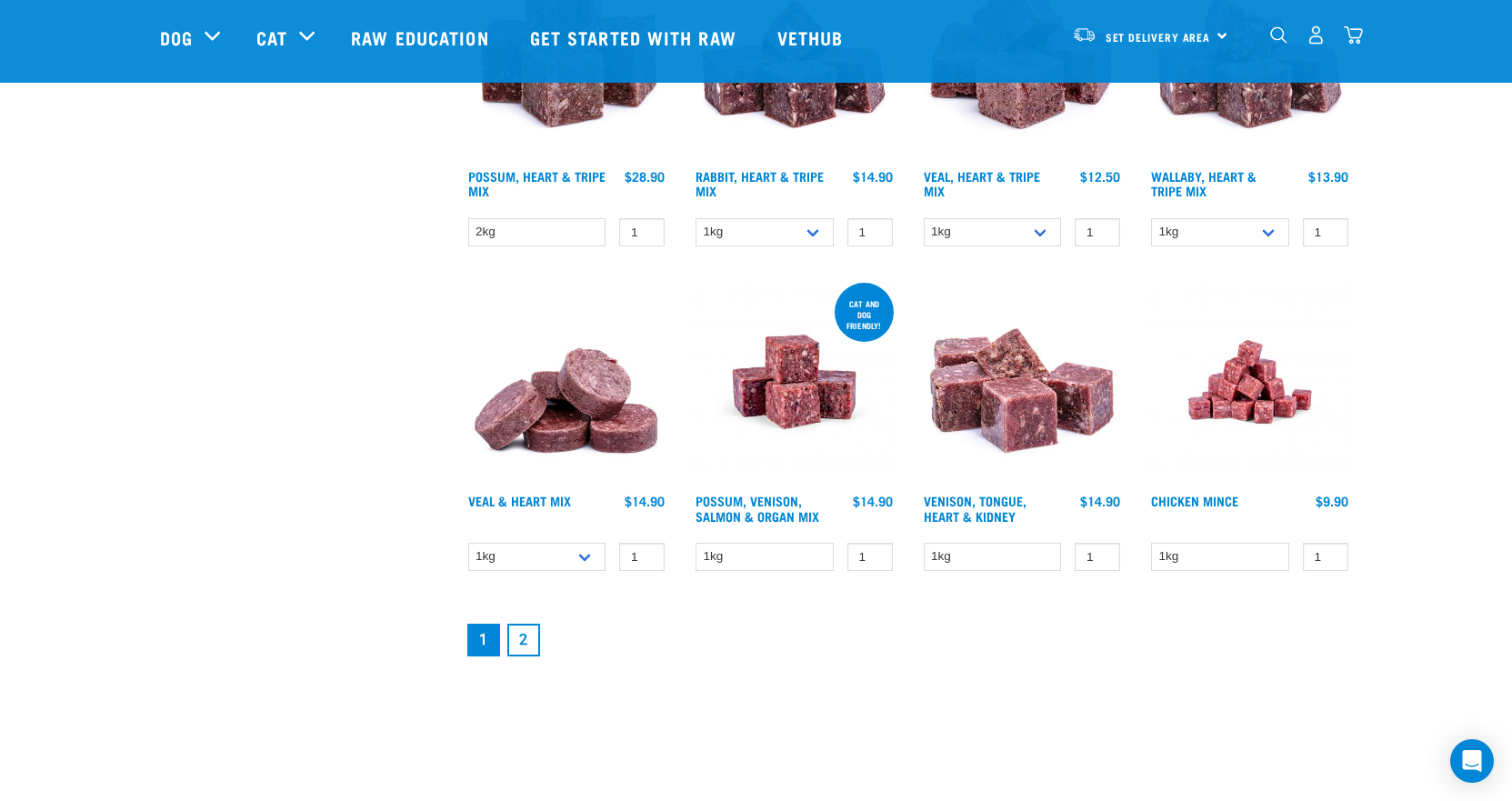
click at [533, 647] on link "2" at bounding box center [524, 640] width 33 height 33
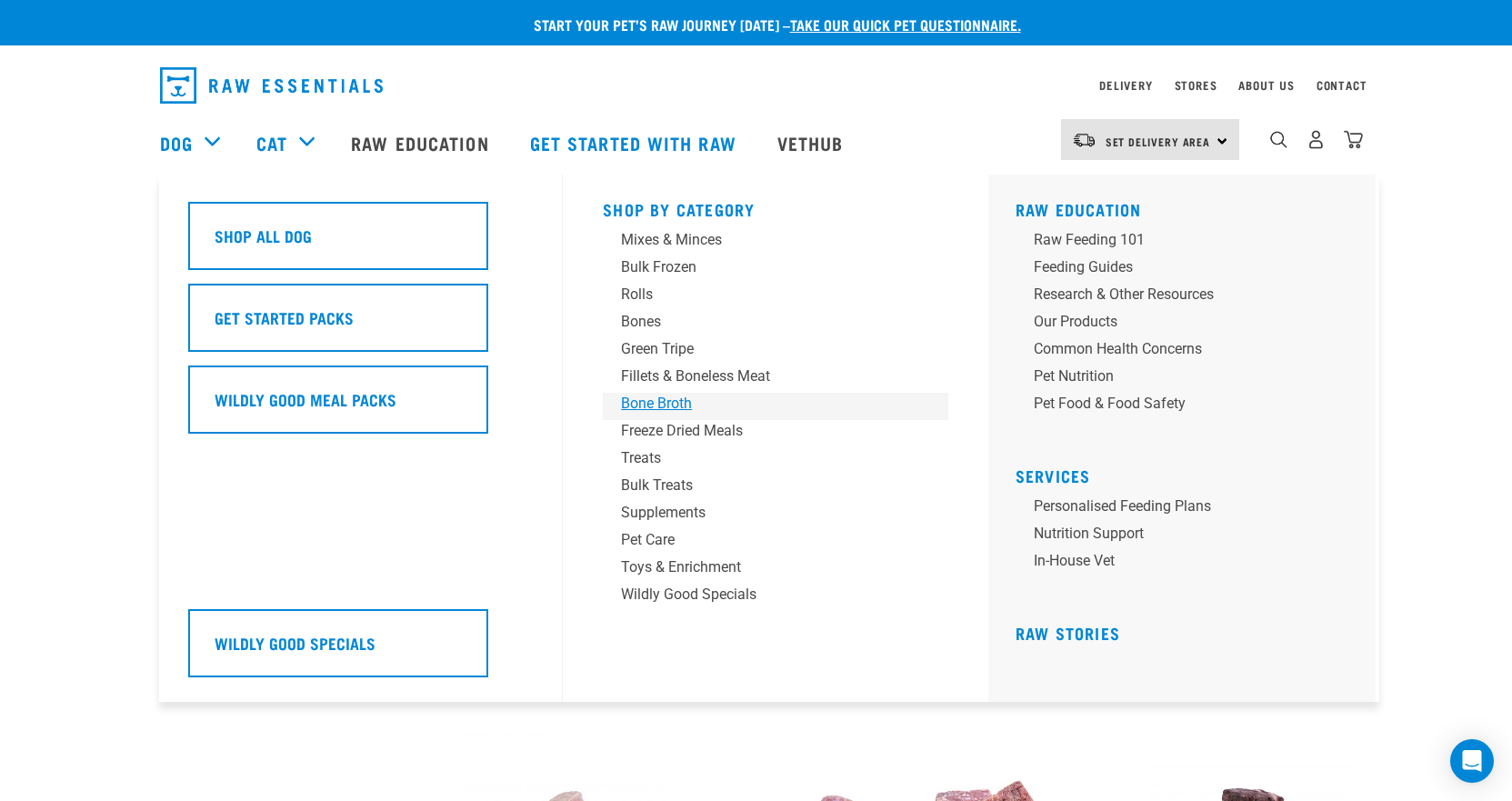
click at [676, 402] on div "Bone Broth" at bounding box center [763, 403] width 284 height 22
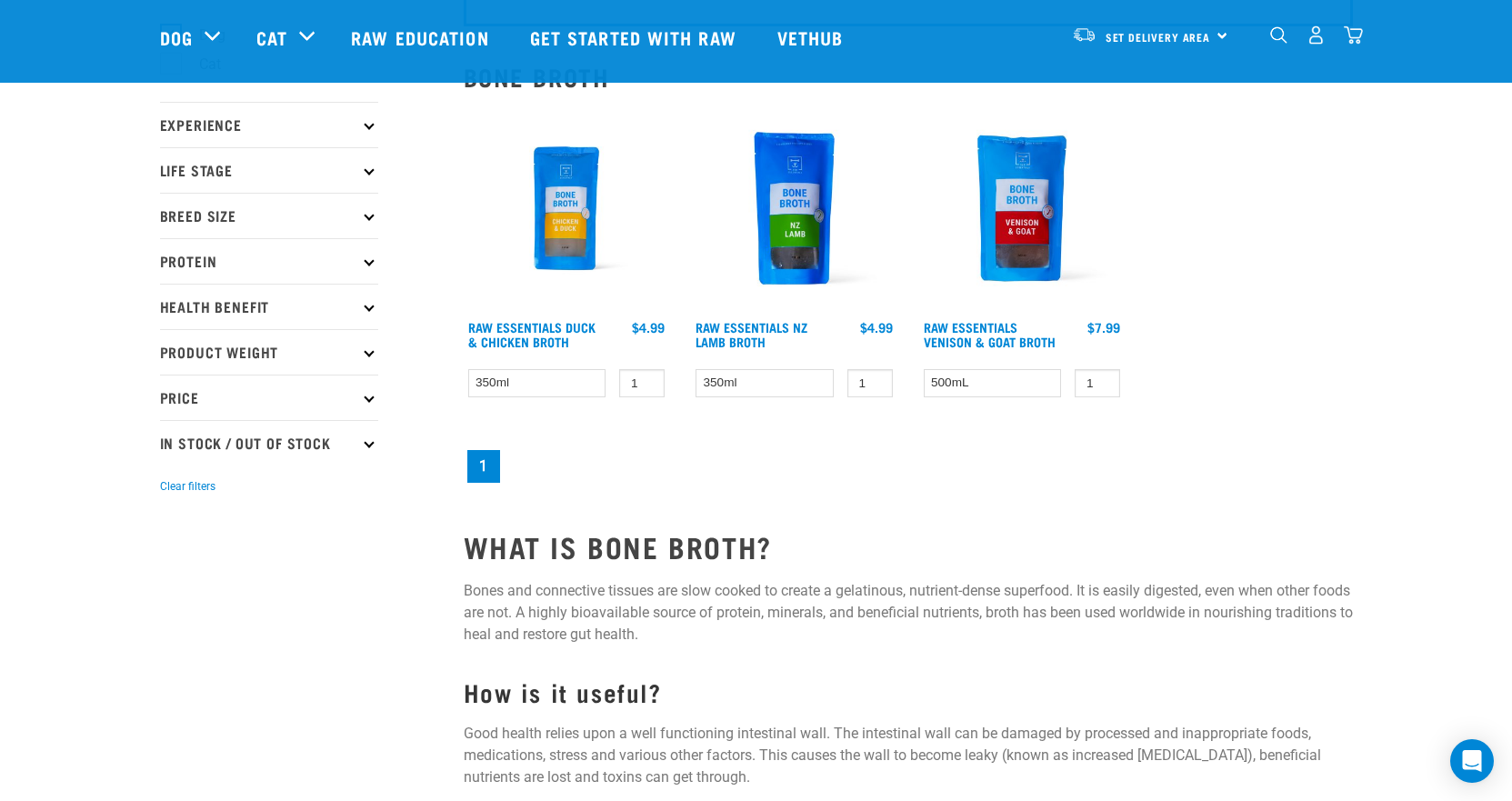
scroll to position [182, 0]
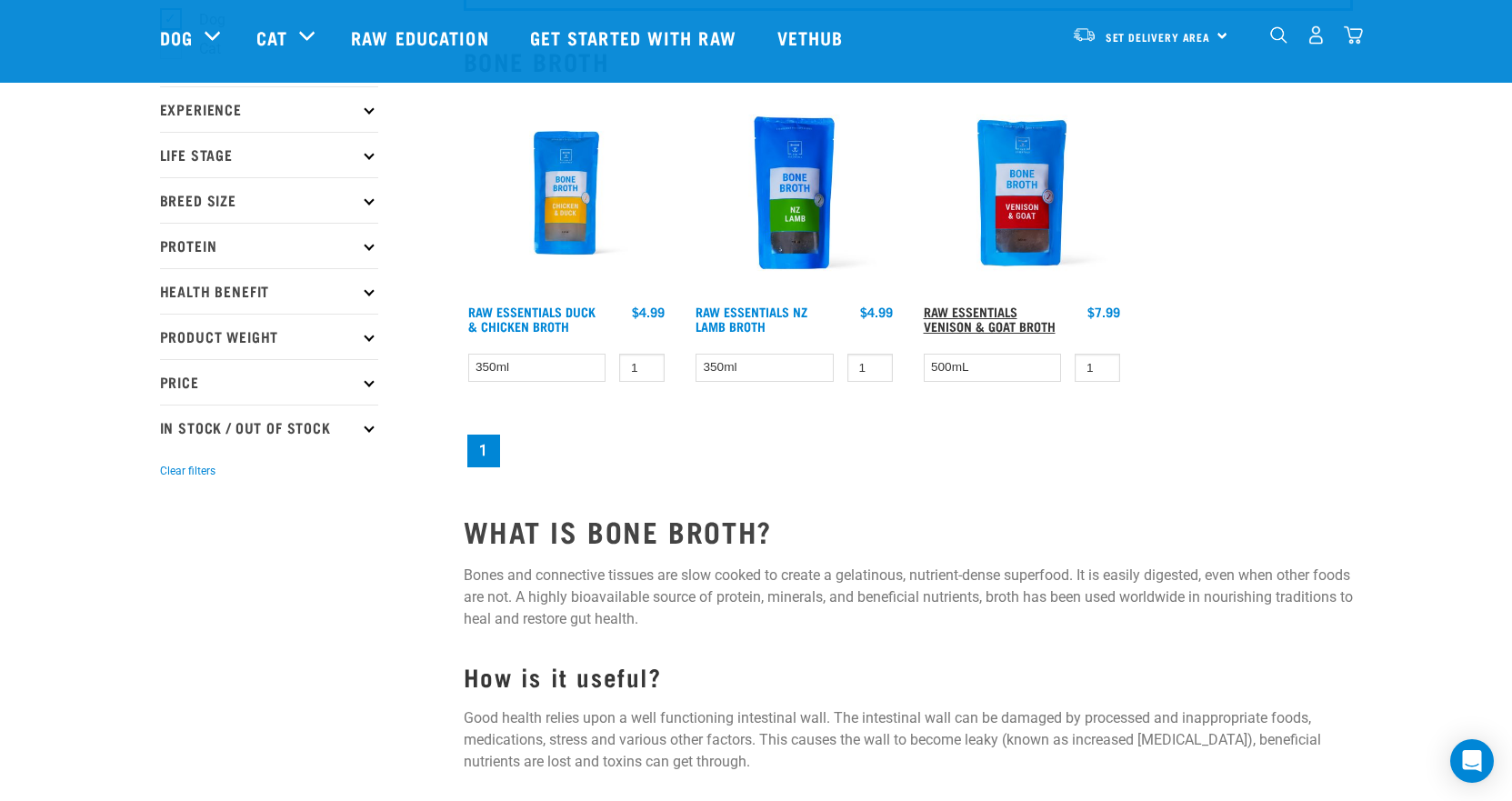
click at [1013, 323] on link "Raw Essentials Venison & Goat Broth" at bounding box center [990, 319] width 132 height 21
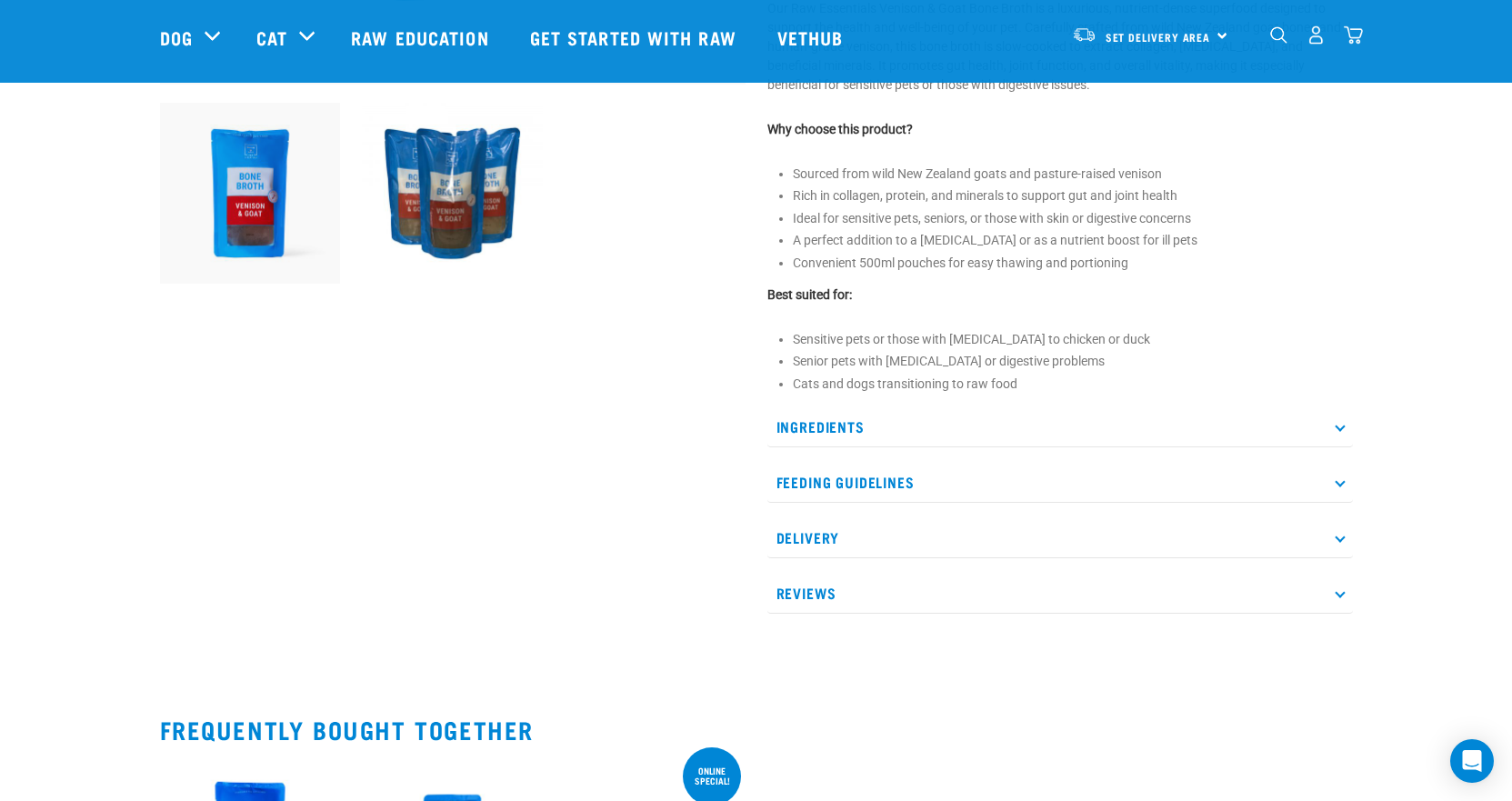
scroll to position [636, 0]
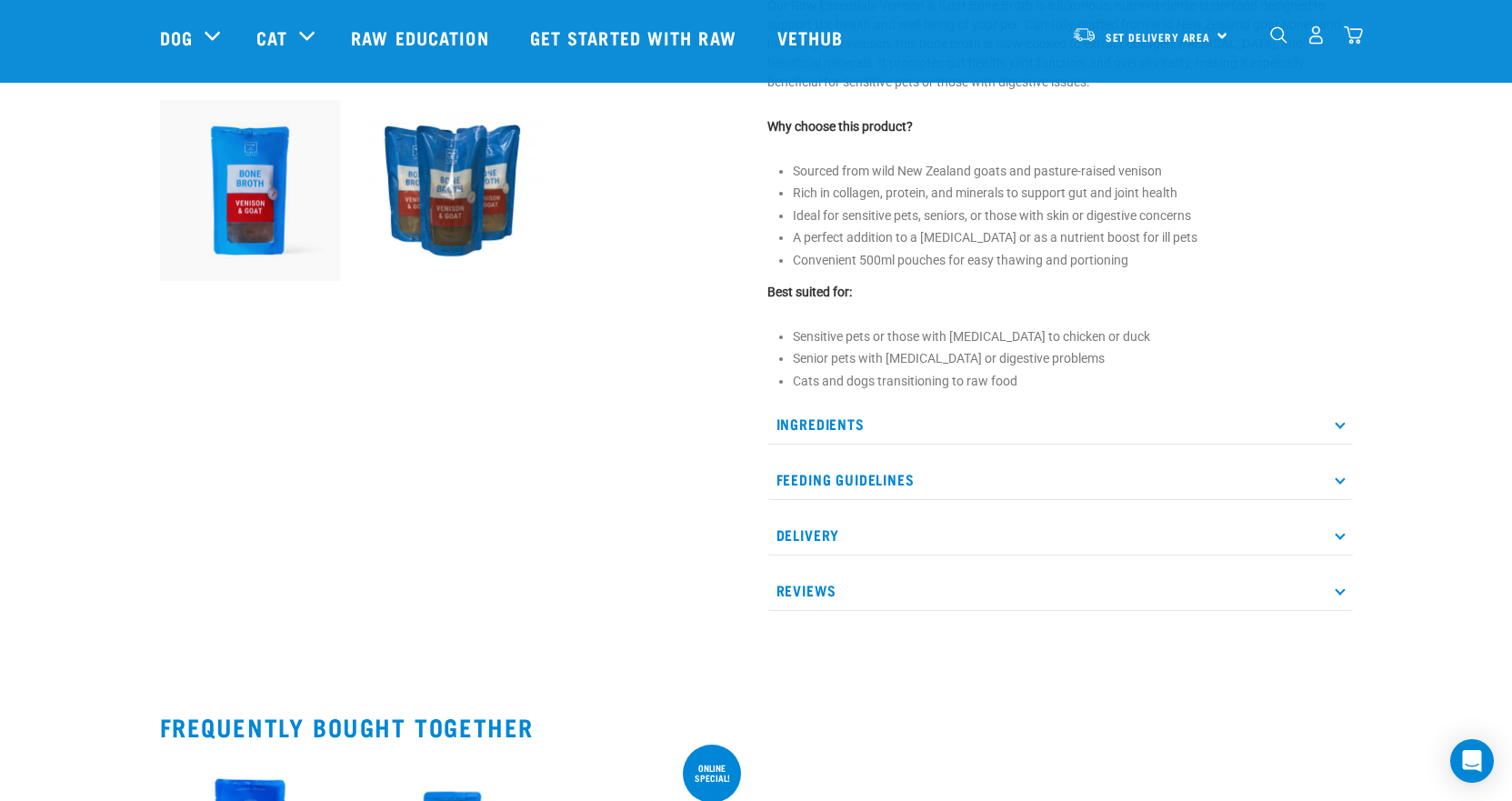
click at [1339, 478] on icon at bounding box center [1340, 478] width 10 height 10
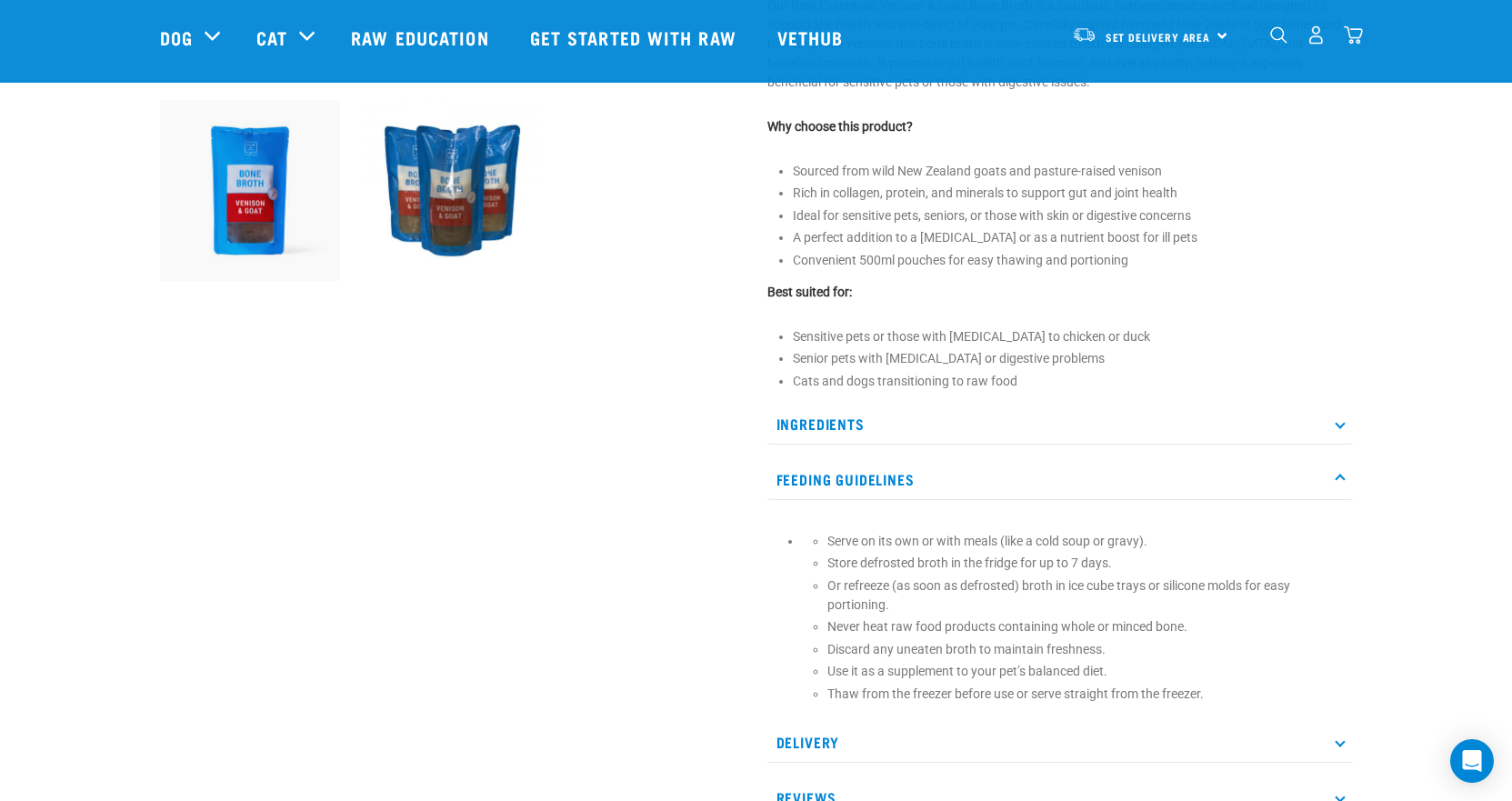
scroll to position [727, 0]
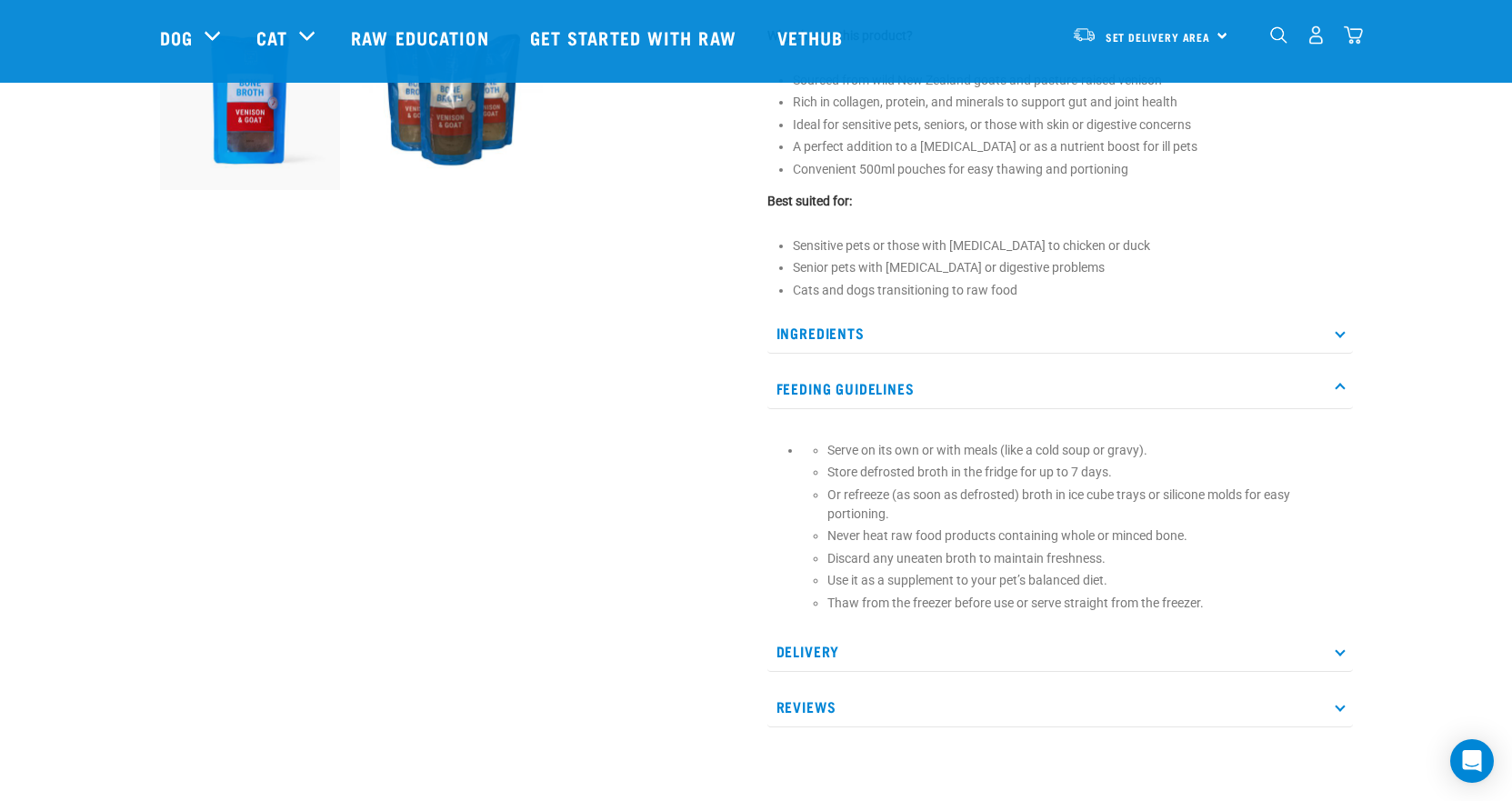
click at [1335, 652] on icon at bounding box center [1340, 651] width 10 height 10
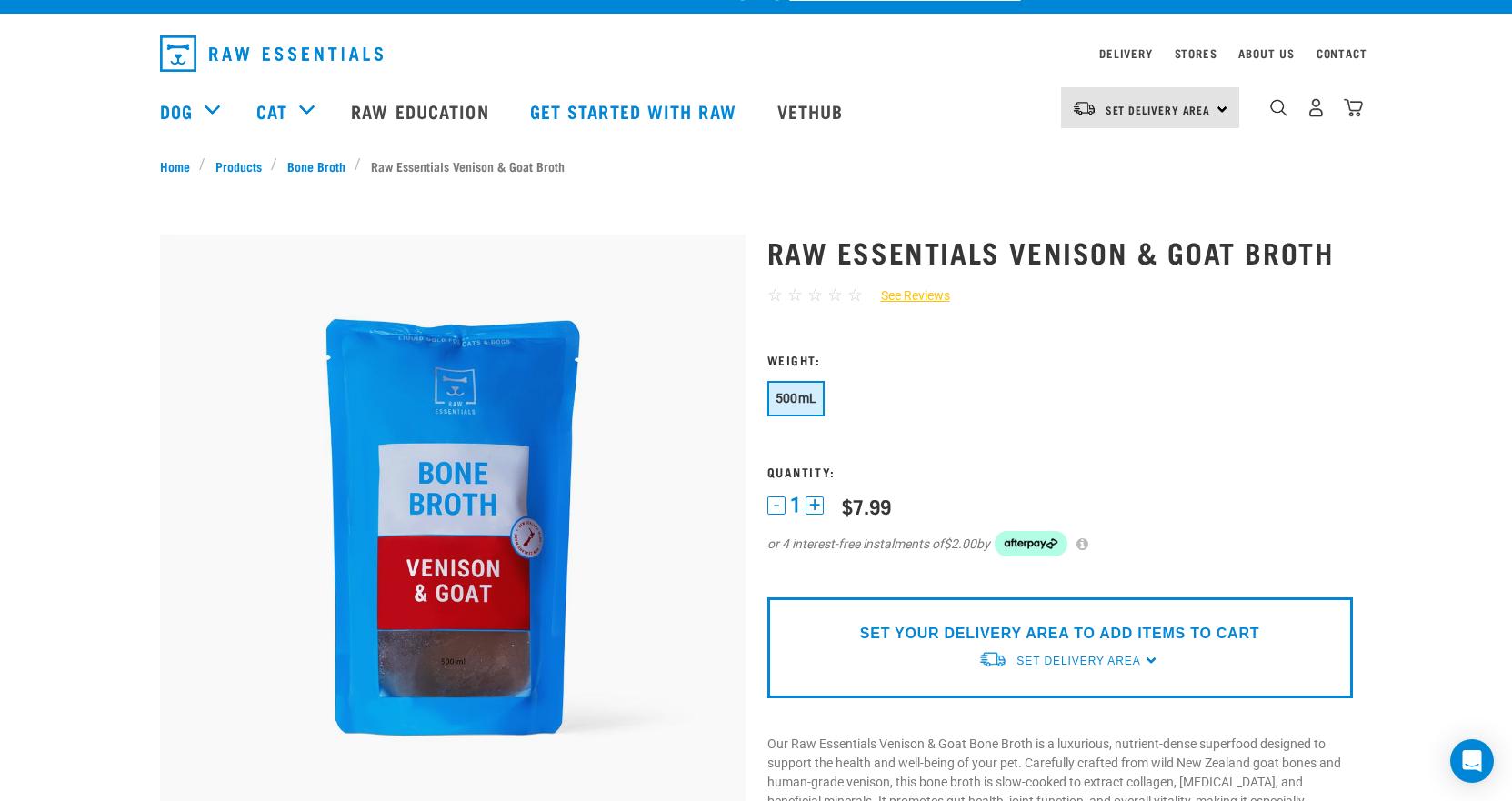
scroll to position [0, 0]
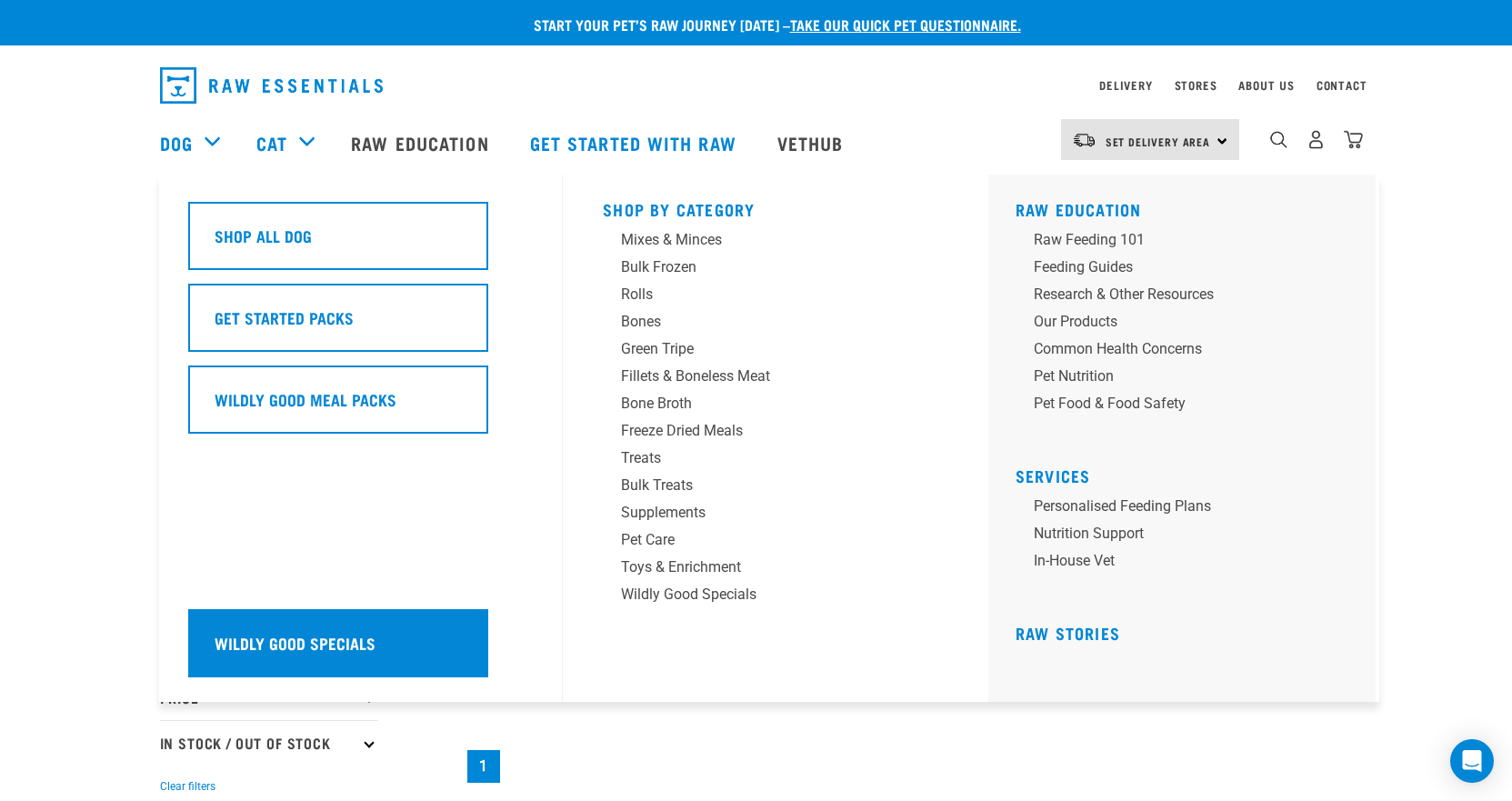
click at [384, 623] on div "Wildly Good Specials" at bounding box center [337, 643] width 300 height 68
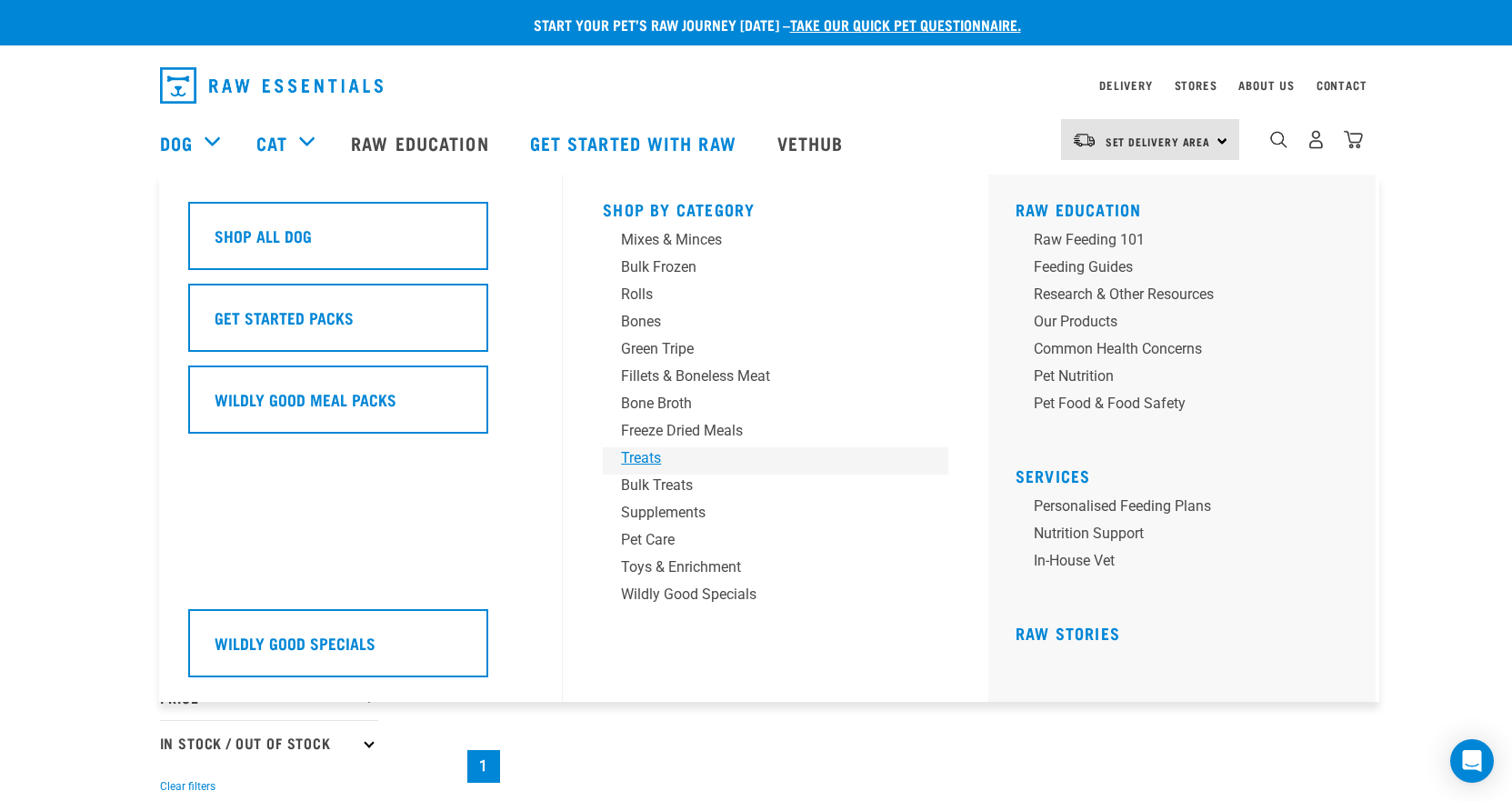
click at [646, 463] on div "Treats" at bounding box center [763, 458] width 284 height 22
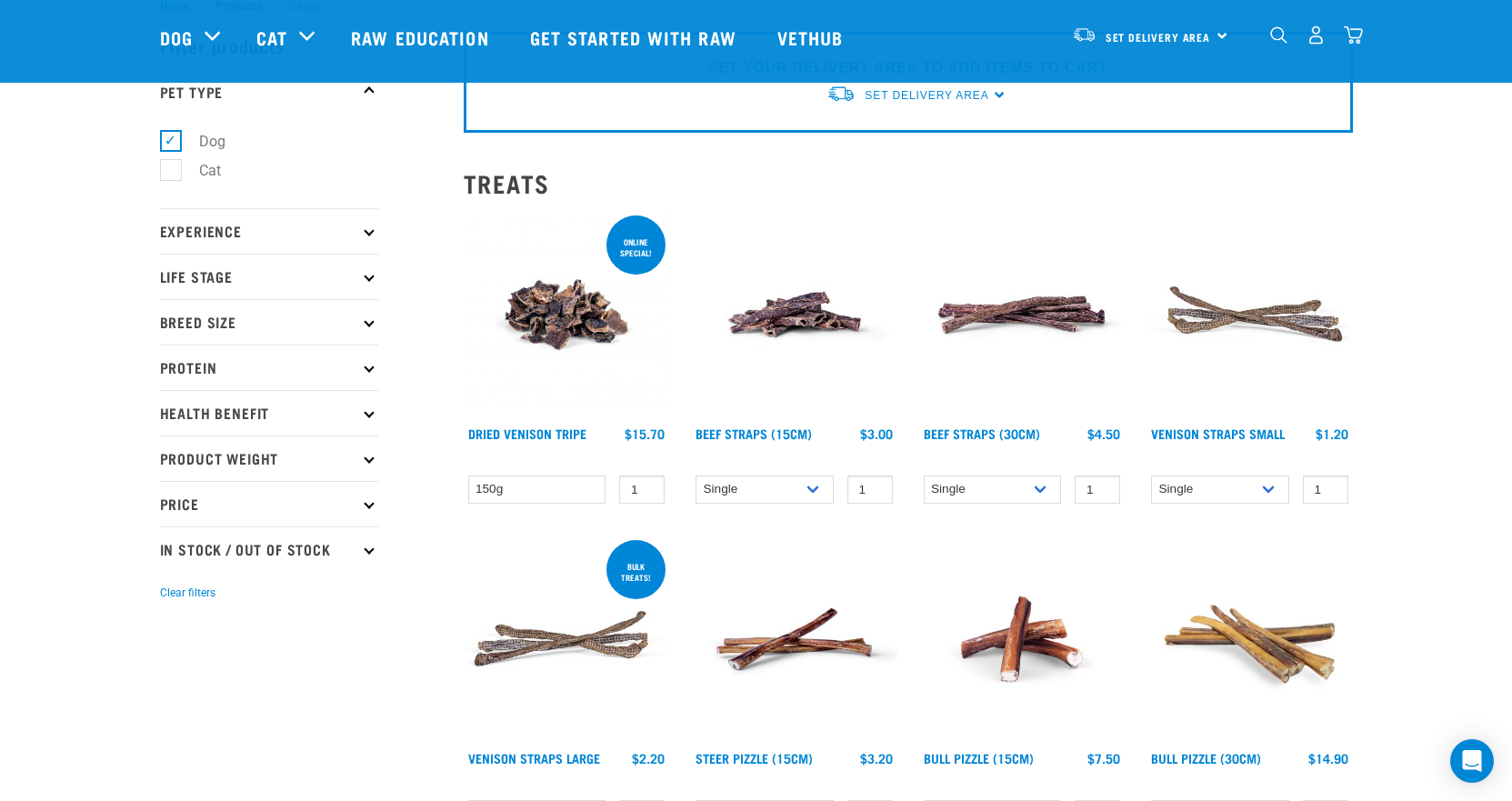
scroll to position [91, 0]
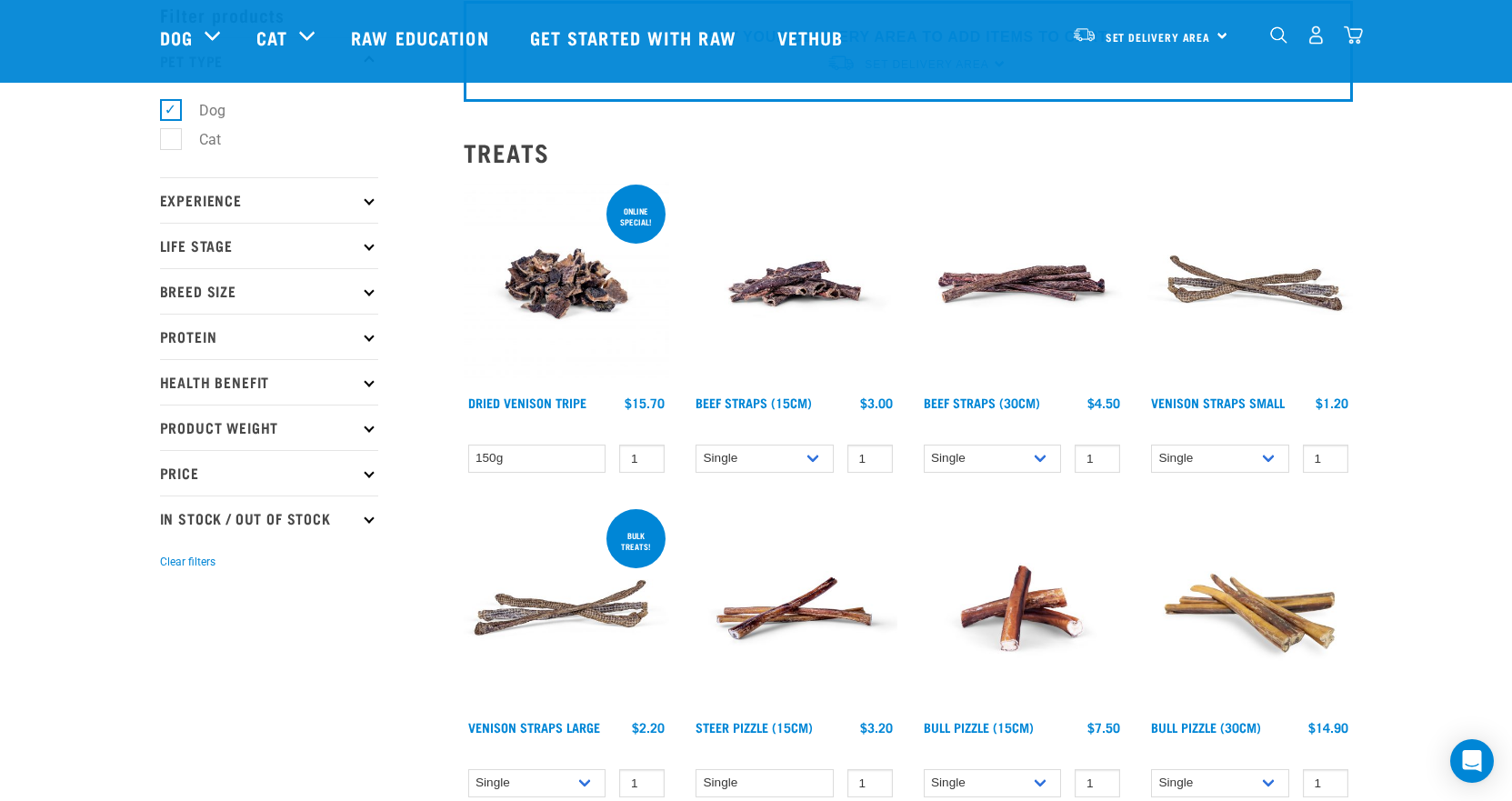
click at [239, 342] on p "Protein" at bounding box center [269, 335] width 218 height 45
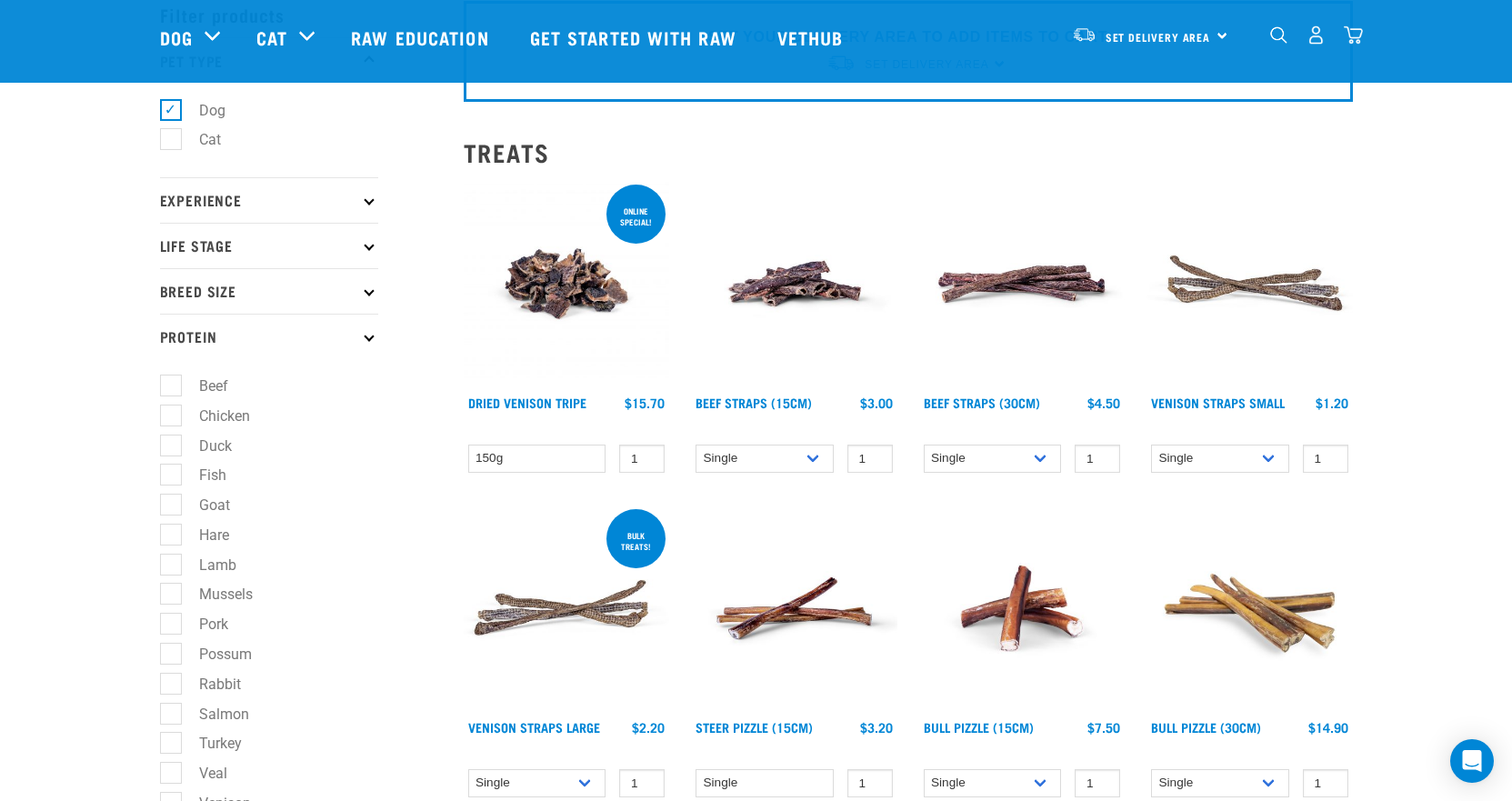
click at [213, 505] on label "Goat" at bounding box center [203, 505] width 67 height 23
click at [172, 505] on input "Goat" at bounding box center [166, 502] width 11 height 11
checkbox input "true"
click at [217, 534] on label "Hare" at bounding box center [202, 536] width 66 height 23
click at [172, 534] on input "Hare" at bounding box center [166, 532] width 11 height 11
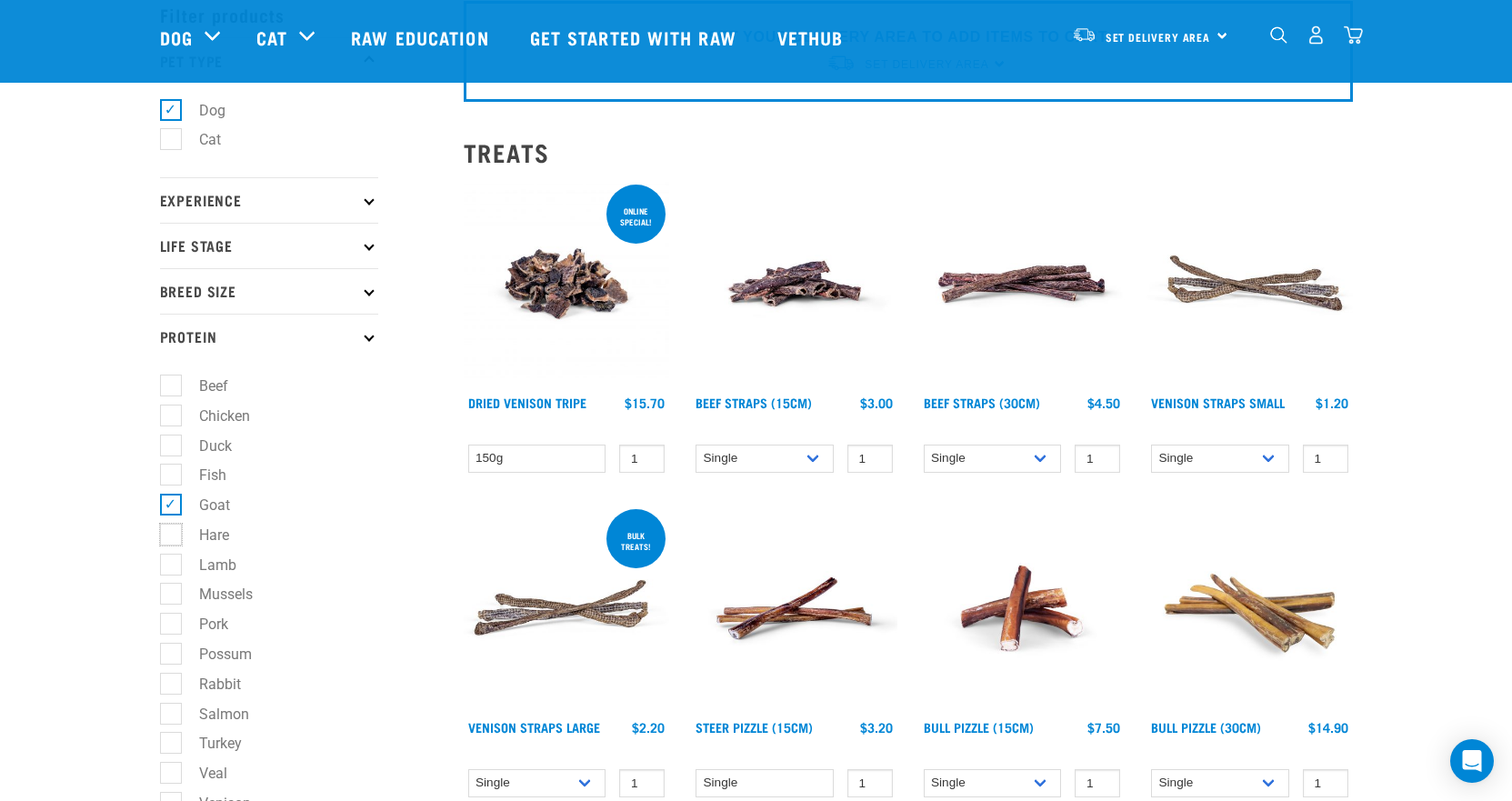
checkbox input "true"
click at [217, 652] on label "Possum" at bounding box center [214, 654] width 89 height 23
click at [172, 652] on input "Possum" at bounding box center [166, 651] width 11 height 11
checkbox input "true"
click at [222, 681] on label "Rabbit" at bounding box center [209, 684] width 79 height 23
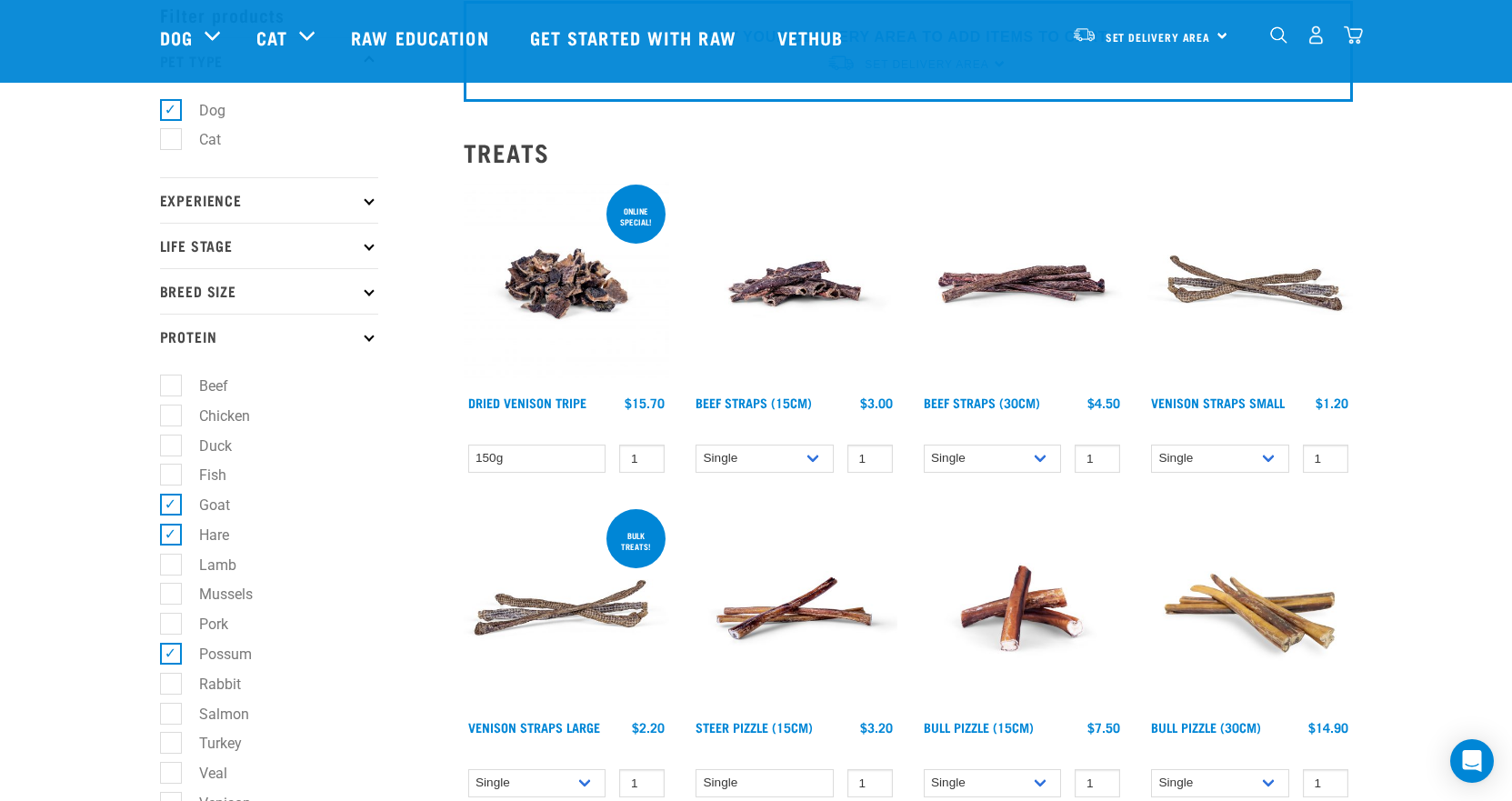
click at [172, 681] on input "Rabbit" at bounding box center [166, 680] width 11 height 11
checkbox input "true"
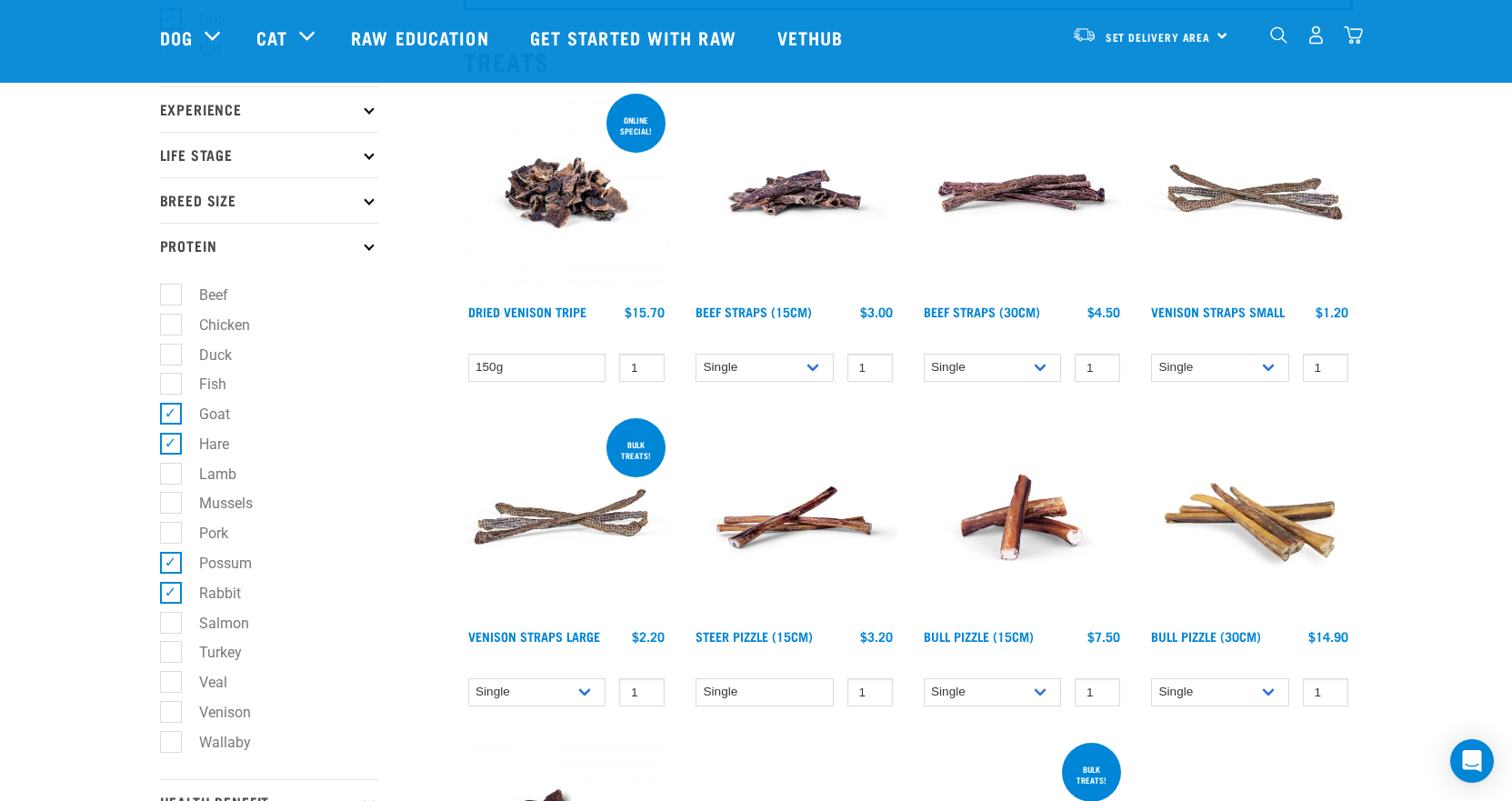
click at [233, 708] on label "Venison" at bounding box center [214, 713] width 88 height 23
click at [172, 708] on input "Venison" at bounding box center [166, 709] width 11 height 11
checkbox input "true"
click at [233, 741] on label "Wallaby" at bounding box center [214, 743] width 88 height 23
click at [172, 741] on input "Wallaby" at bounding box center [166, 739] width 11 height 11
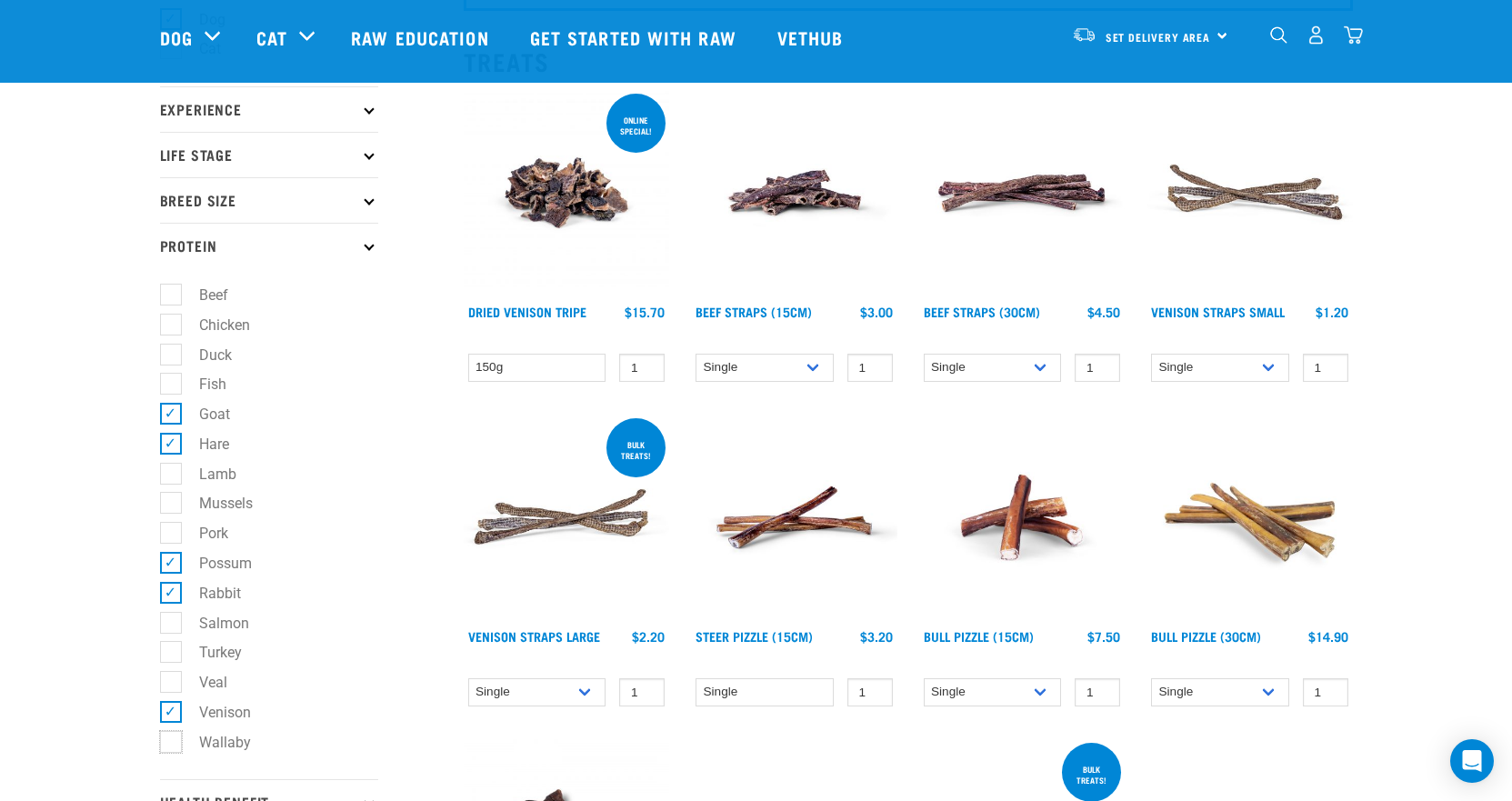
checkbox input "true"
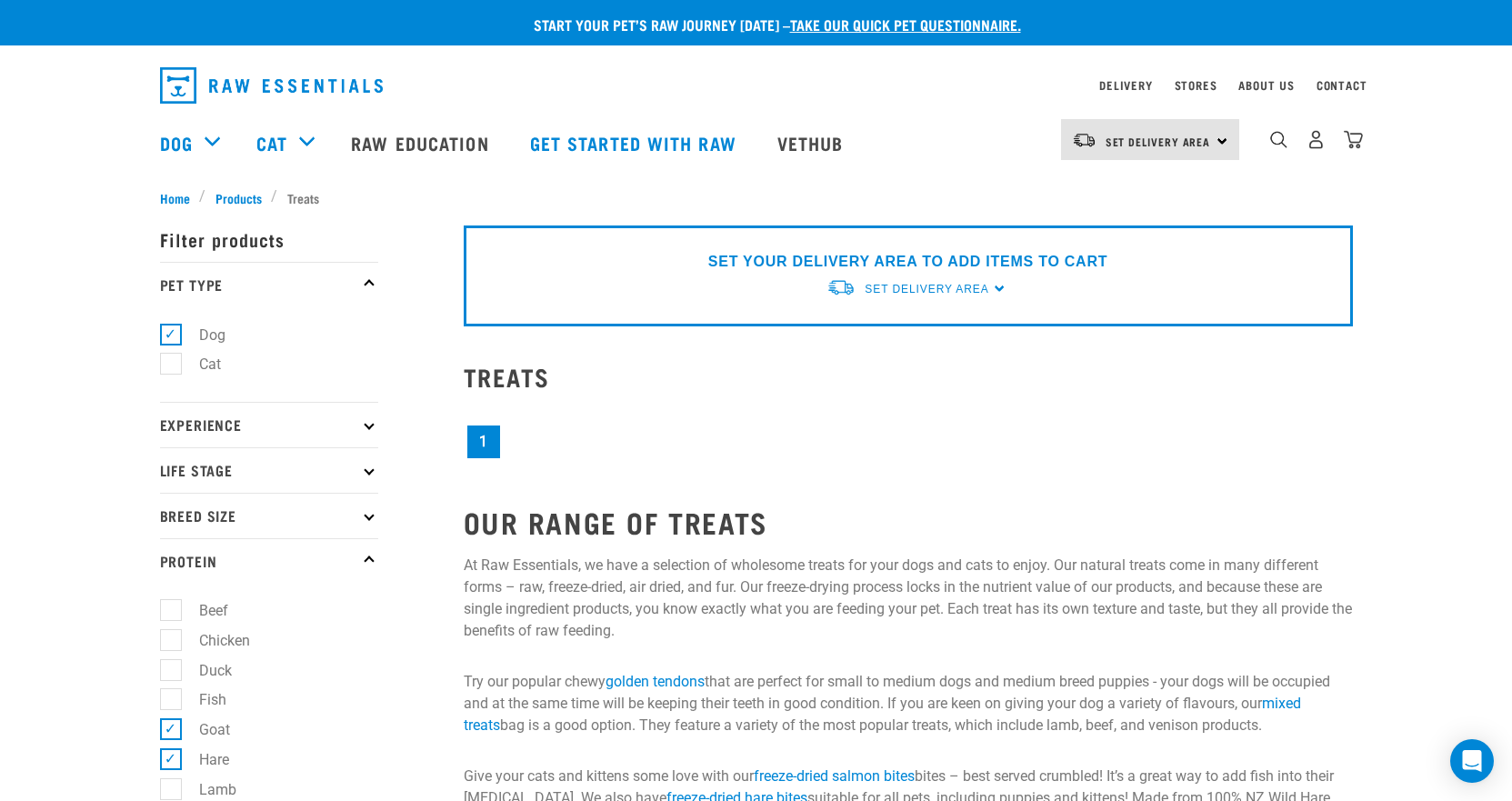
click at [172, 729] on label "Goat" at bounding box center [203, 730] width 67 height 23
click at [172, 729] on input "Goat" at bounding box center [166, 727] width 11 height 11
checkbox input "false"
click at [179, 755] on label "Hare" at bounding box center [202, 760] width 66 height 23
click at [172, 755] on input "Hare" at bounding box center [166, 756] width 11 height 11
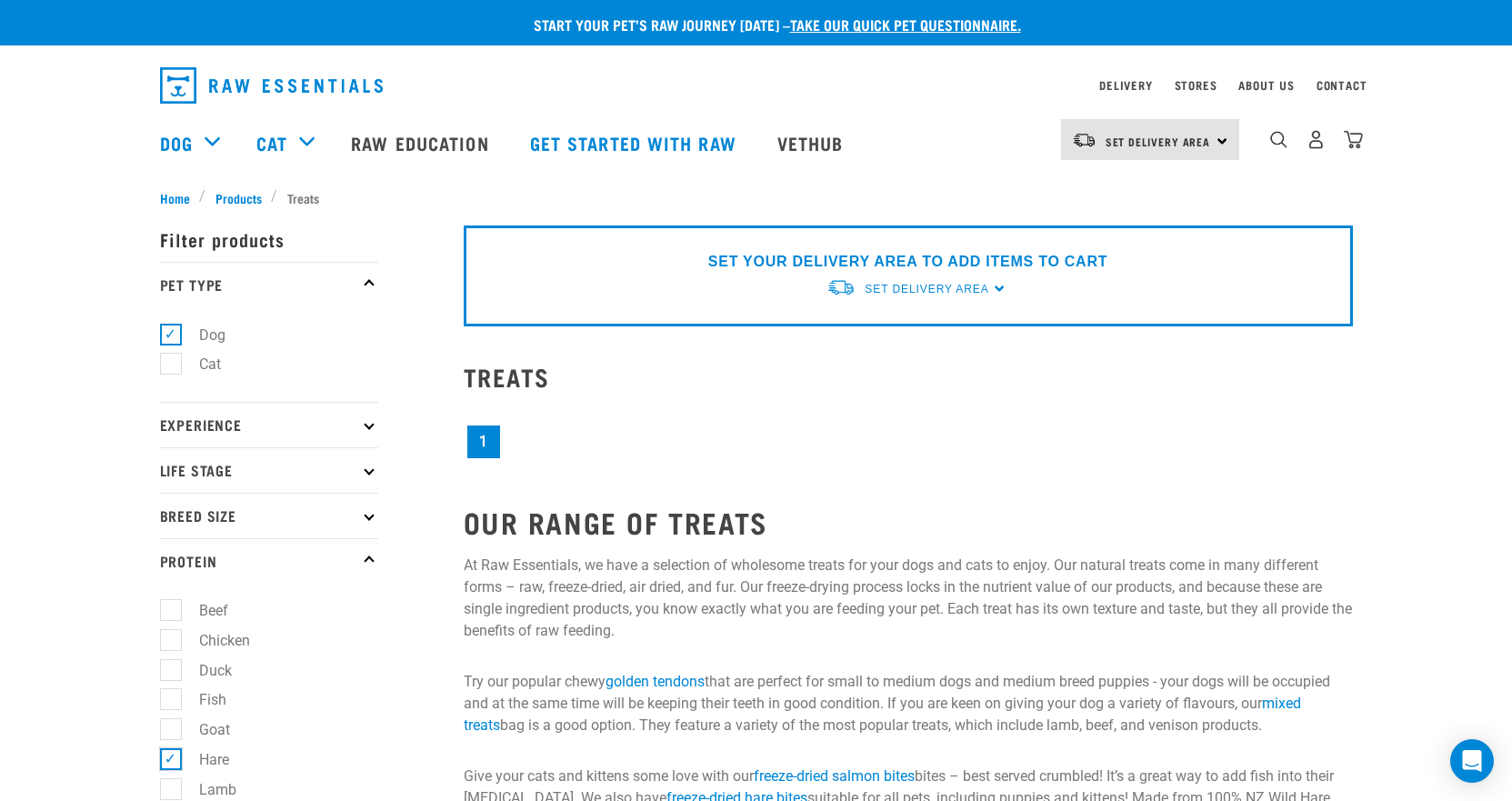
checkbox input "false"
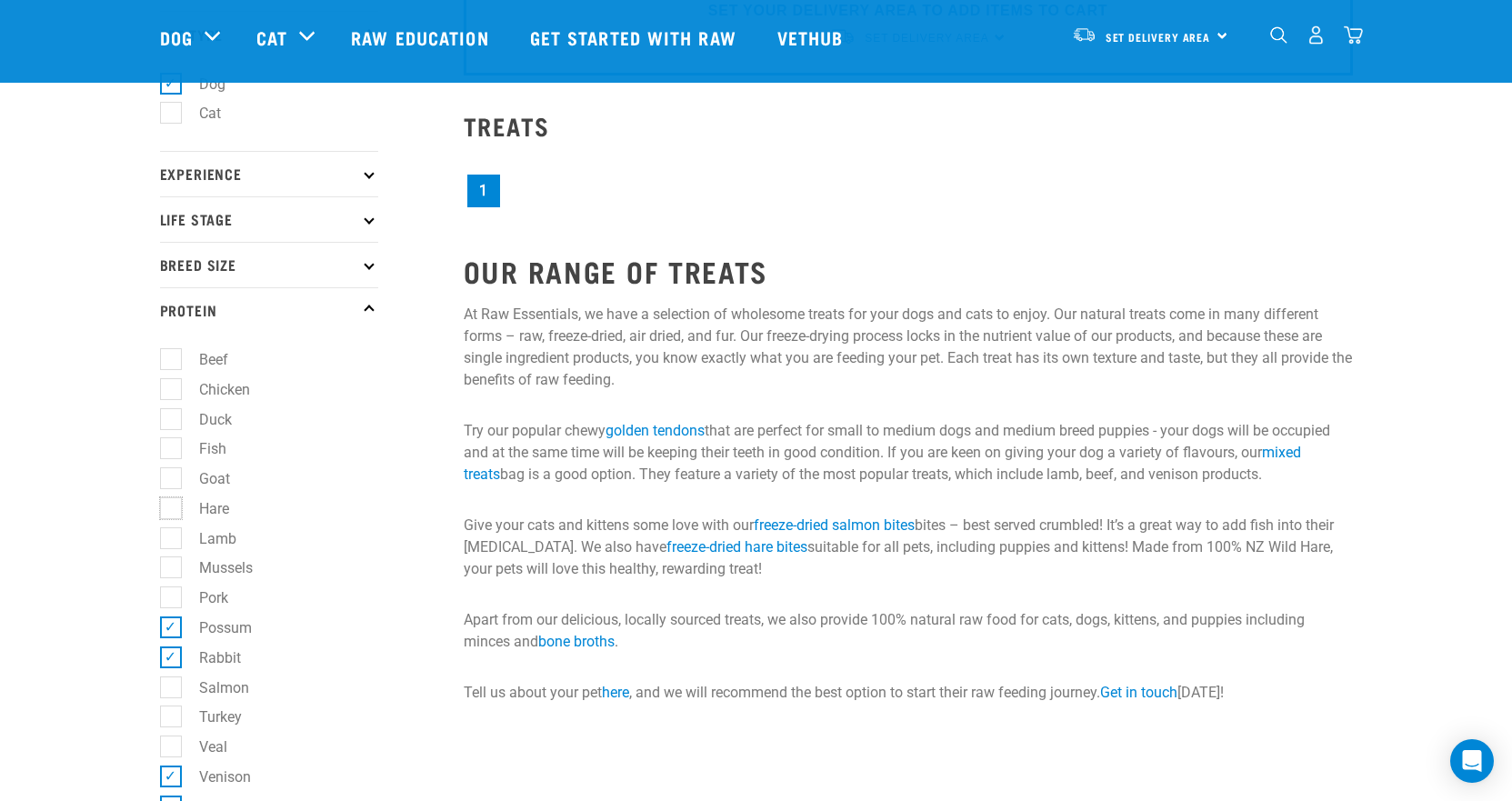
scroll to position [273, 0]
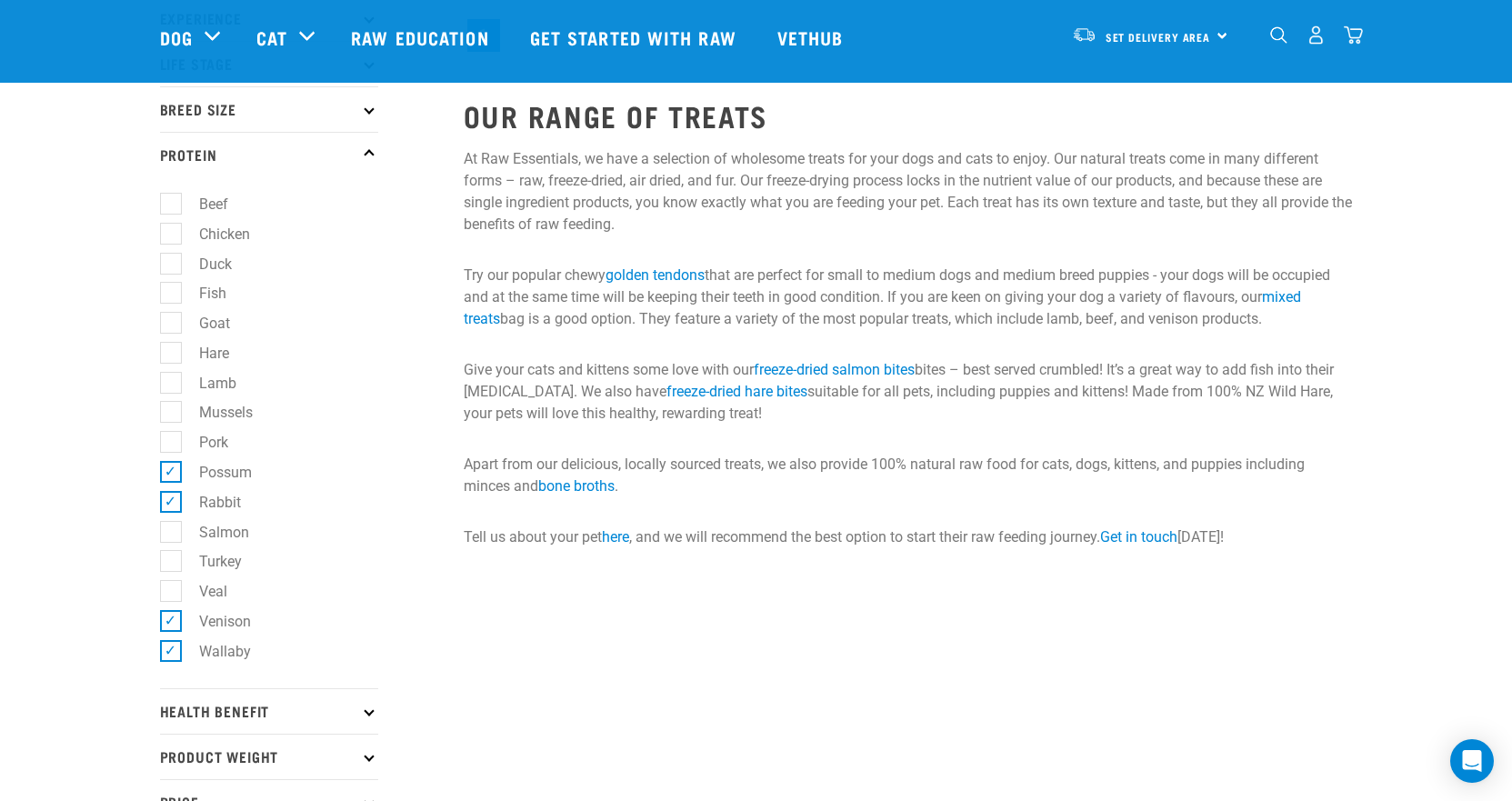
drag, startPoint x: 172, startPoint y: 652, endPoint x: 170, endPoint y: 620, distance: 32.1
click at [172, 652] on label "Wallaby" at bounding box center [214, 652] width 88 height 23
click at [172, 652] on input "Wallaby" at bounding box center [166, 648] width 11 height 11
checkbox input "false"
click at [170, 616] on label "Venison" at bounding box center [214, 622] width 88 height 23
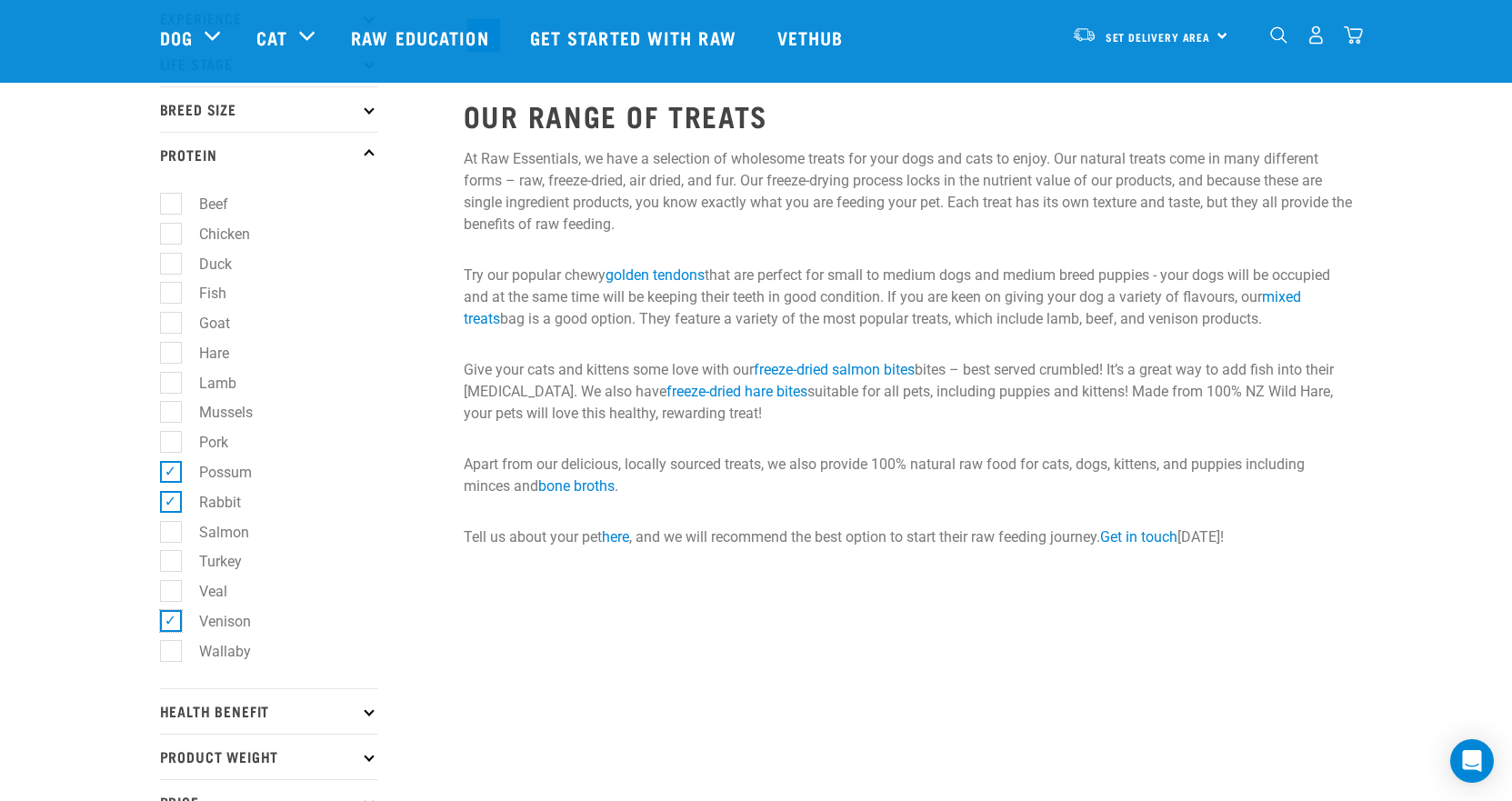
click at [170, 616] on input "Venison" at bounding box center [166, 618] width 11 height 11
checkbox input "false"
click at [170, 508] on label "Rabbit" at bounding box center [209, 502] width 79 height 23
click at [169, 505] on input "Rabbit" at bounding box center [166, 498] width 11 height 11
checkbox input "false"
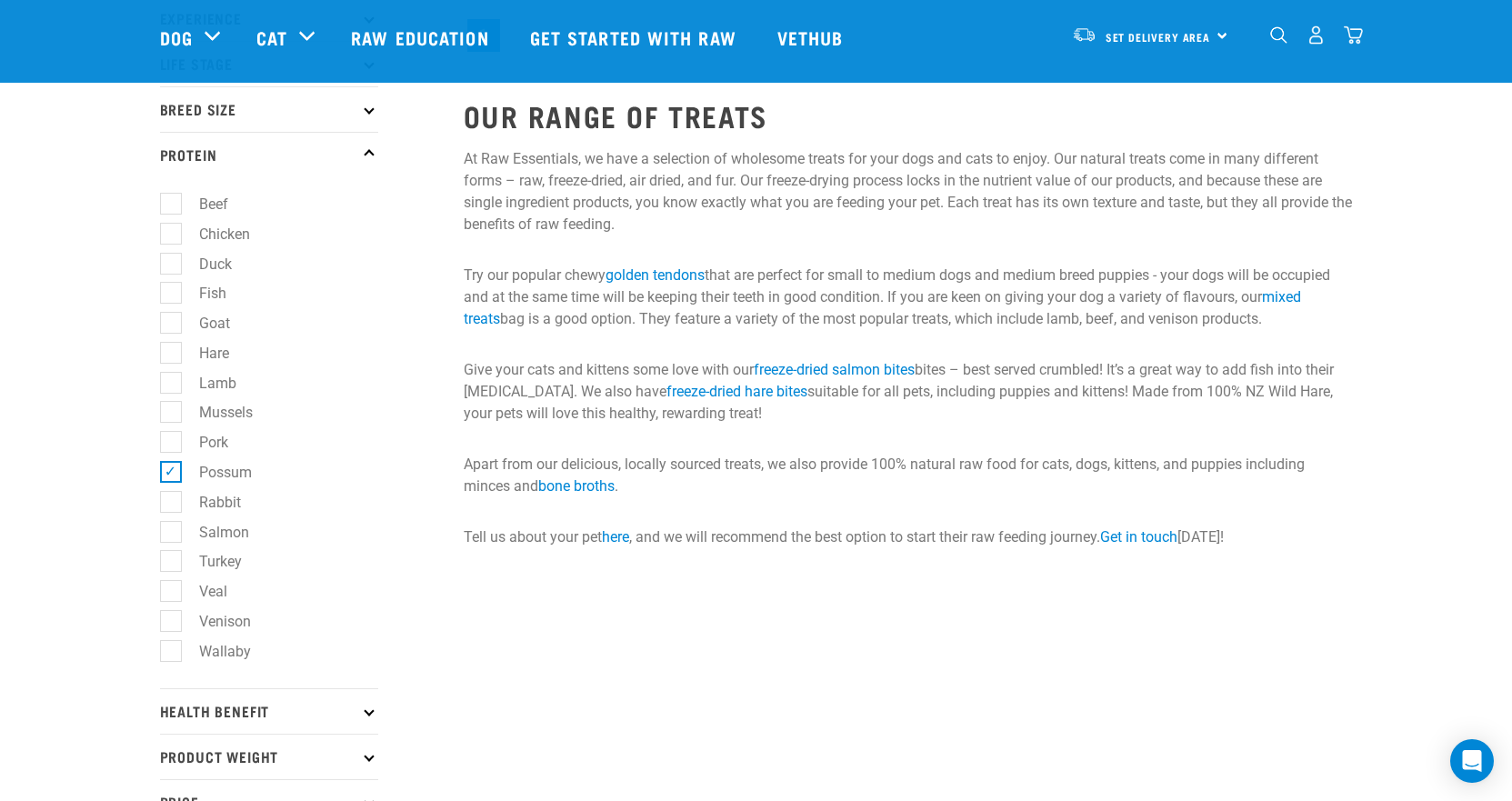
click at [171, 472] on label "Possum" at bounding box center [214, 472] width 89 height 23
click at [171, 472] on input "Possum" at bounding box center [166, 469] width 11 height 11
checkbox input "false"
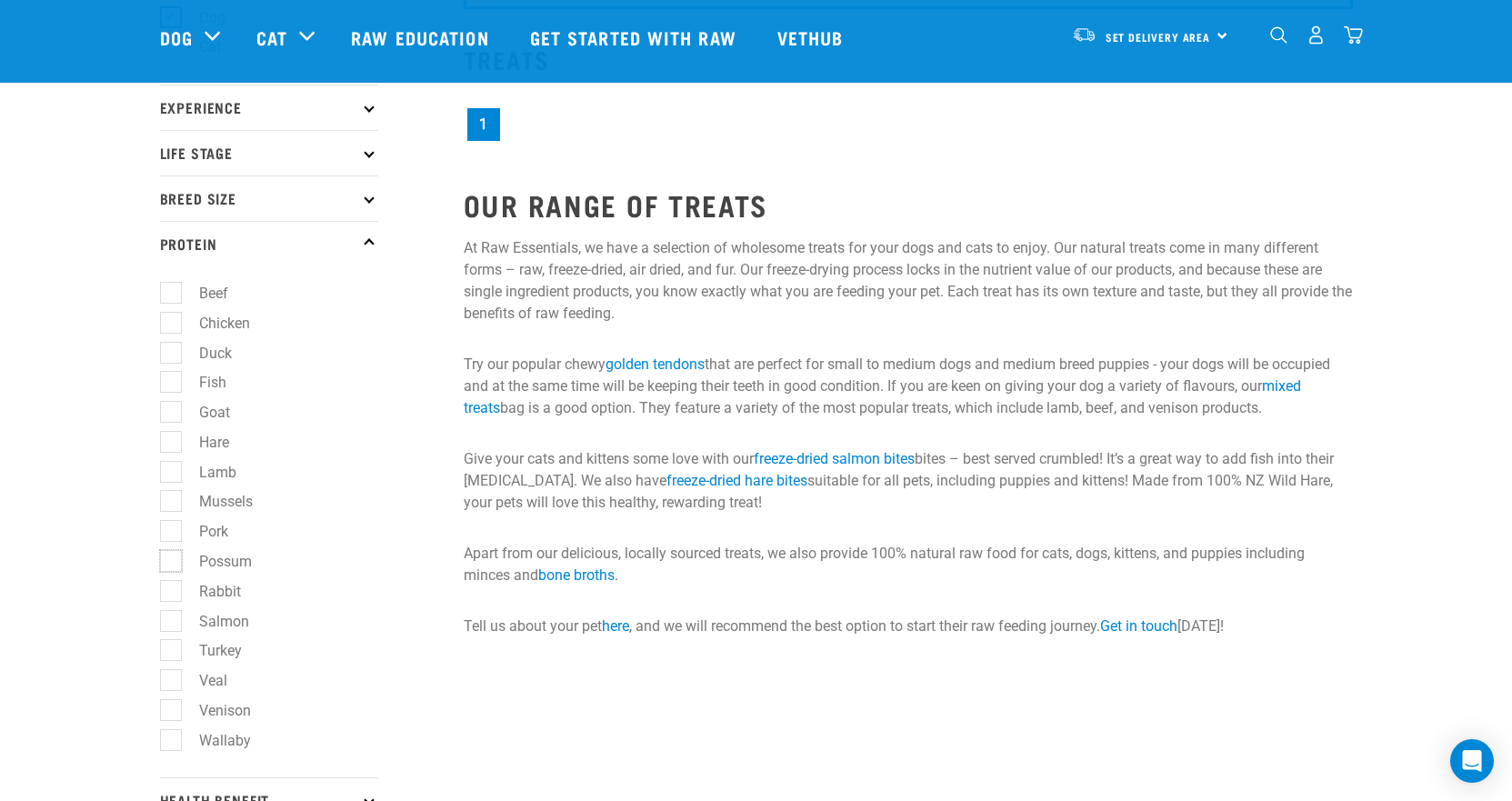
scroll to position [0, 0]
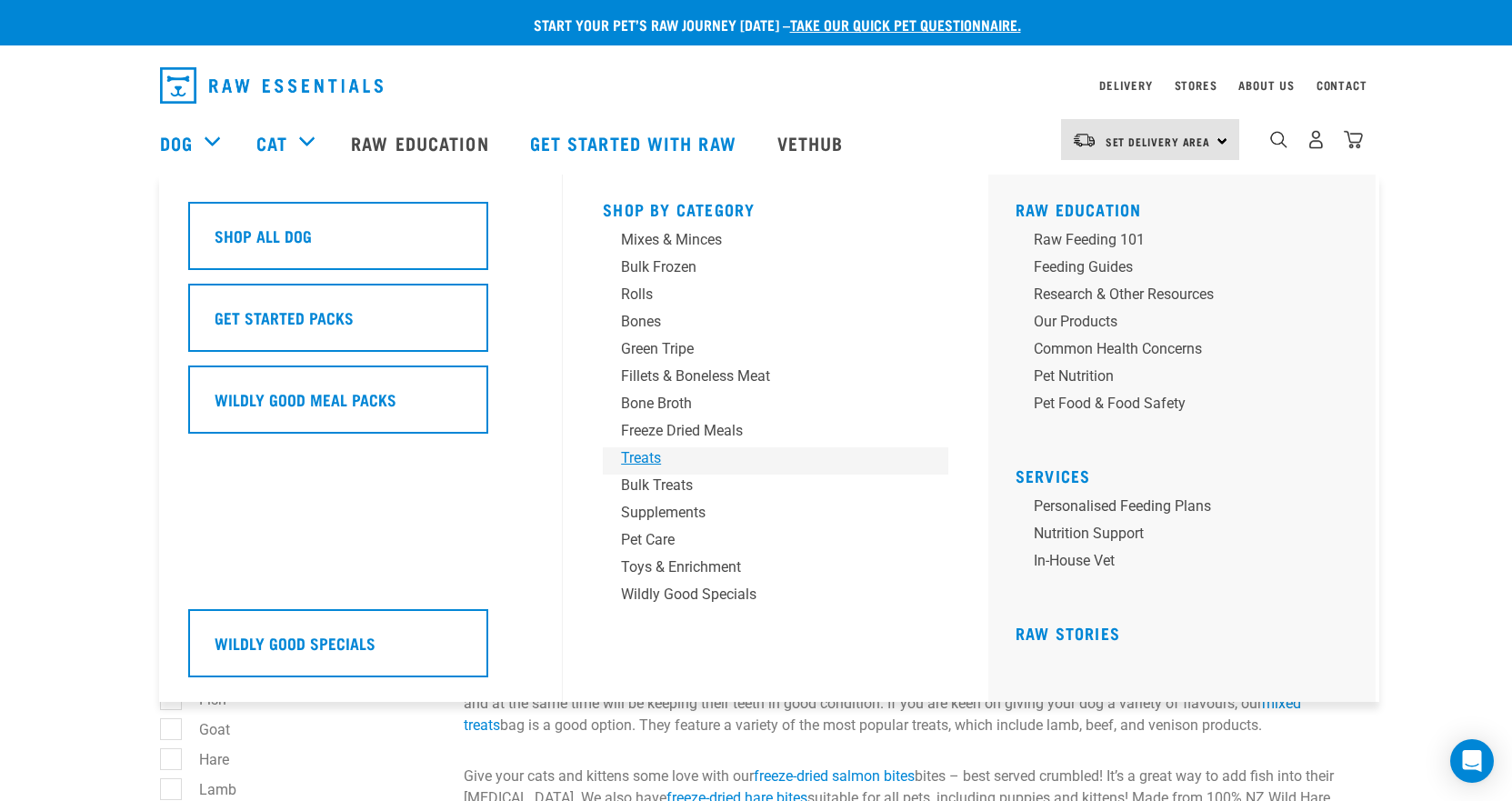
click at [636, 450] on div "Treats" at bounding box center [763, 458] width 284 height 22
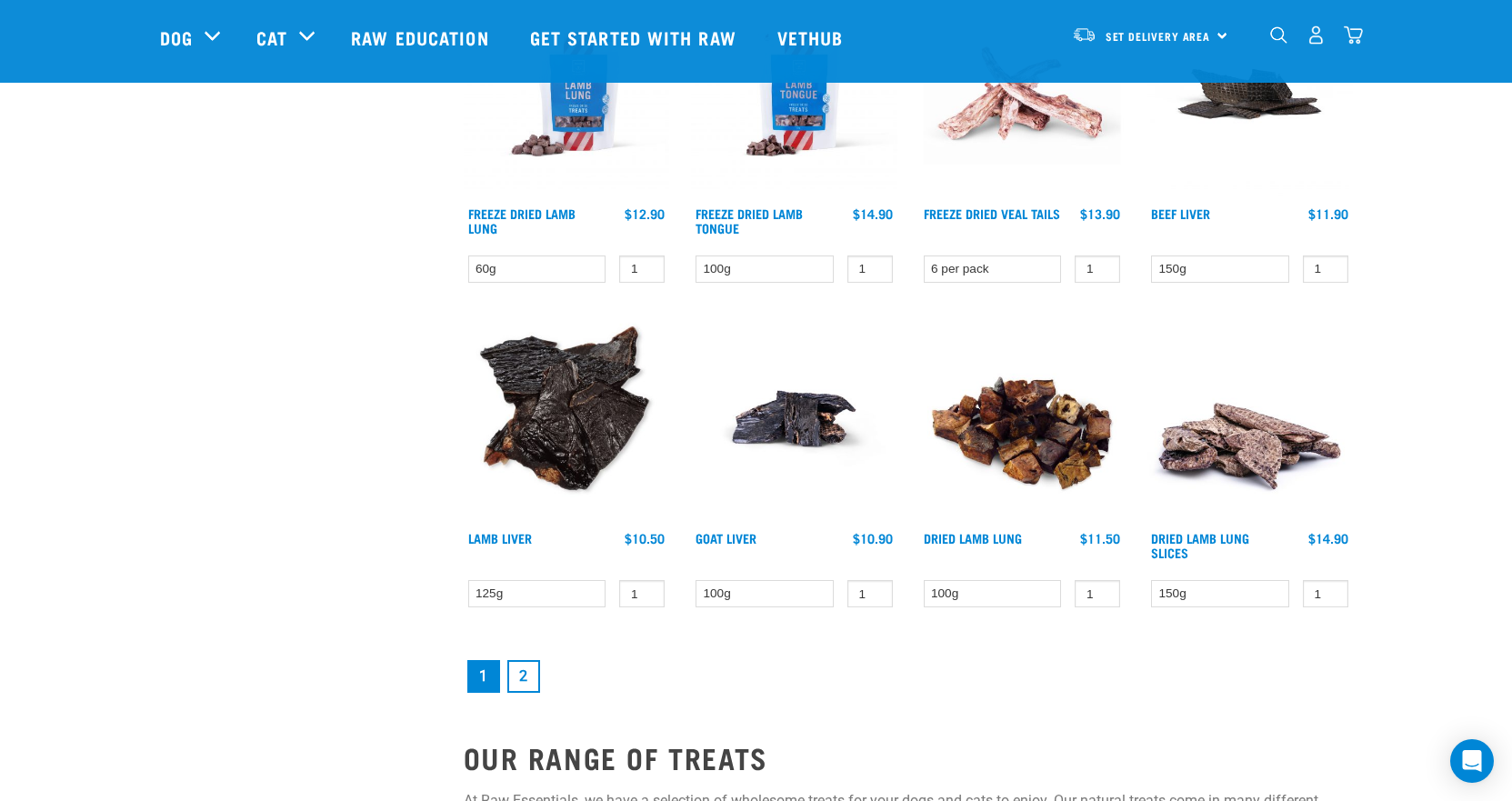
scroll to position [2455, 0]
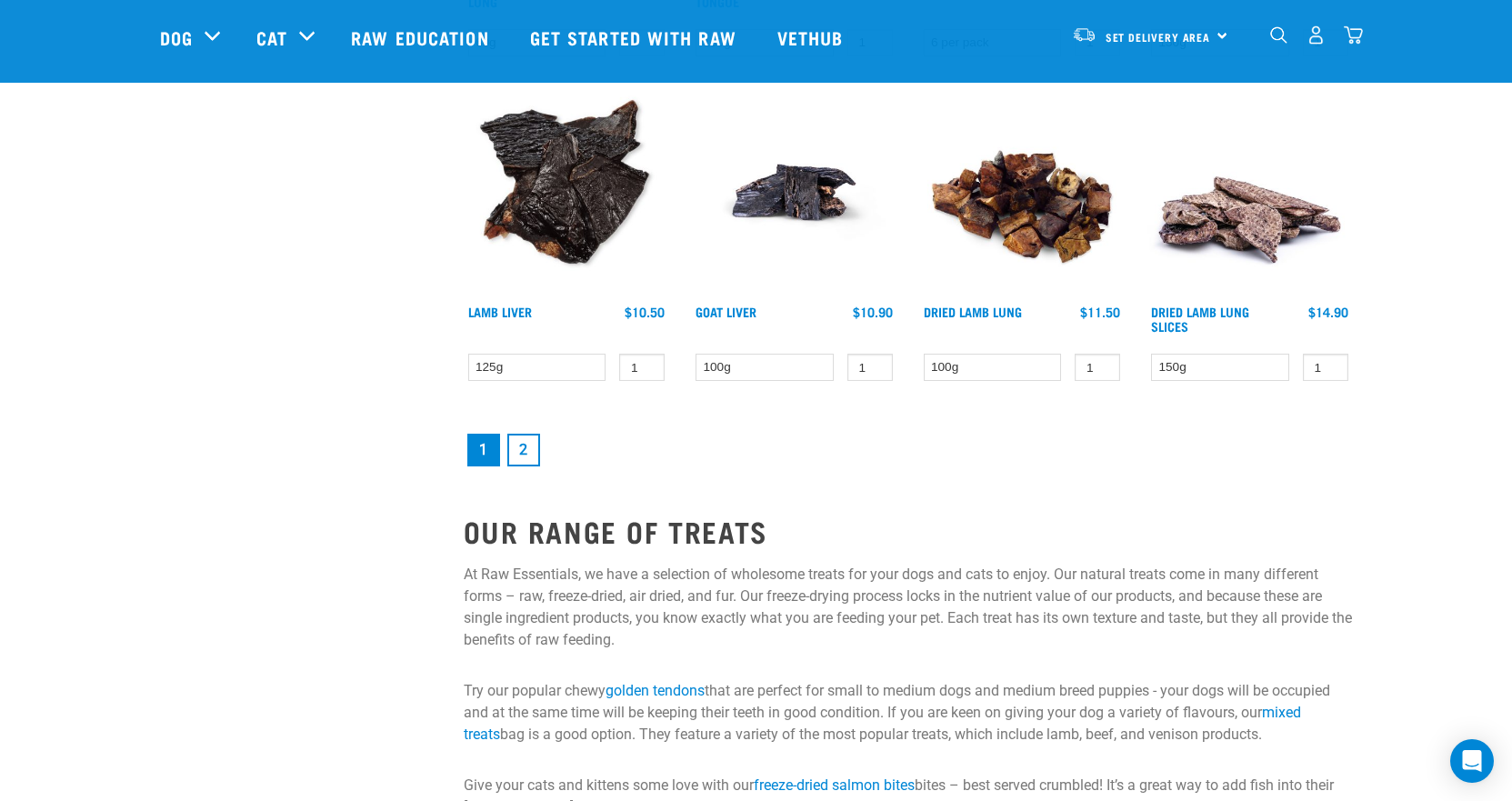
click at [519, 448] on link "2" at bounding box center [524, 450] width 33 height 33
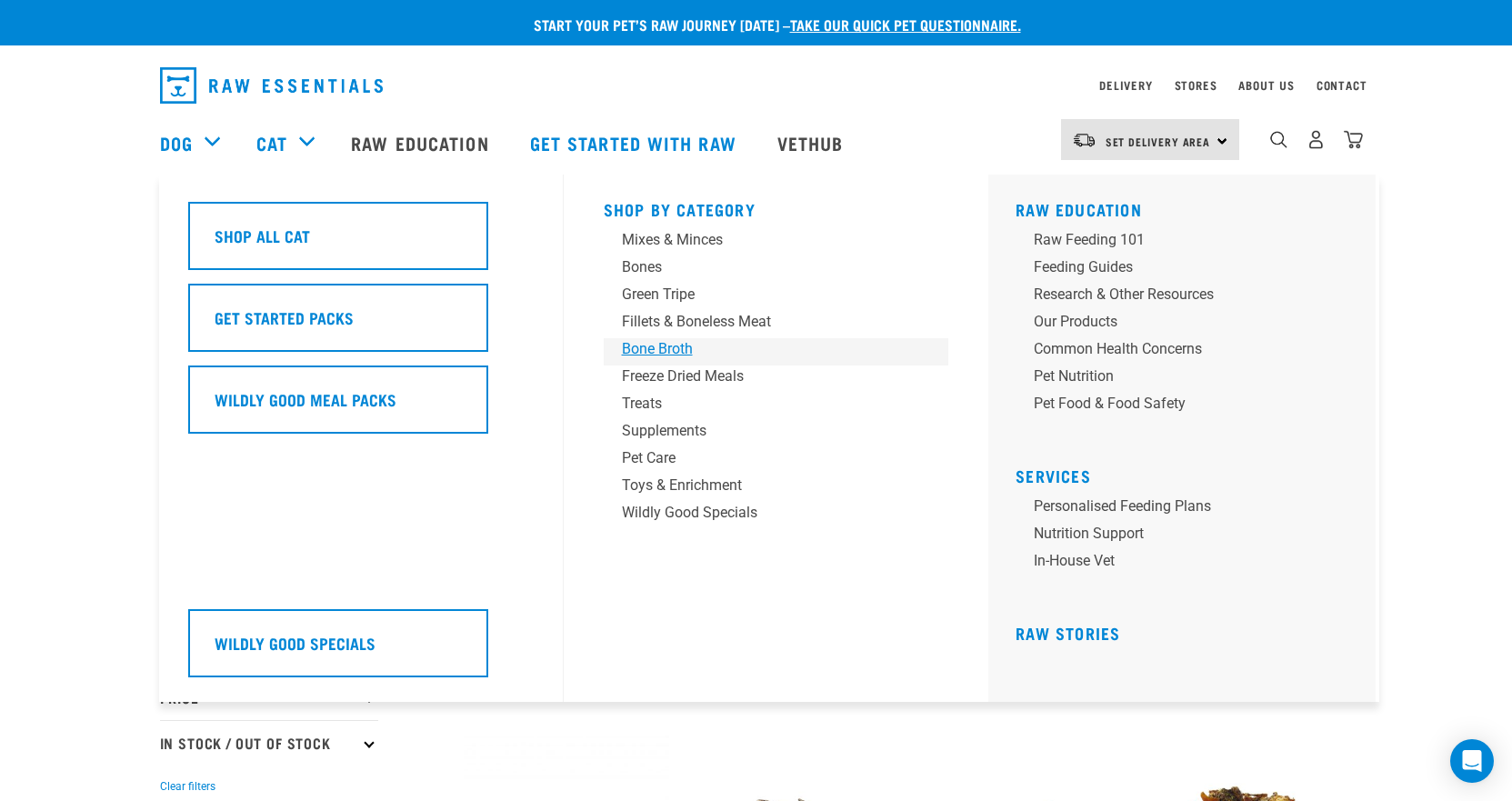
click at [664, 344] on div "Bone Broth" at bounding box center [764, 349] width 284 height 22
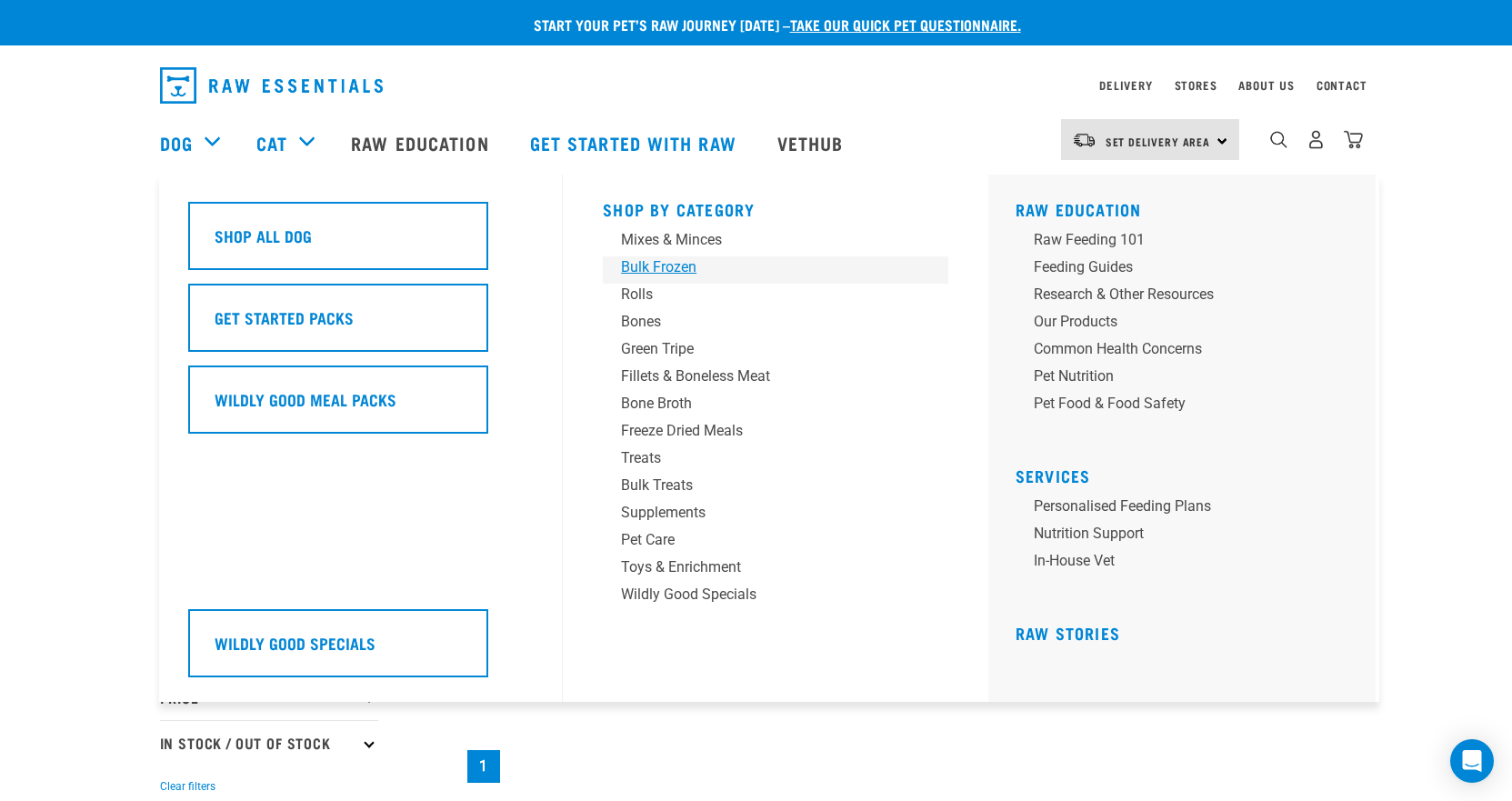
click at [649, 269] on div "Bulk Frozen" at bounding box center [763, 267] width 284 height 22
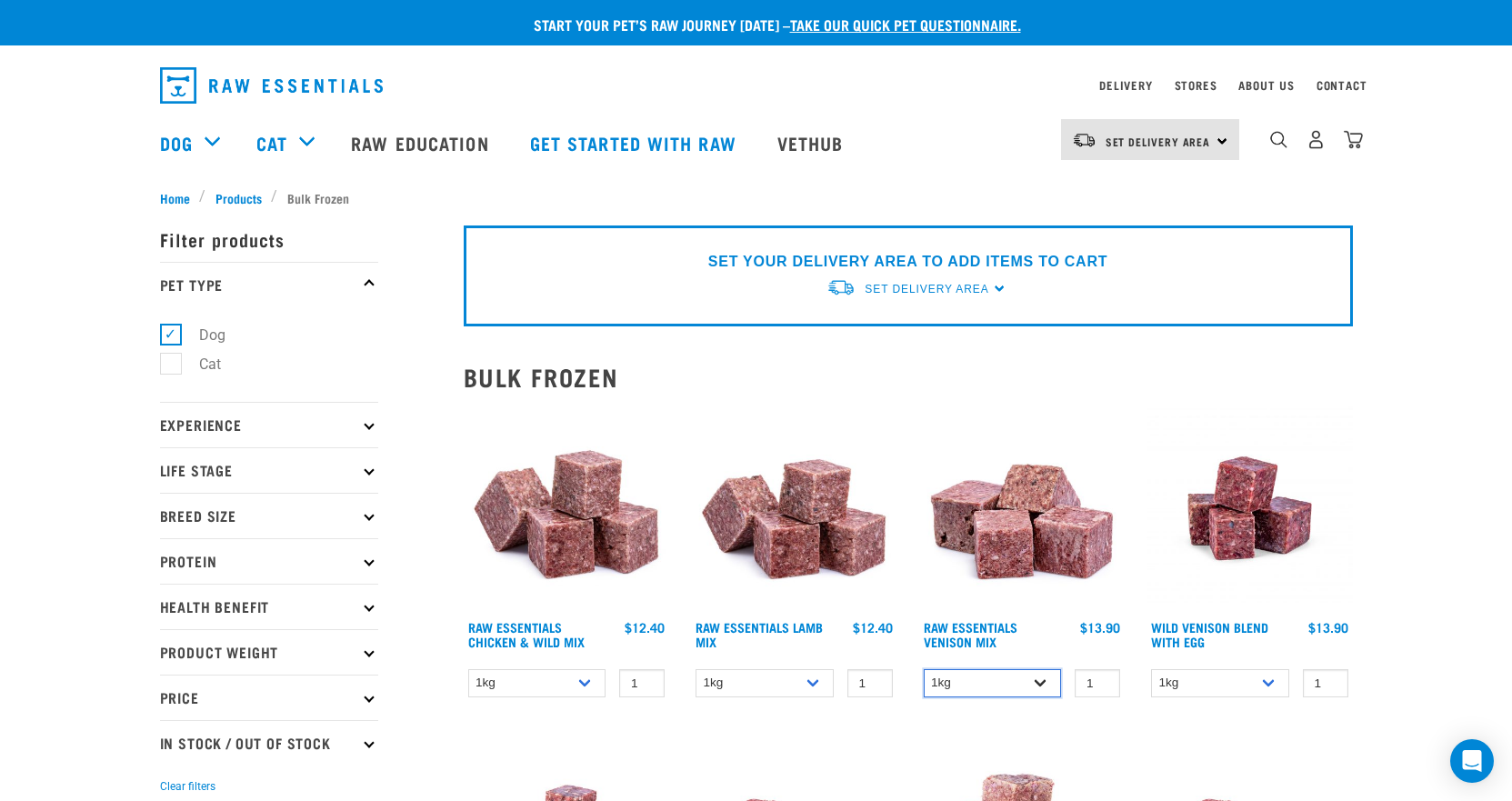
click at [967, 686] on select "1kg 3kg Bulk (20kg)" at bounding box center [993, 683] width 138 height 28
select select "732"
click at [924, 670] on select "1kg 3kg Bulk (20kg)" at bounding box center [993, 683] width 138 height 28
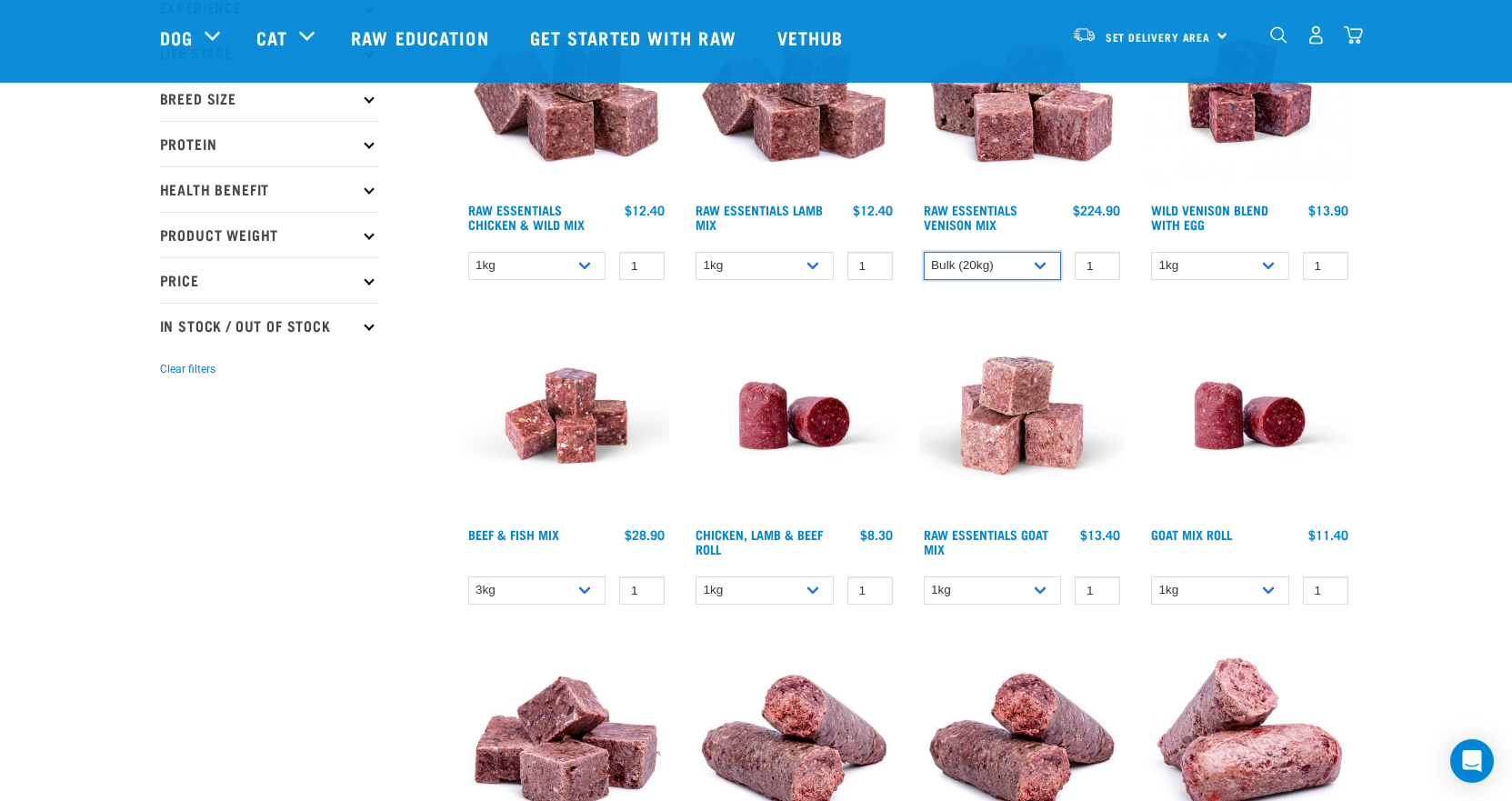
scroll to position [364, 0]
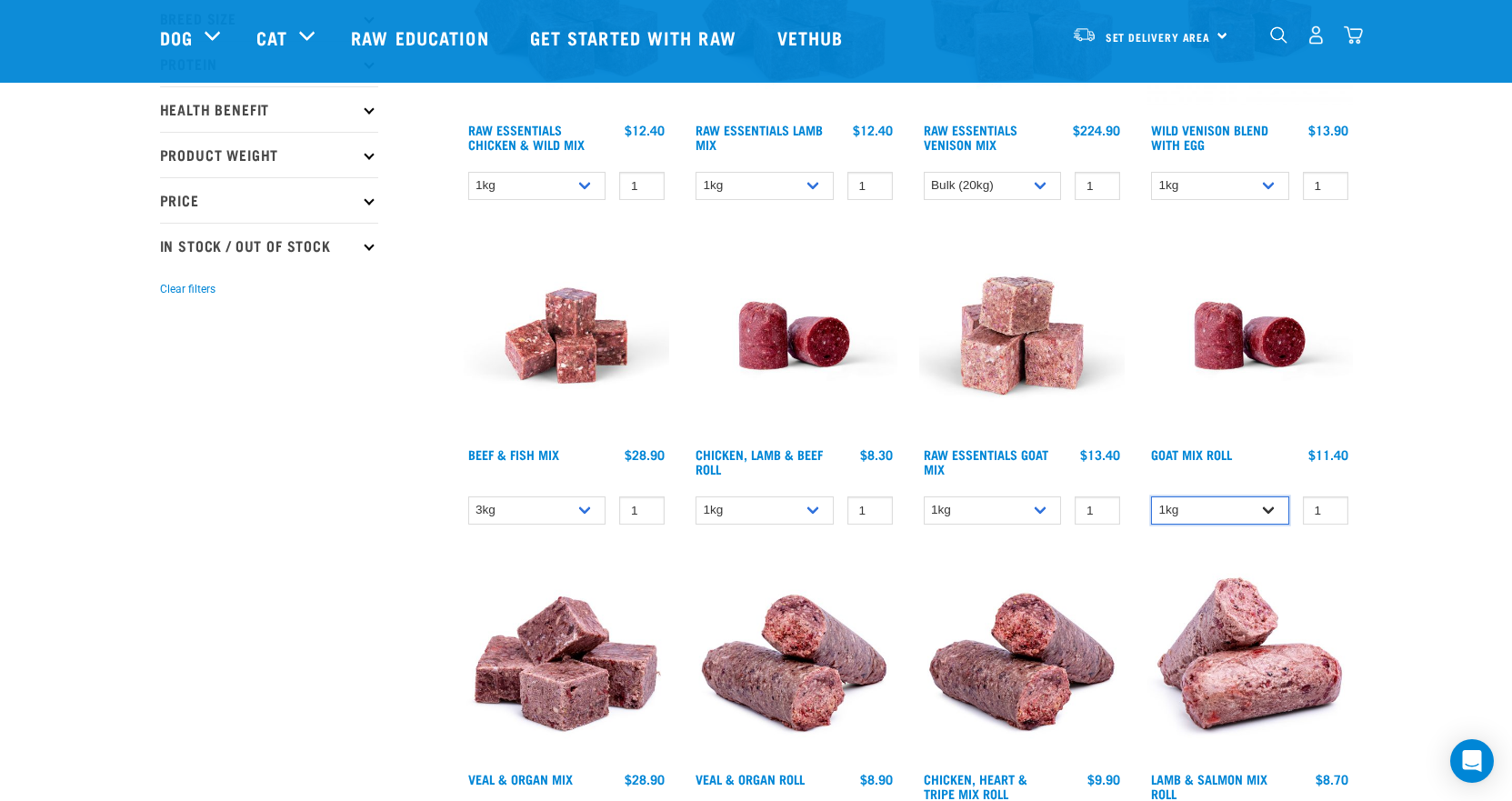
click at [1223, 514] on select "1kg Bulk (10kg)" at bounding box center [1221, 510] width 138 height 28
select select "443209"
click at [1152, 496] on select "1kg Bulk (10kg)" at bounding box center [1221, 510] width 138 height 28
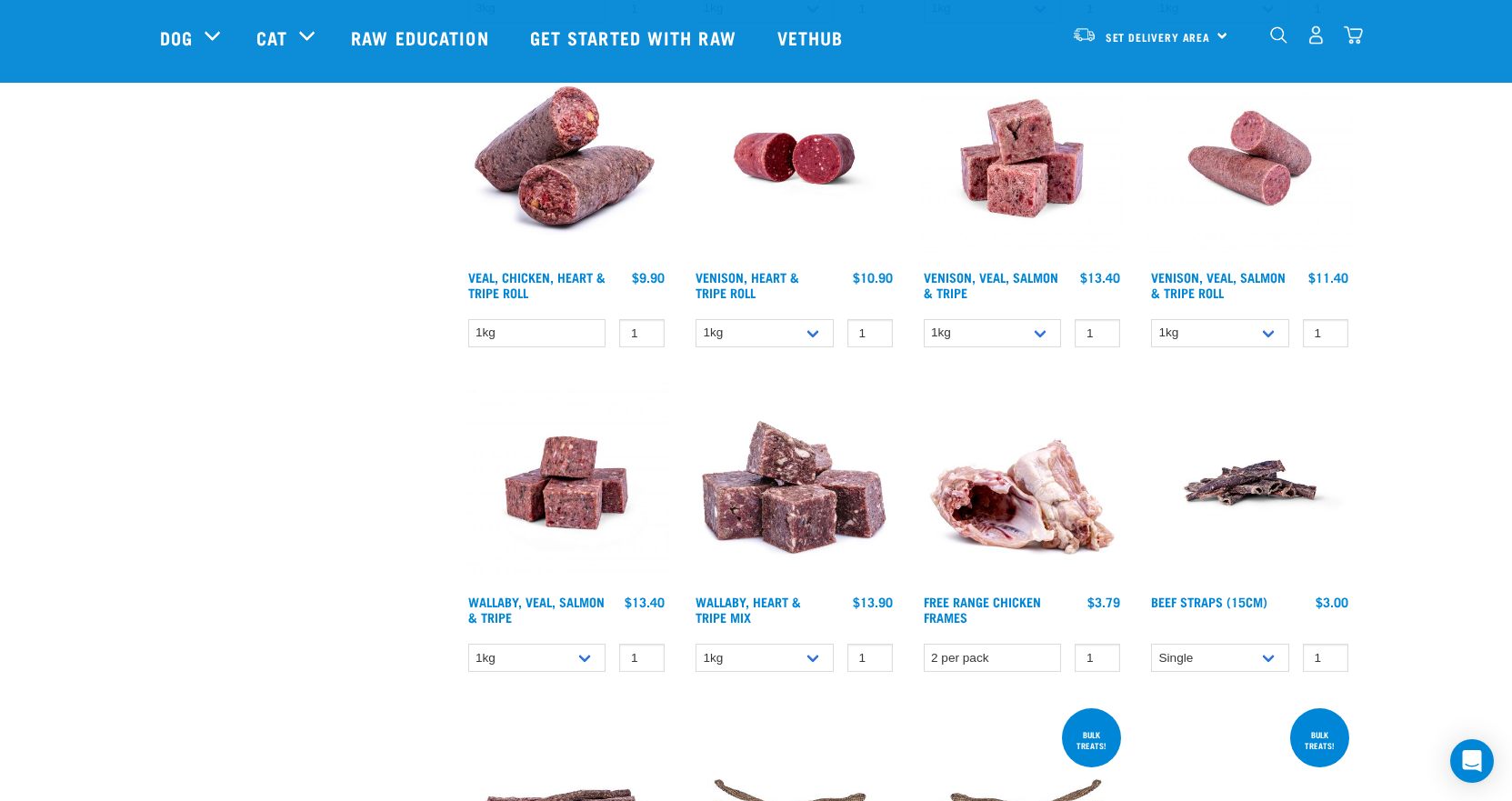
scroll to position [1273, 0]
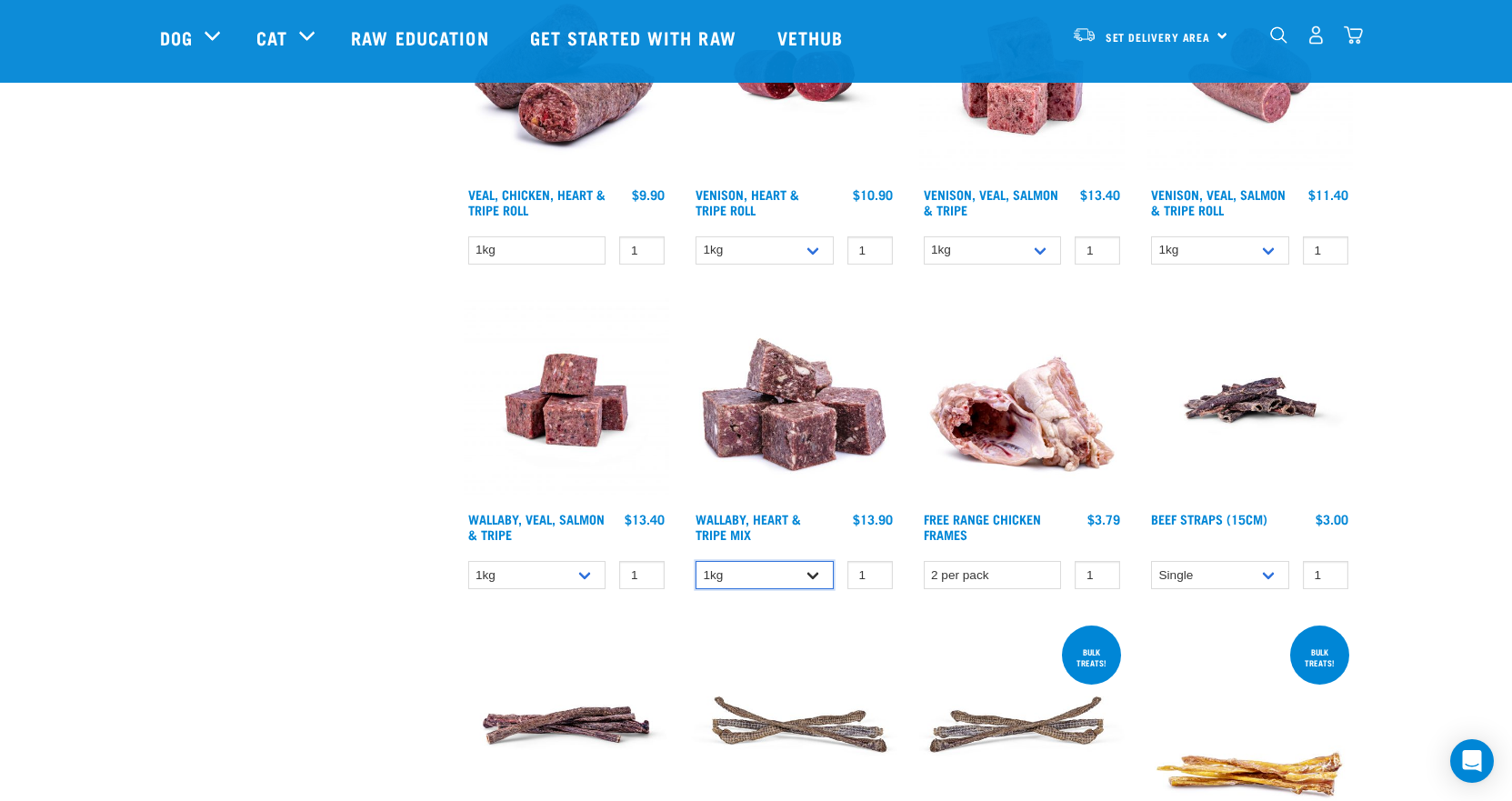
click at [749, 572] on select "1kg 3kg" at bounding box center [765, 575] width 138 height 28
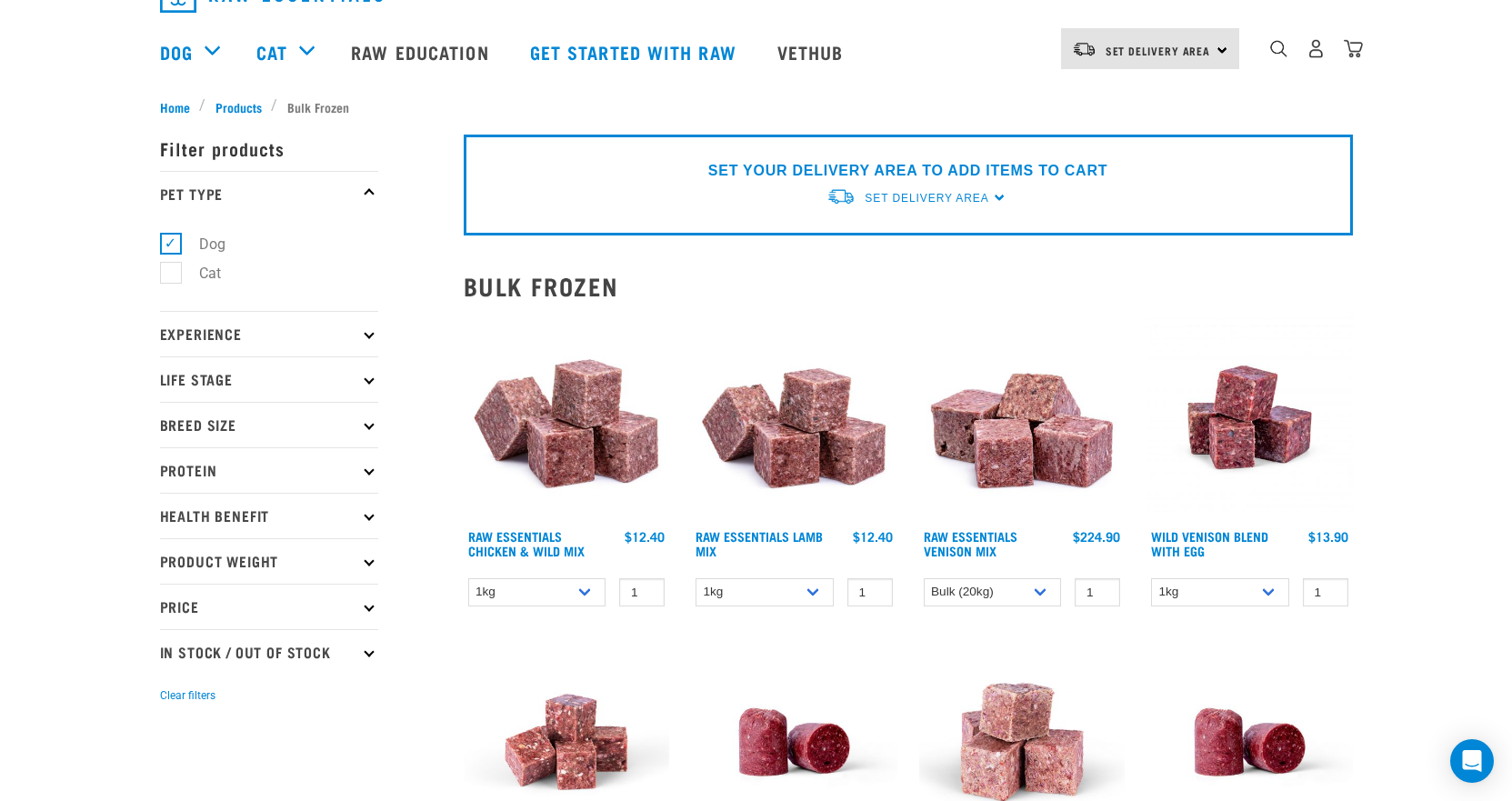
scroll to position [0, 0]
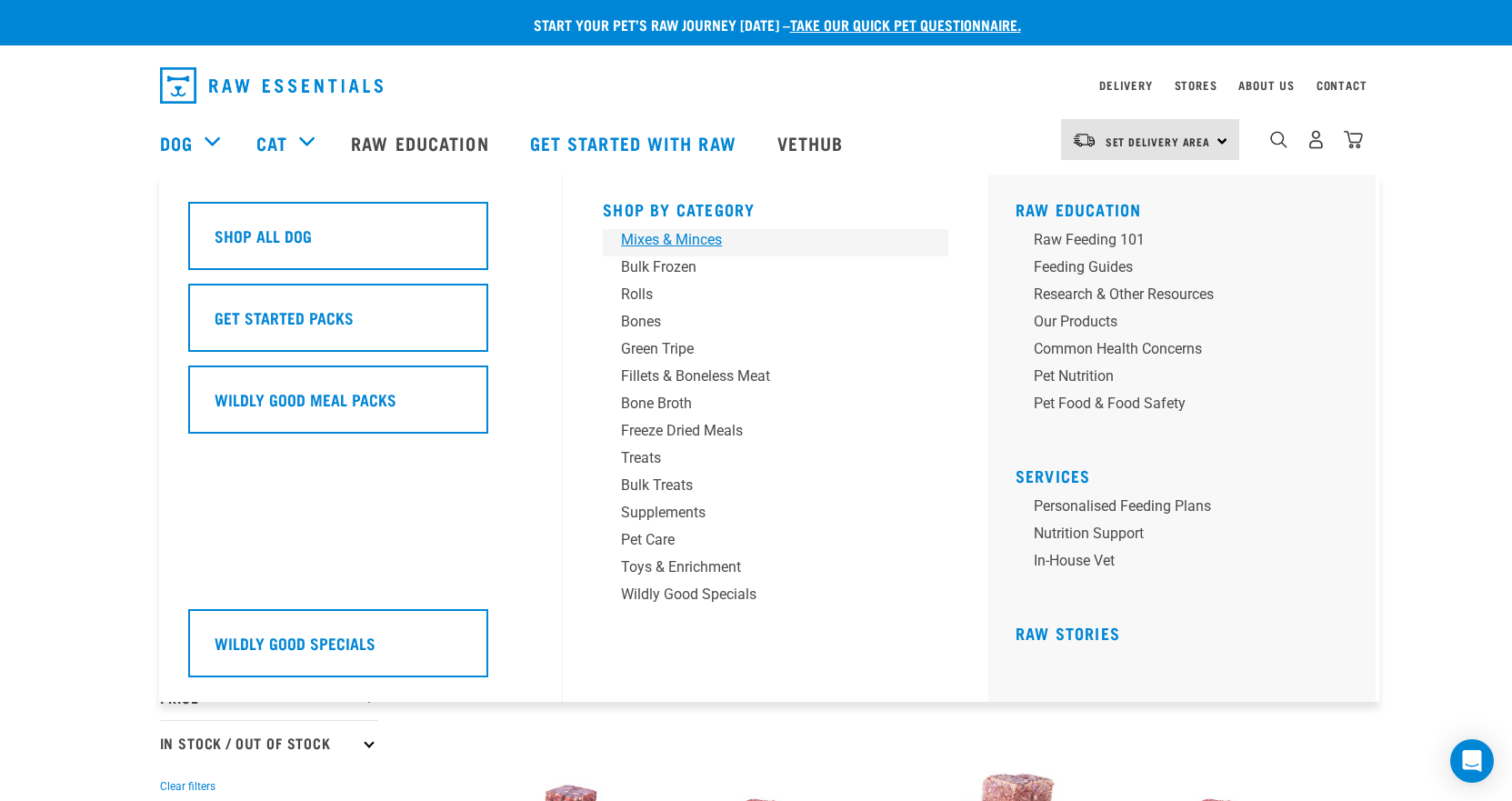
click at [697, 242] on div "Mixes & Minces" at bounding box center [763, 240] width 284 height 22
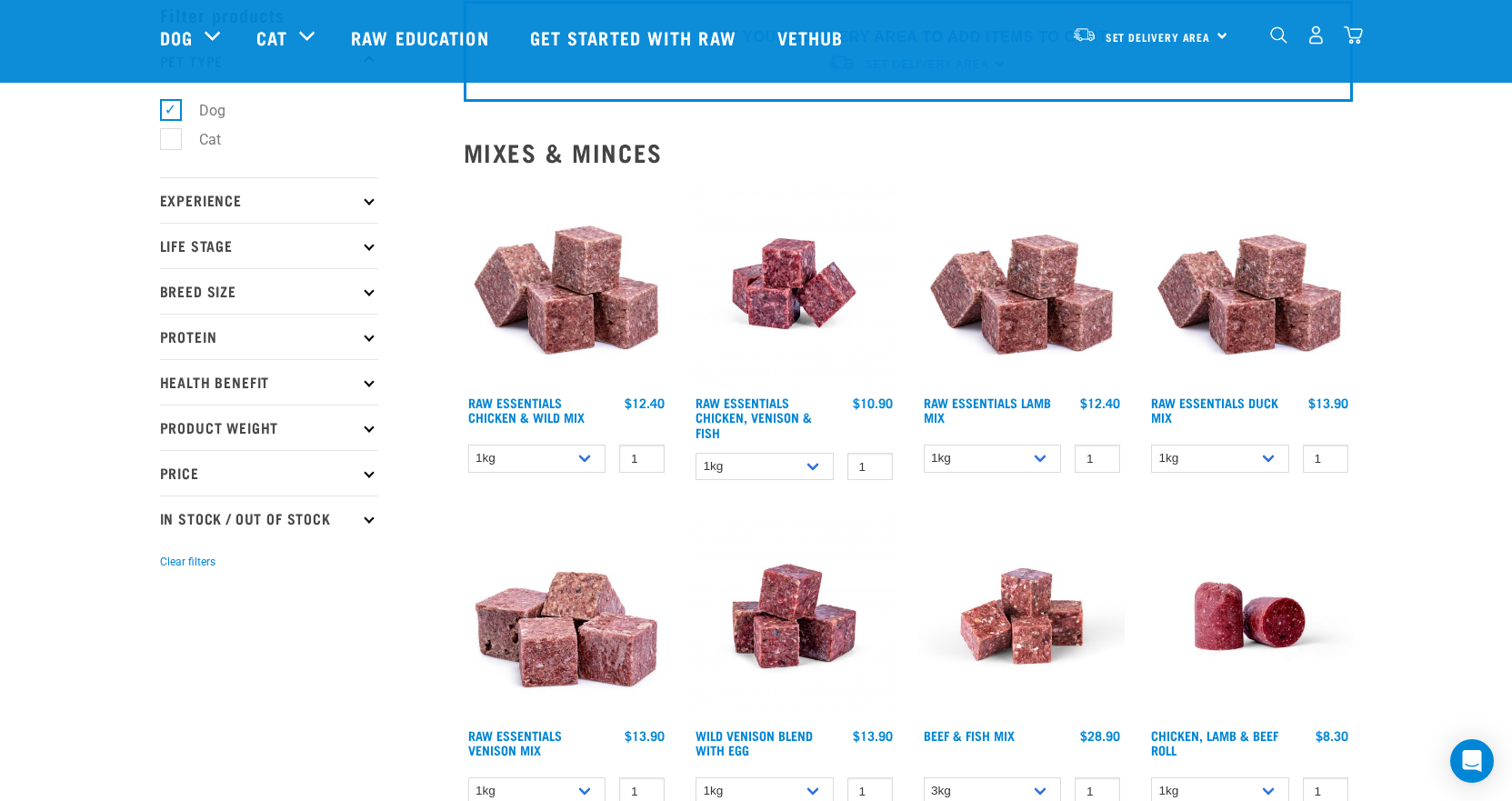
scroll to position [182, 0]
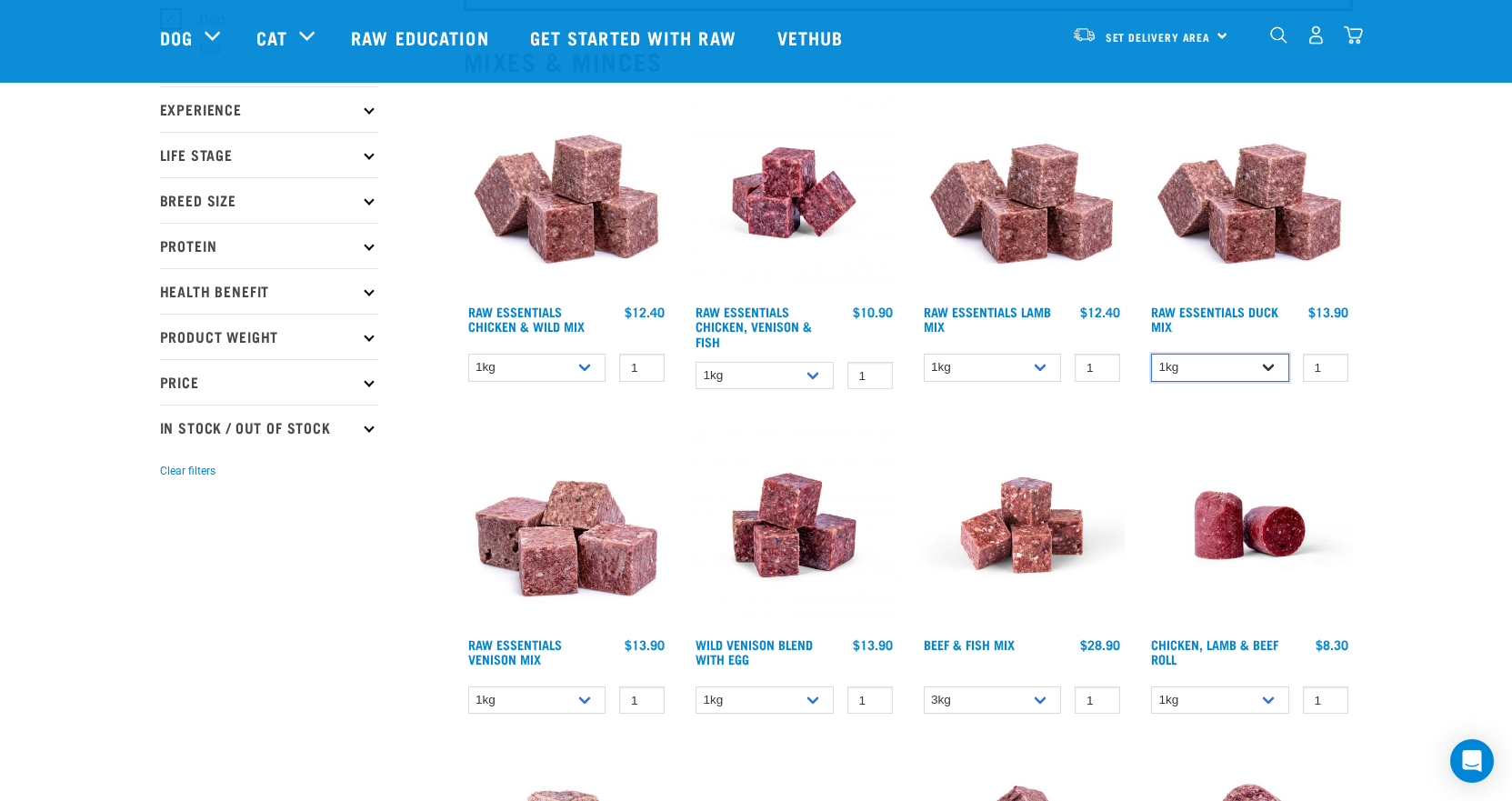
click at [1187, 371] on select "1kg 3kg" at bounding box center [1221, 367] width 138 height 28
select select "442098"
click at [1152, 354] on select "1kg 3kg" at bounding box center [1221, 367] width 138 height 28
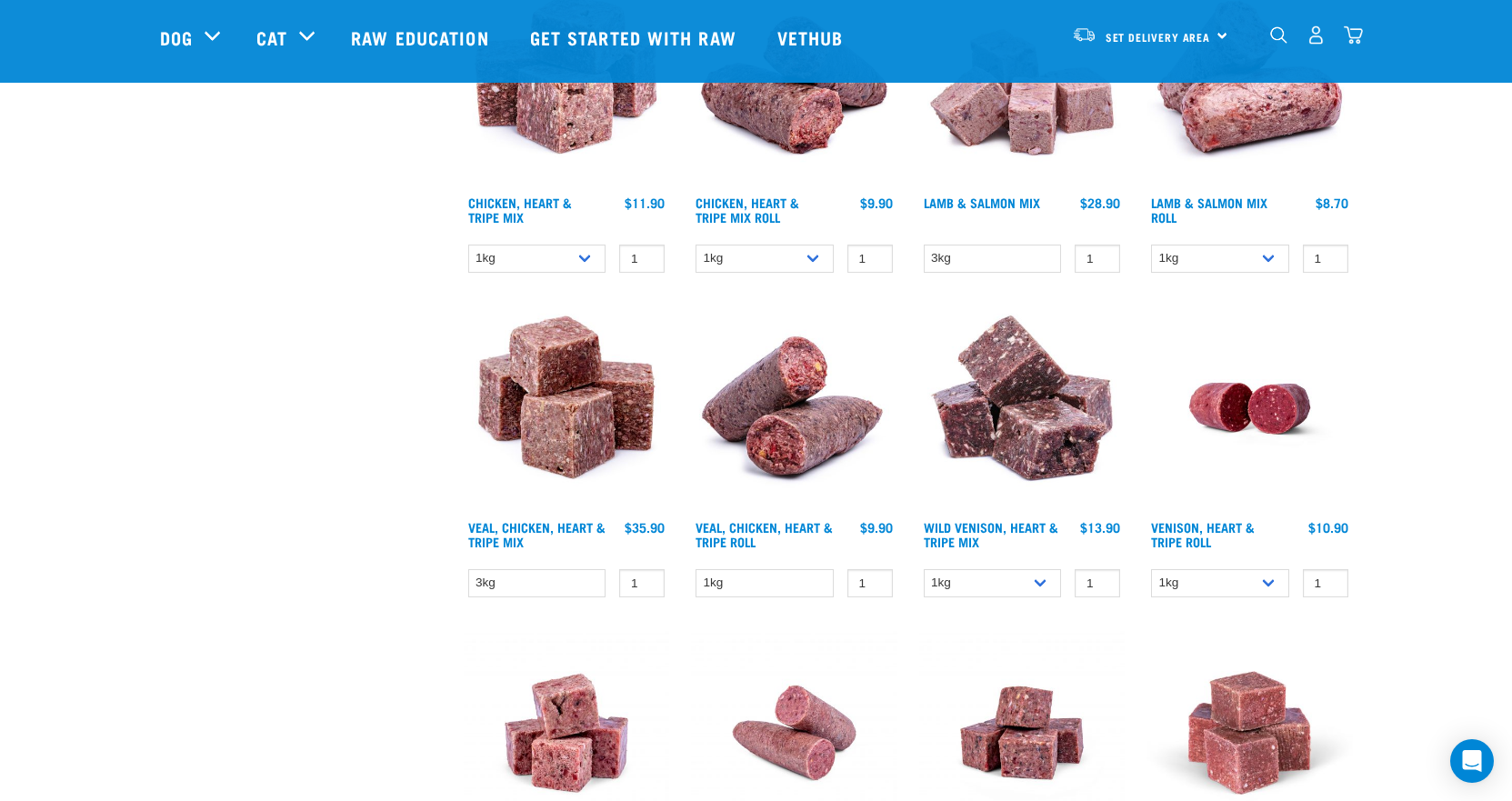
scroll to position [1364, 0]
